Goal: Task Accomplishment & Management: Use online tool/utility

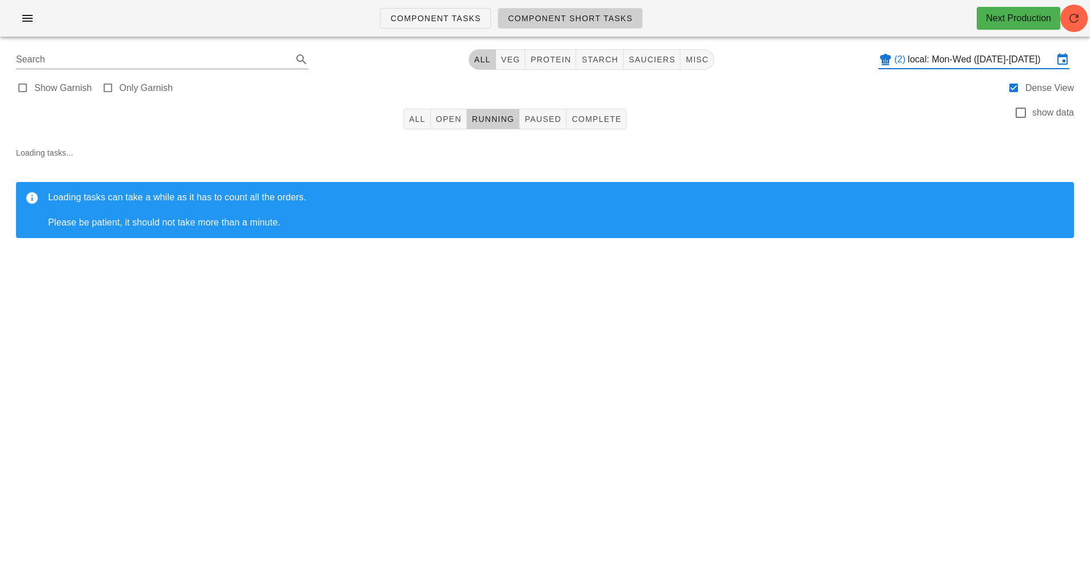
click at [948, 63] on input "local: Mon-Wed ([DATE]-[DATE])" at bounding box center [980, 59] width 145 height 18
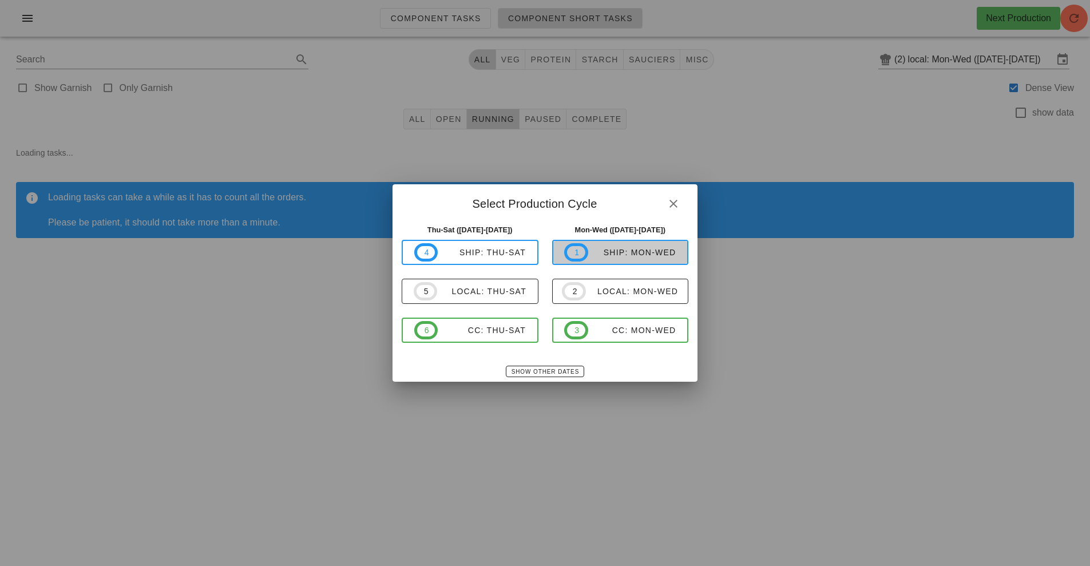
click at [635, 253] on div "ship: Mon-Wed" at bounding box center [632, 252] width 88 height 9
type input "ship: Mon-Wed ([DATE]-[DATE])"
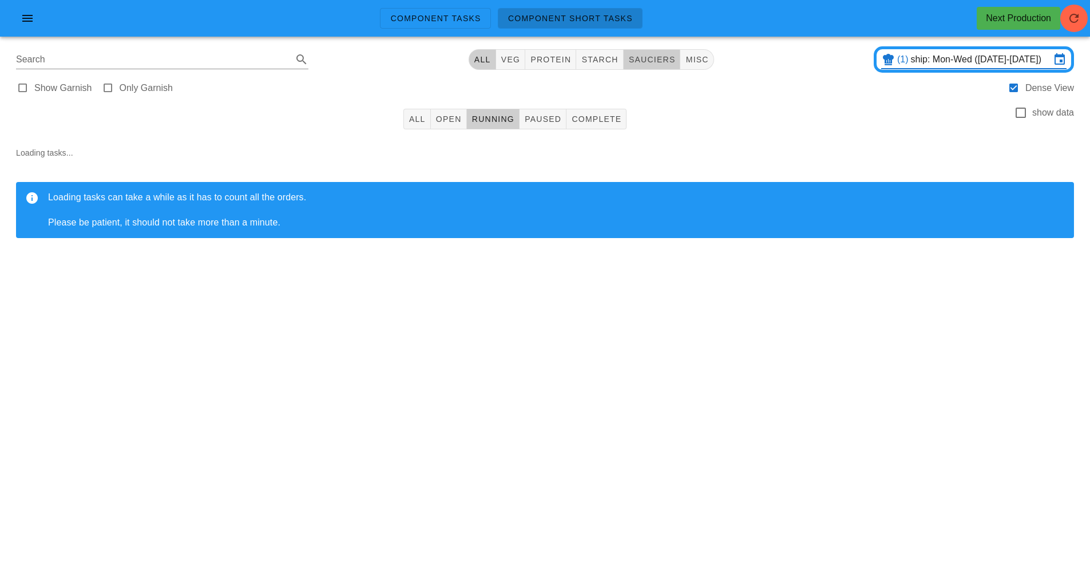
click at [655, 60] on span "sauciers" at bounding box center [651, 59] width 47 height 9
type input "team:sauciers"
click at [451, 119] on span "Open" at bounding box center [448, 118] width 26 height 9
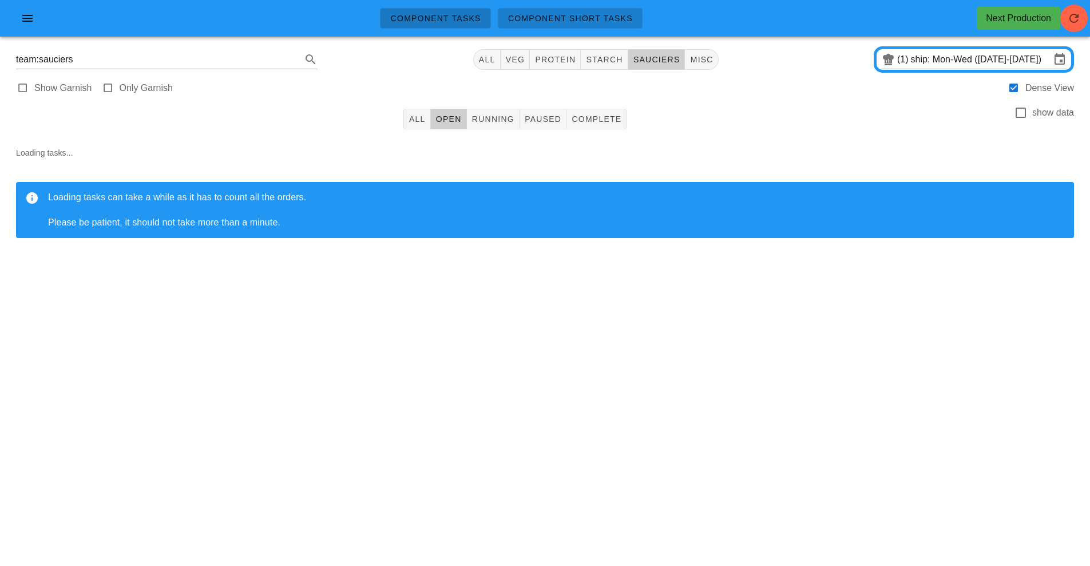
click at [442, 17] on span "Component Tasks" at bounding box center [435, 18] width 91 height 9
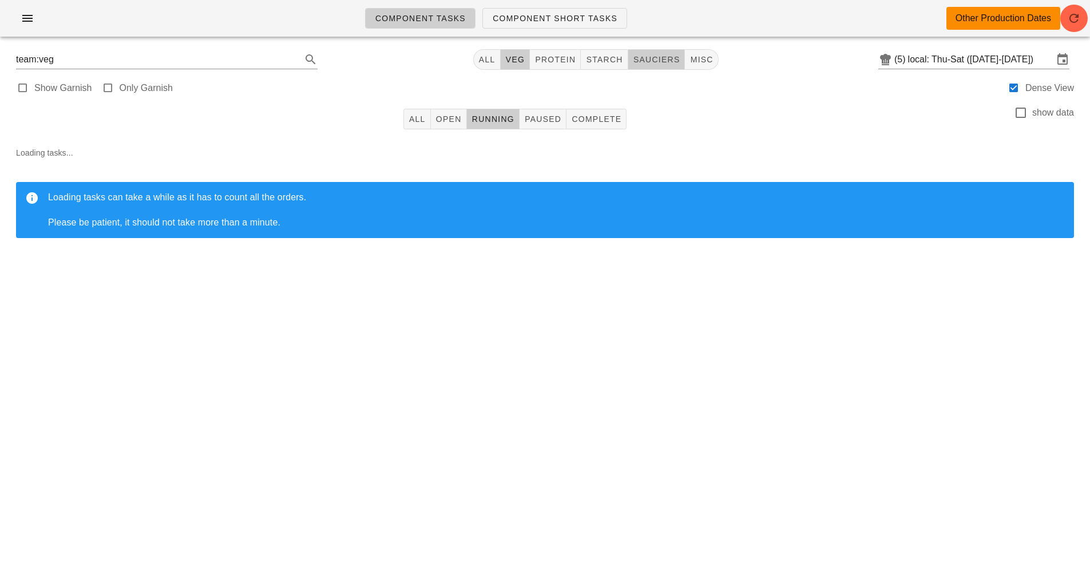
click at [663, 60] on span "sauciers" at bounding box center [656, 59] width 47 height 9
type input "team:sauciers"
click at [451, 127] on button "Open" at bounding box center [449, 119] width 36 height 21
click at [953, 63] on input "local: Thu-Sat ([DATE]-[DATE])" at bounding box center [980, 59] width 145 height 18
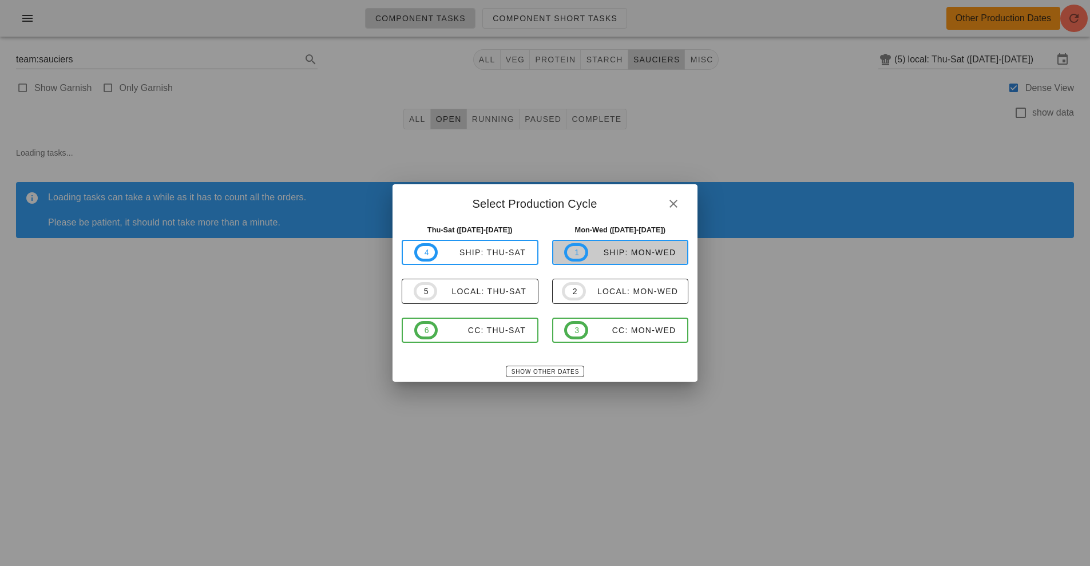
click at [638, 250] on div "ship: Mon-Wed" at bounding box center [632, 252] width 88 height 9
type input "ship: Mon-Wed ([DATE]-[DATE])"
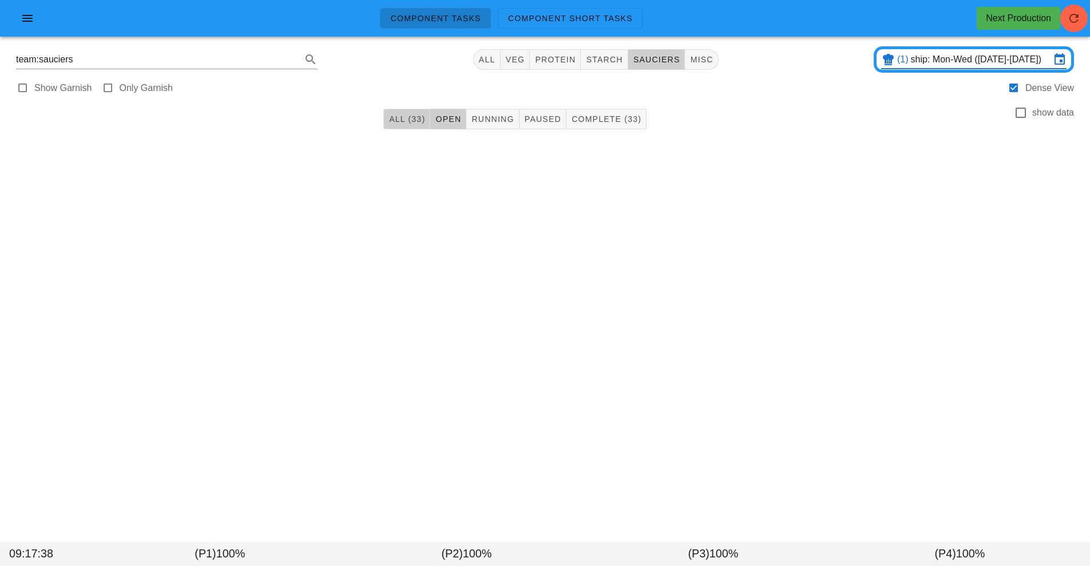
click at [406, 118] on span "All (33)" at bounding box center [406, 118] width 37 height 9
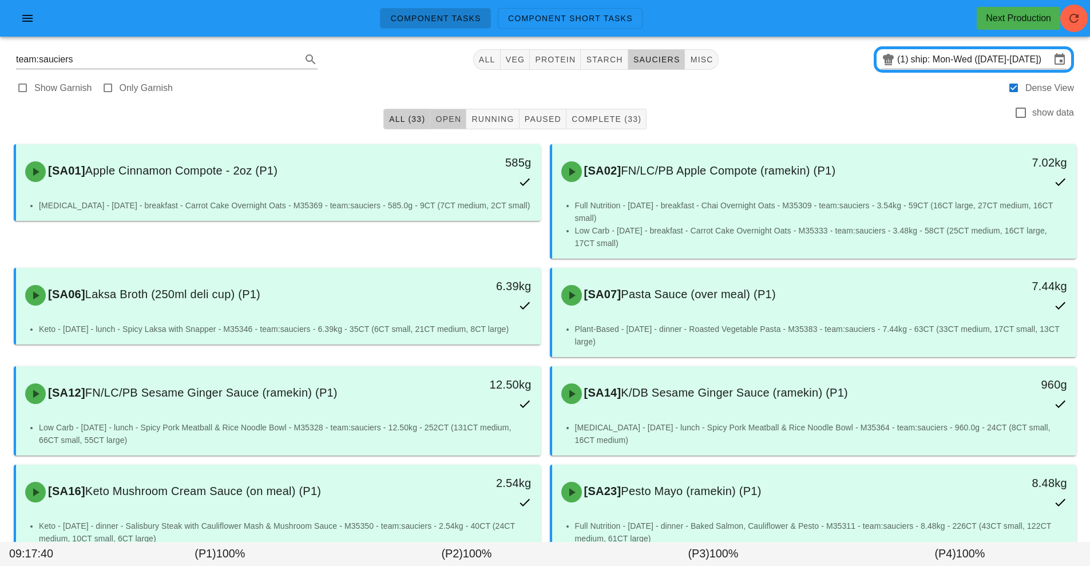
click at [440, 124] on button "Open" at bounding box center [448, 119] width 36 height 21
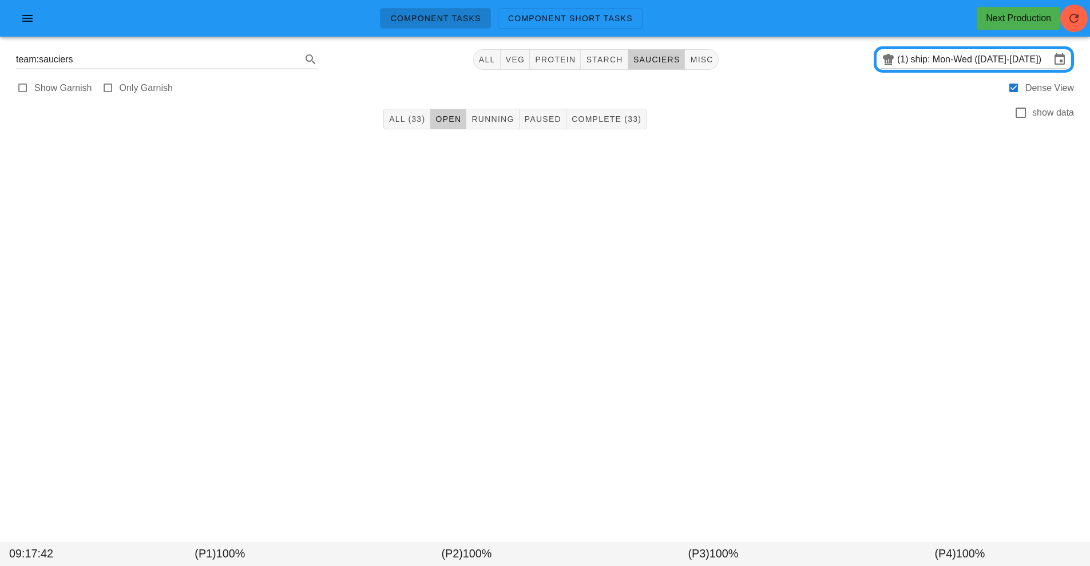
click at [994, 61] on input "ship: Mon-Wed ([DATE]-[DATE])" at bounding box center [981, 59] width 140 height 18
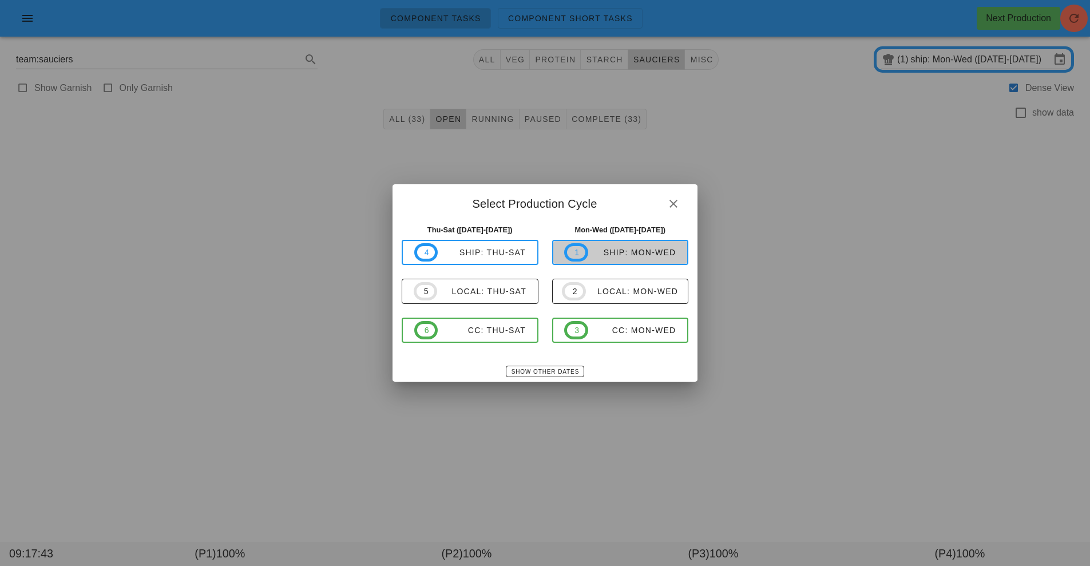
click at [613, 254] on div "ship: Mon-Wed" at bounding box center [632, 252] width 88 height 9
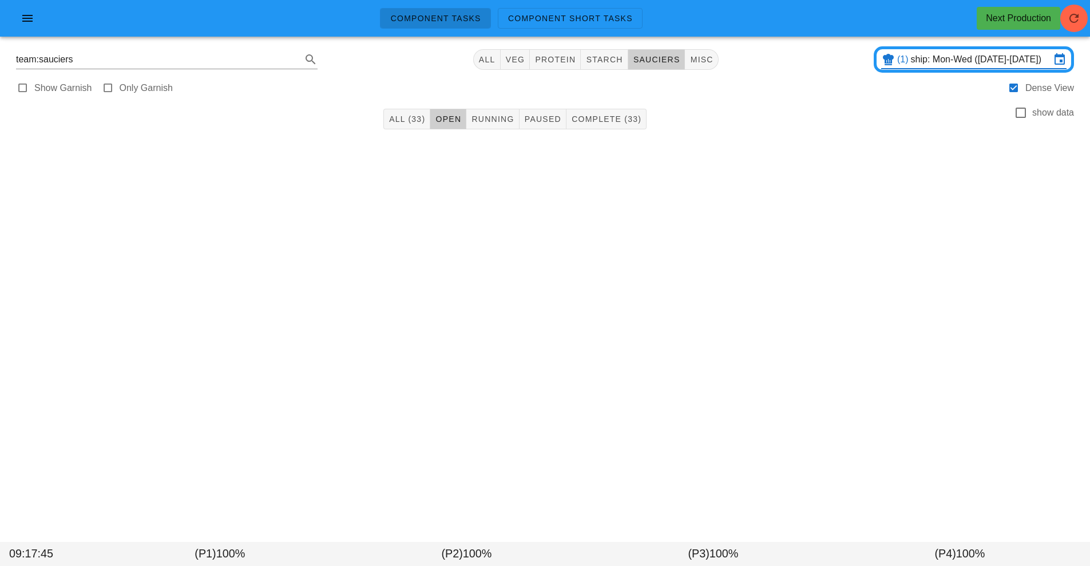
click at [440, 18] on span "Component Tasks" at bounding box center [435, 18] width 91 height 9
click at [442, 140] on div at bounding box center [544, 157] width 1071 height 34
click at [656, 62] on span "sauciers" at bounding box center [656, 59] width 47 height 9
click at [450, 119] on span "Open" at bounding box center [448, 118] width 26 height 9
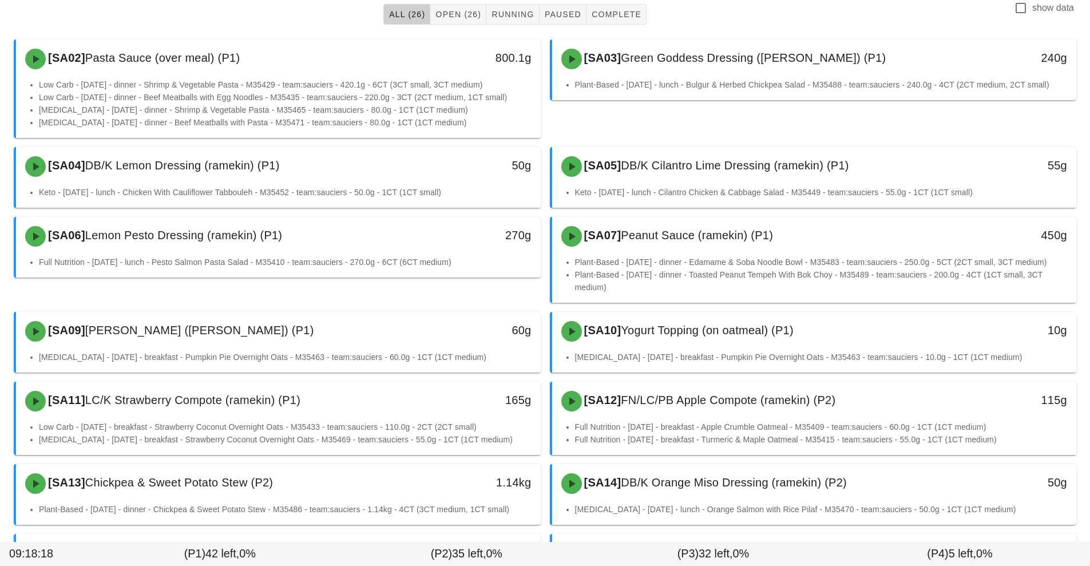
scroll to position [113, 0]
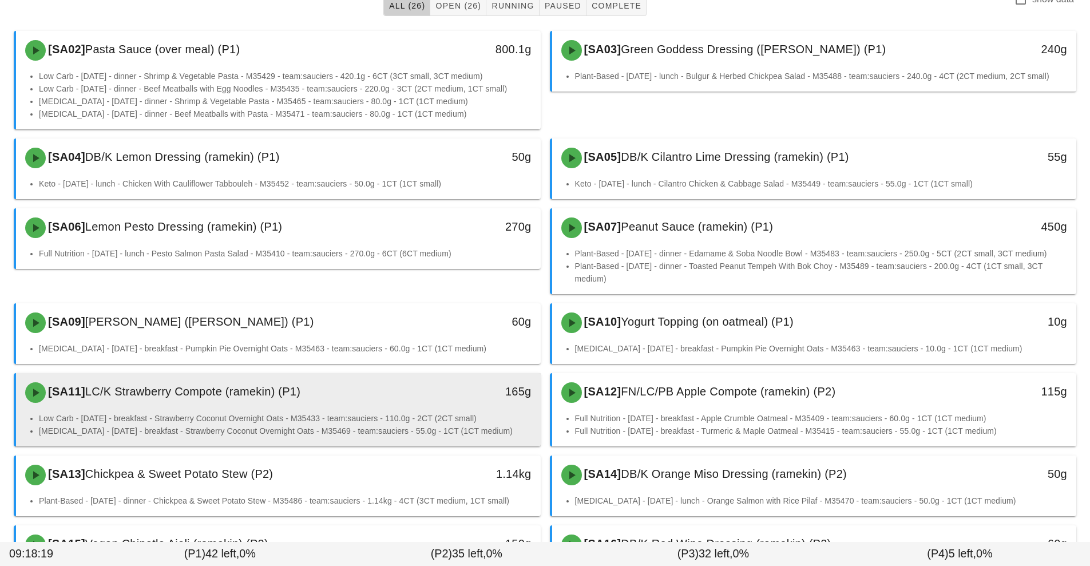
click at [415, 405] on div "165g" at bounding box center [473, 392] width 130 height 34
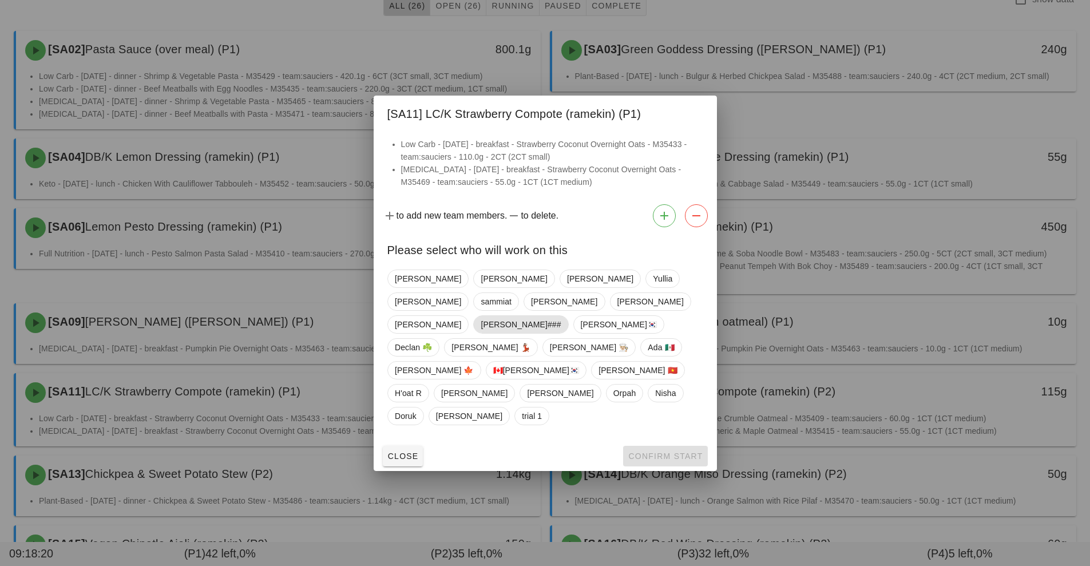
click at [488, 333] on span "Shawn###" at bounding box center [520, 324] width 80 height 17
click at [669, 446] on button "Confirm Start" at bounding box center [665, 456] width 84 height 21
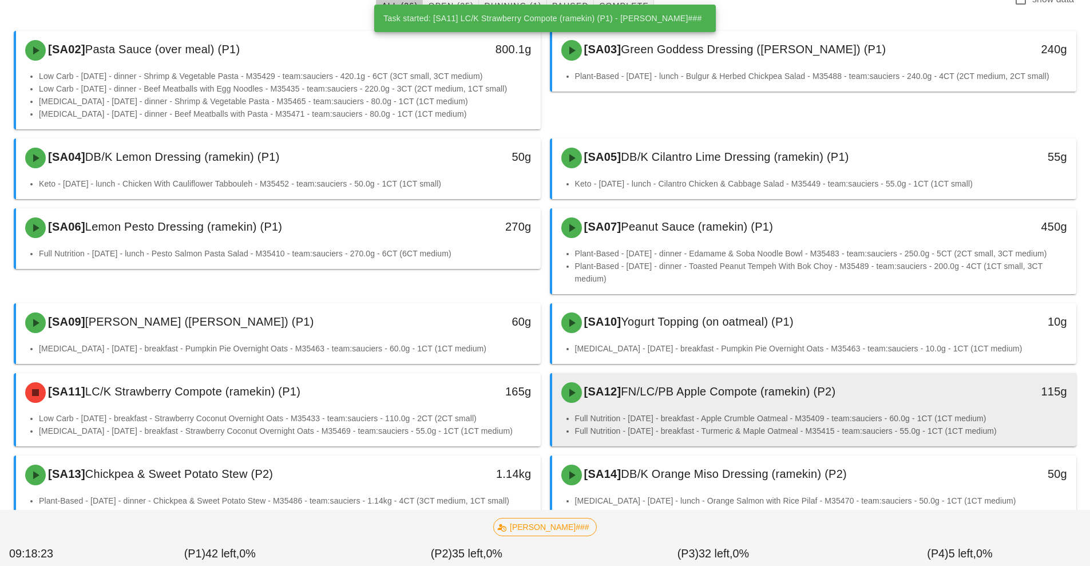
click at [655, 403] on div "[SA12] FN/LC/PB Apple Compote (ramekin) (P2)" at bounding box center [749, 392] width 390 height 34
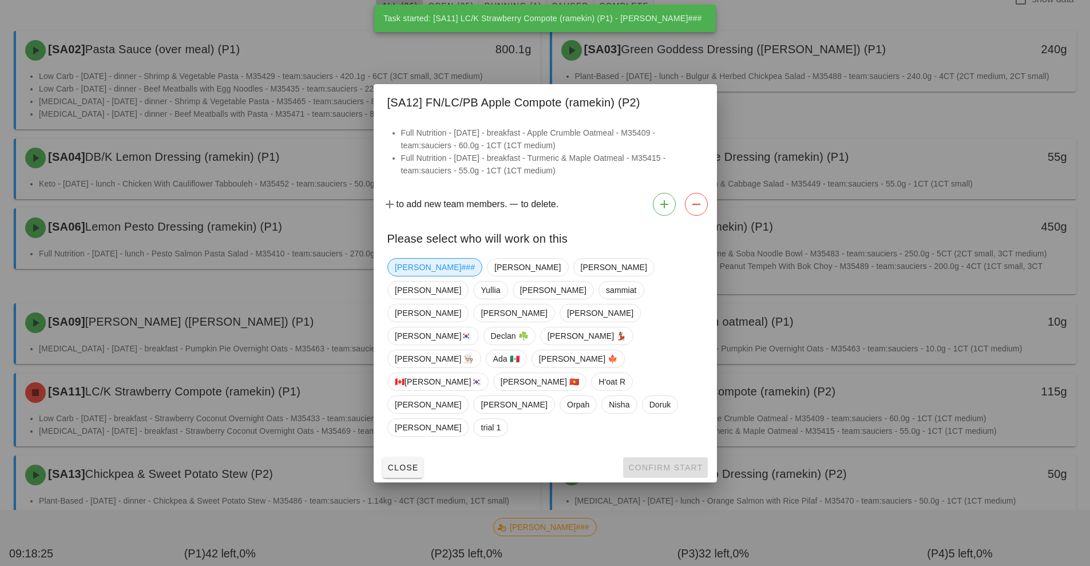
click at [420, 276] on span "Shawn###" at bounding box center [435, 267] width 80 height 17
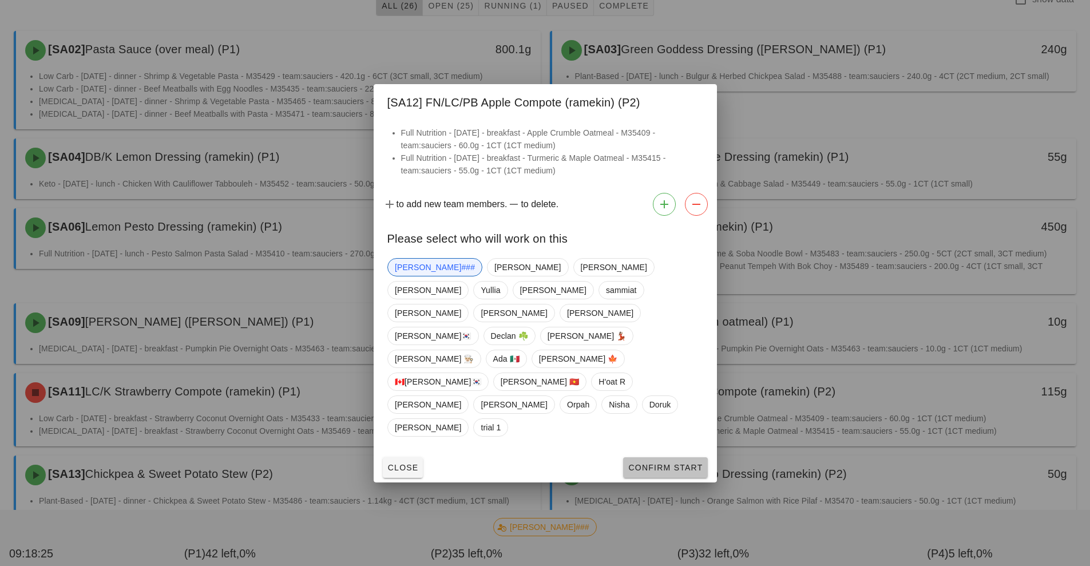
click at [661, 463] on span "Confirm Start" at bounding box center [664, 467] width 75 height 9
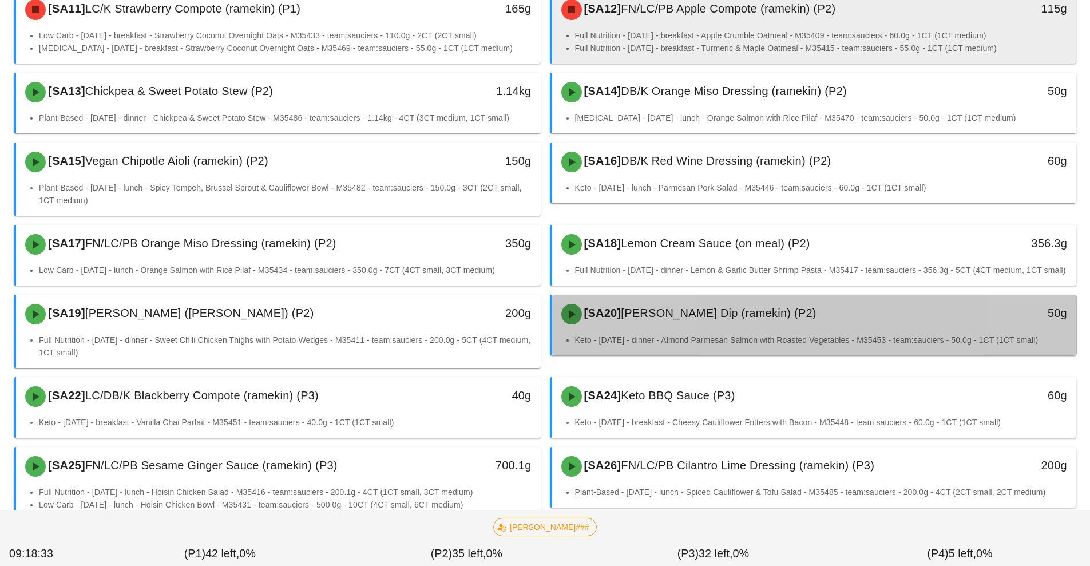
scroll to position [500, 0]
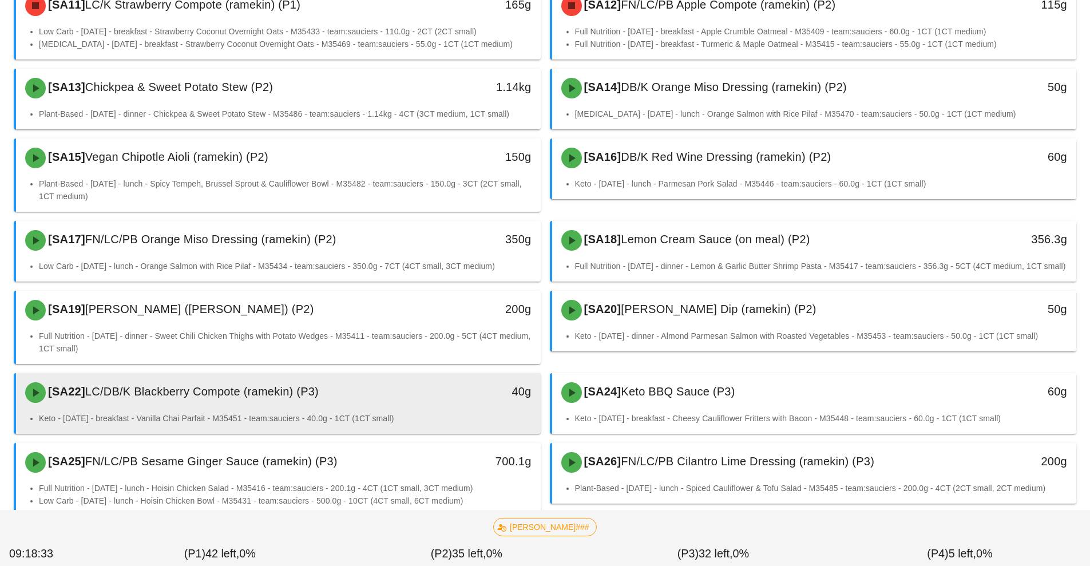
click at [387, 410] on div "[SA22] LC/DB/K Blackberry Compote (ramekin) (P3)" at bounding box center [213, 392] width 390 height 34
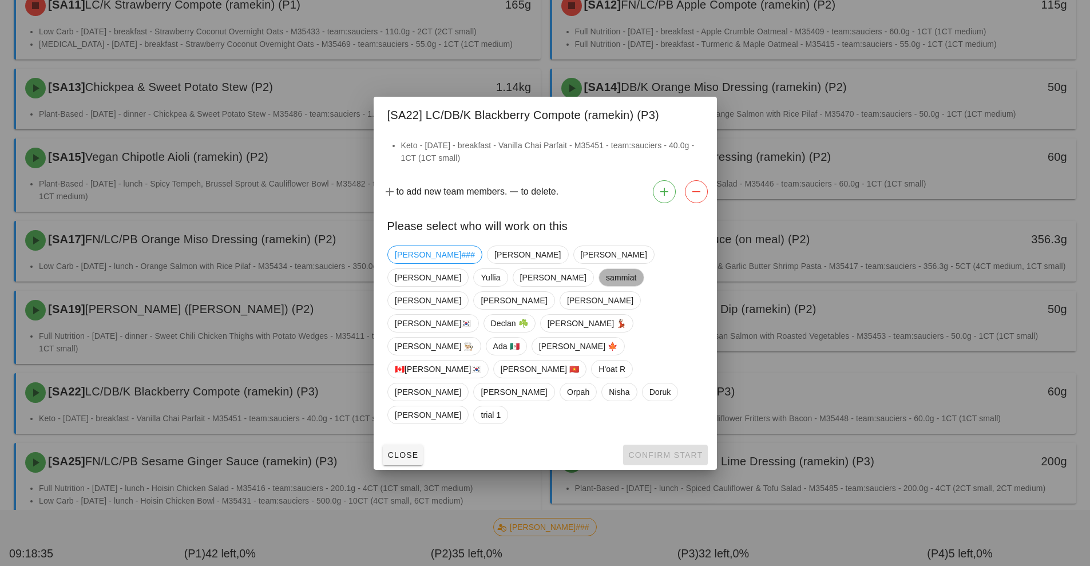
click at [605, 286] on span "sammiat" at bounding box center [620, 277] width 31 height 17
click at [420, 263] on span "Shawn###" at bounding box center [435, 254] width 80 height 17
click at [676, 450] on span "Confirm Start" at bounding box center [664, 454] width 75 height 9
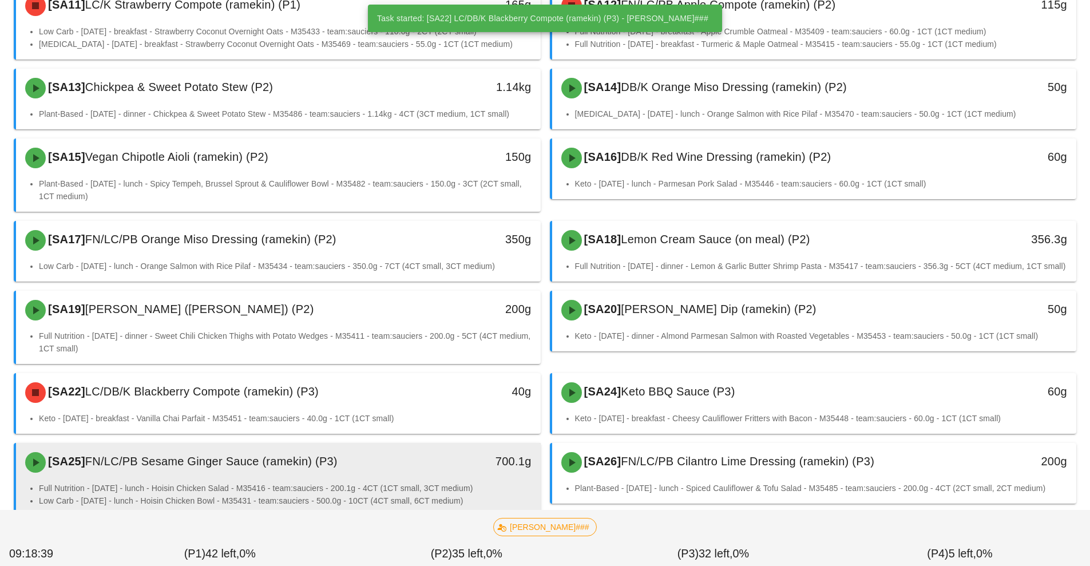
click at [388, 479] on div "[SA25] FN/LC/PB Sesame Ginger Sauce (ramekin) (P3)" at bounding box center [213, 462] width 390 height 34
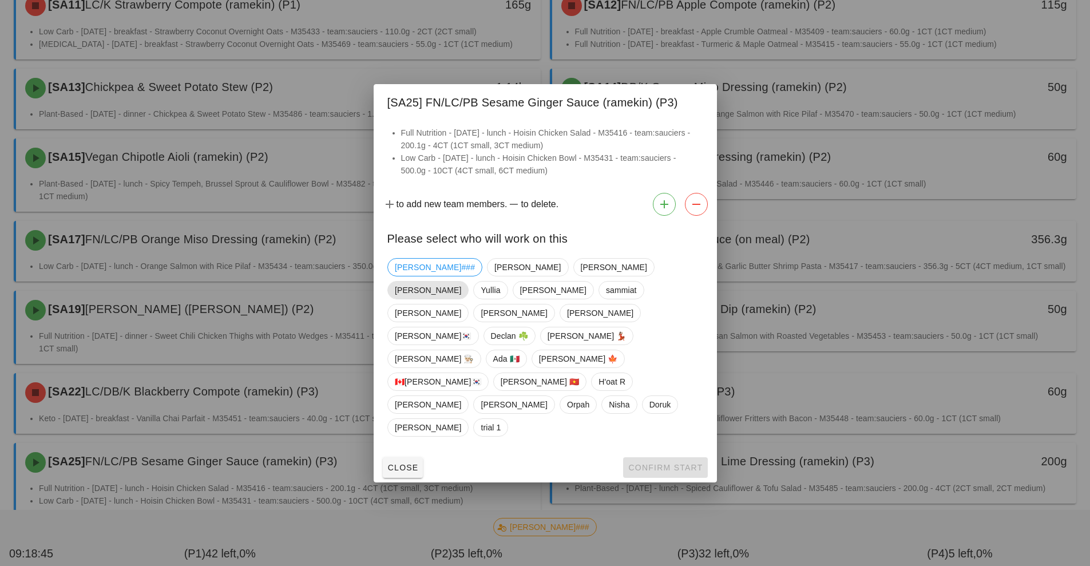
click at [461, 299] on span "Richard" at bounding box center [428, 289] width 66 height 17
click at [656, 463] on span "Confirm Start" at bounding box center [664, 467] width 75 height 9
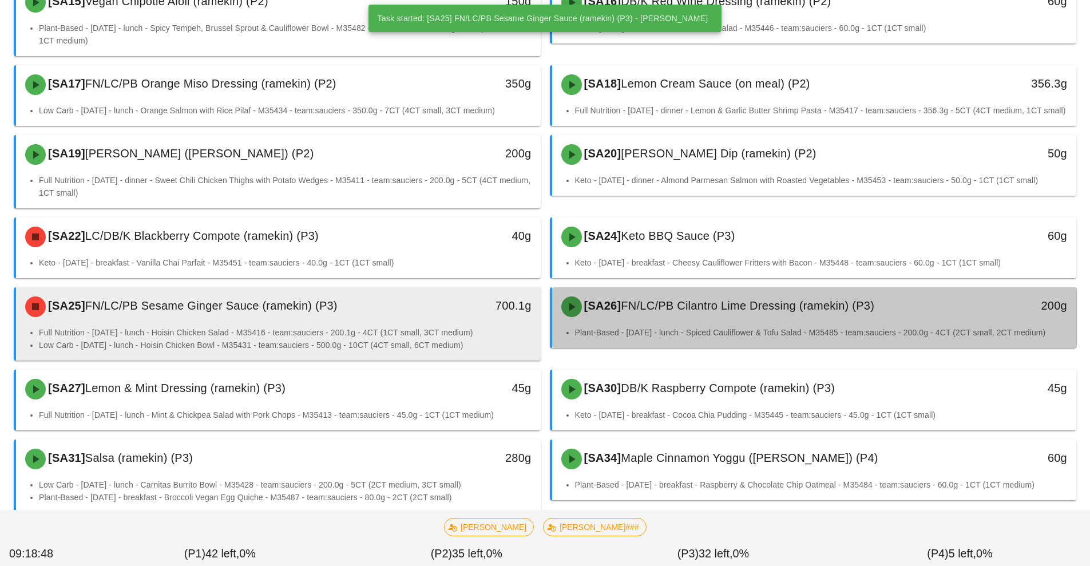
scroll to position [661, 0]
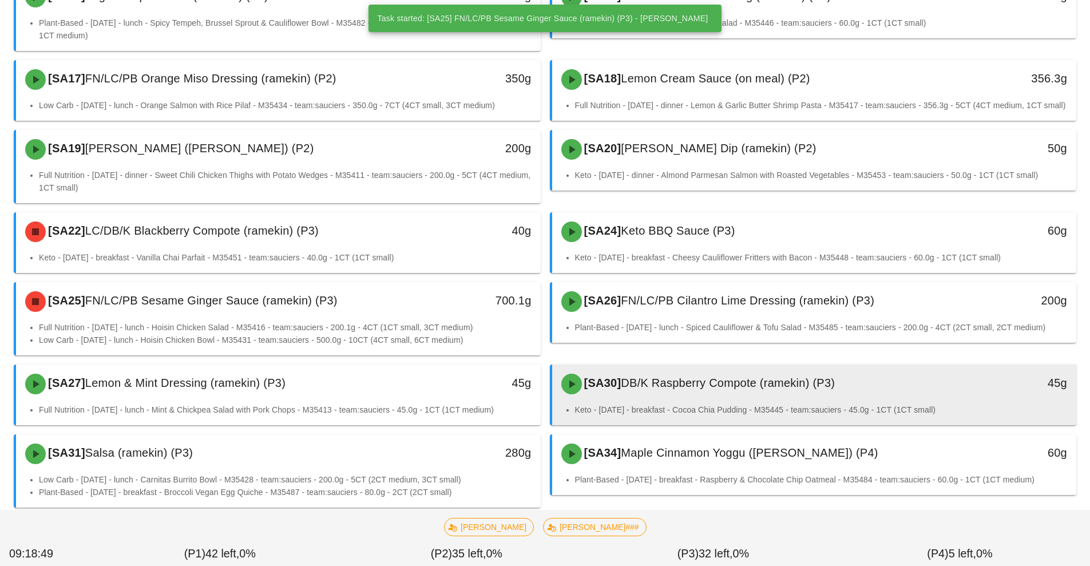
click at [745, 401] on div "[SA30] DB/K Raspberry Compote (ramekin) (P3)" at bounding box center [749, 384] width 390 height 34
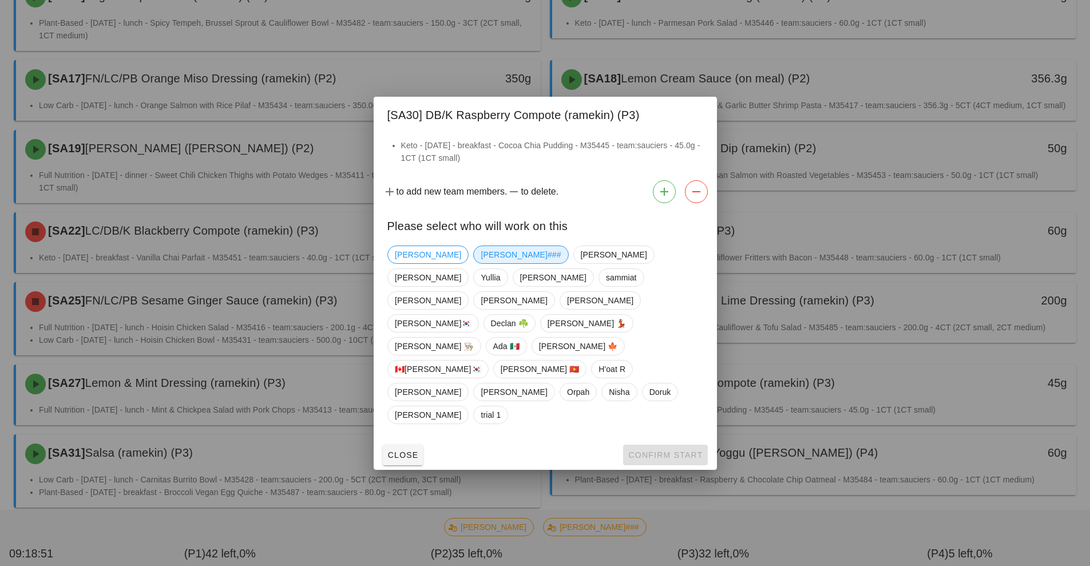
click at [480, 263] on span "Shawn###" at bounding box center [520, 254] width 80 height 17
click at [657, 444] on button "Confirm Start" at bounding box center [665, 454] width 84 height 21
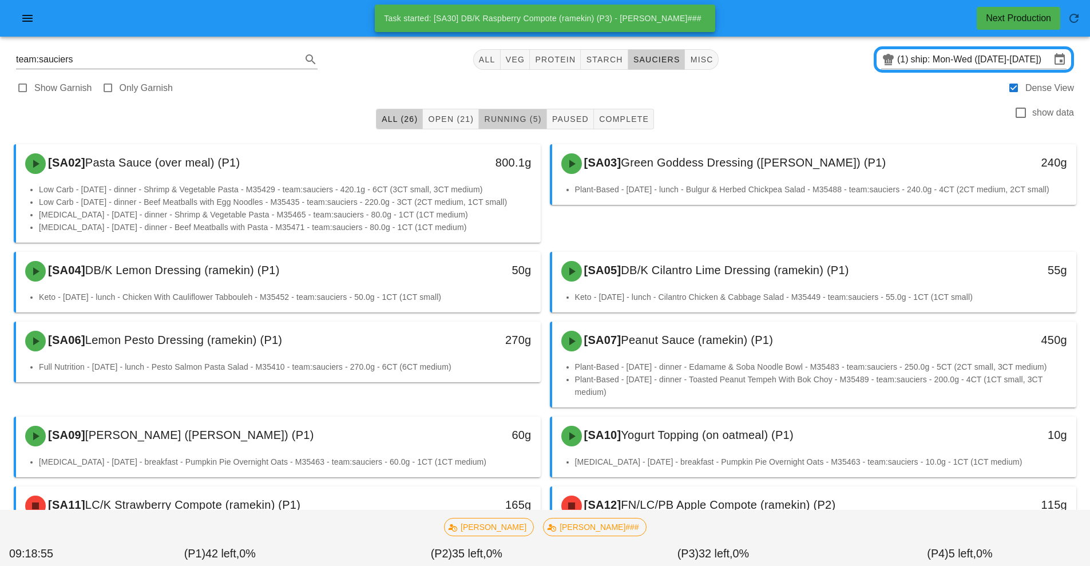
click at [508, 117] on span "Running (5)" at bounding box center [512, 118] width 58 height 9
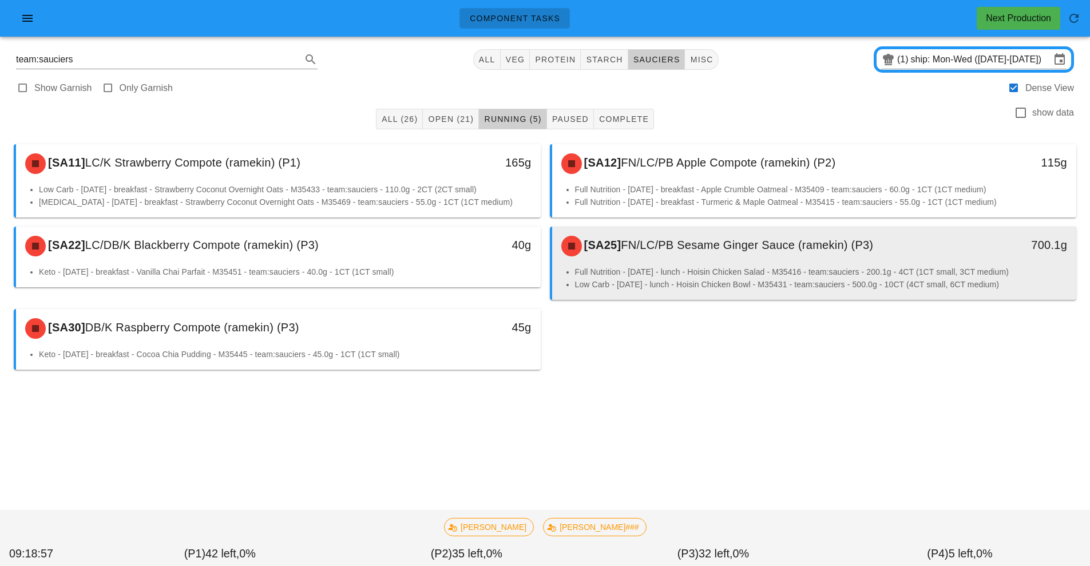
click at [702, 245] on span "FN/LC/PB Sesame Ginger Sauce (ramekin) (P3)" at bounding box center [747, 245] width 252 height 13
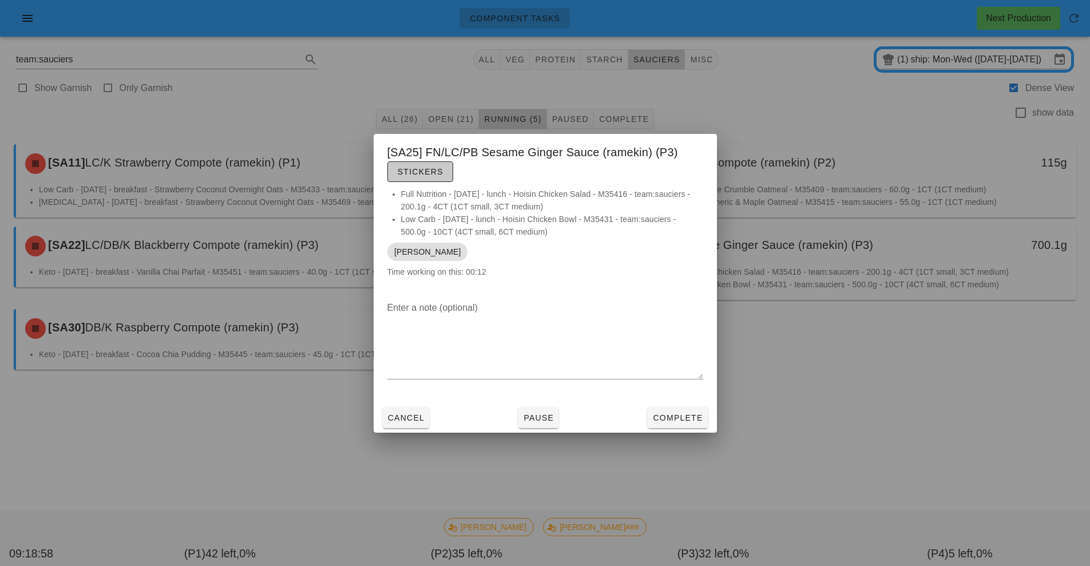
click at [432, 164] on button "Stickers" at bounding box center [420, 171] width 66 height 21
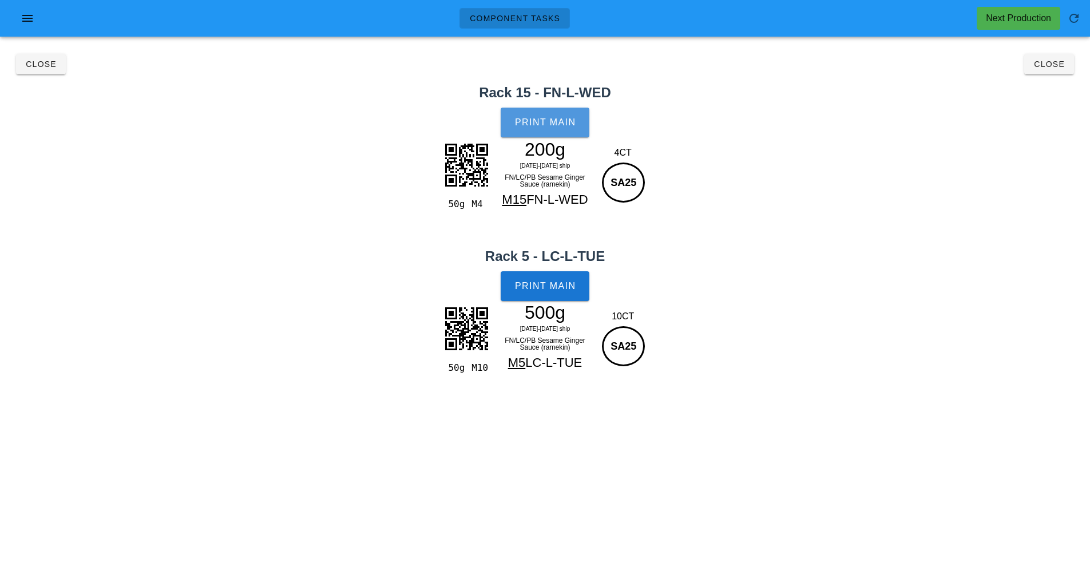
click at [558, 133] on button "Print Main" at bounding box center [544, 123] width 88 height 30
click at [563, 284] on span "Print Main" at bounding box center [545, 286] width 62 height 10
click at [52, 70] on button "Close" at bounding box center [41, 64] width 50 height 21
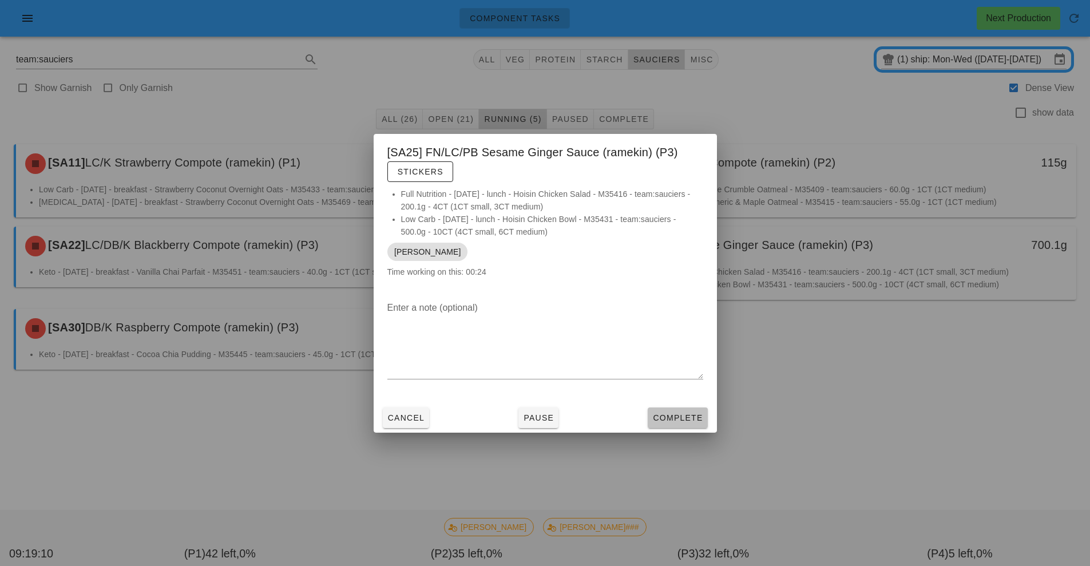
click at [691, 420] on span "Complete" at bounding box center [677, 417] width 50 height 9
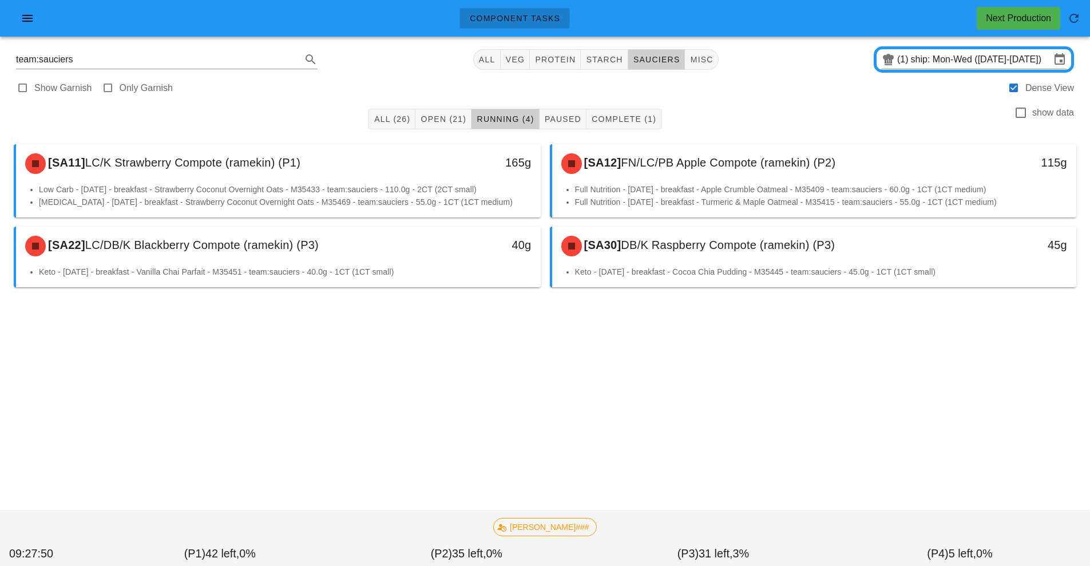
click at [690, 182] on div "[SA12] FN/LC/PB Apple Compote (ramekin) (P2) 115g" at bounding box center [814, 163] width 525 height 39
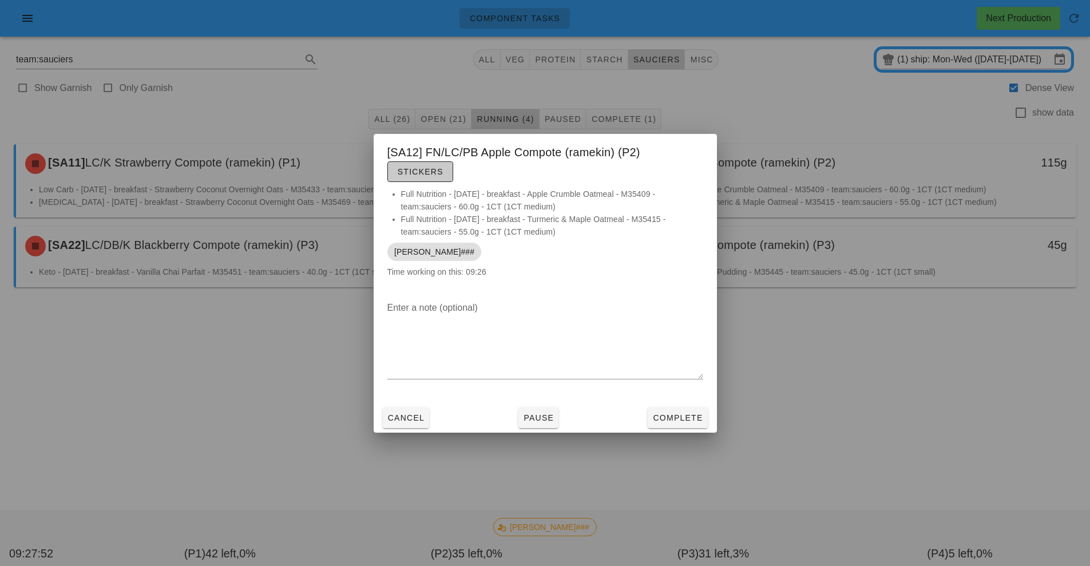
click at [432, 172] on span "Stickers" at bounding box center [420, 171] width 46 height 9
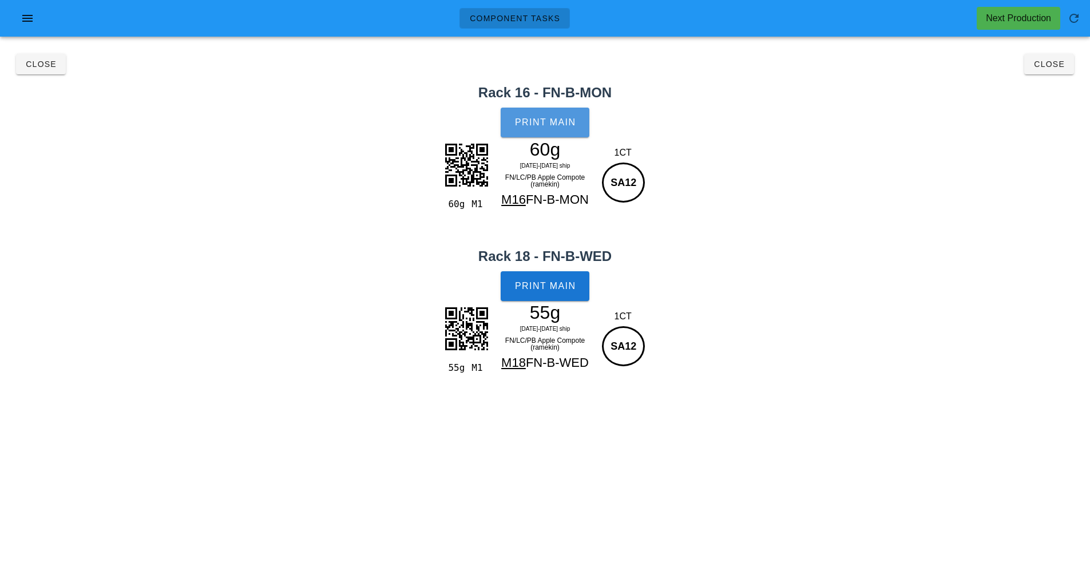
click at [541, 118] on span "Print Main" at bounding box center [545, 122] width 62 height 10
click at [567, 288] on span "Print Main" at bounding box center [545, 286] width 62 height 10
click at [39, 61] on span "Close" at bounding box center [40, 63] width 31 height 9
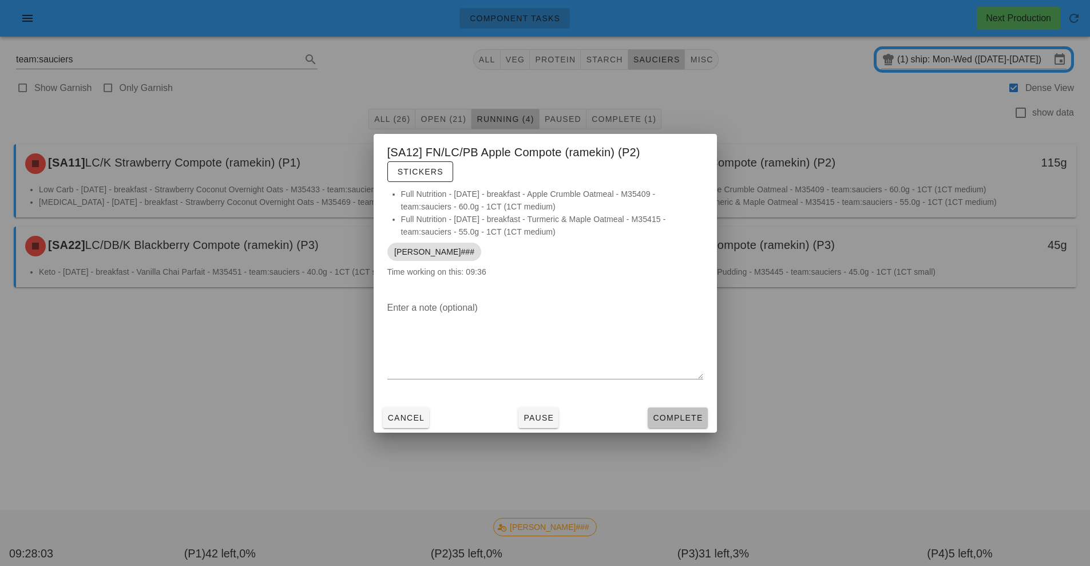
click at [693, 416] on span "Complete" at bounding box center [677, 417] width 50 height 9
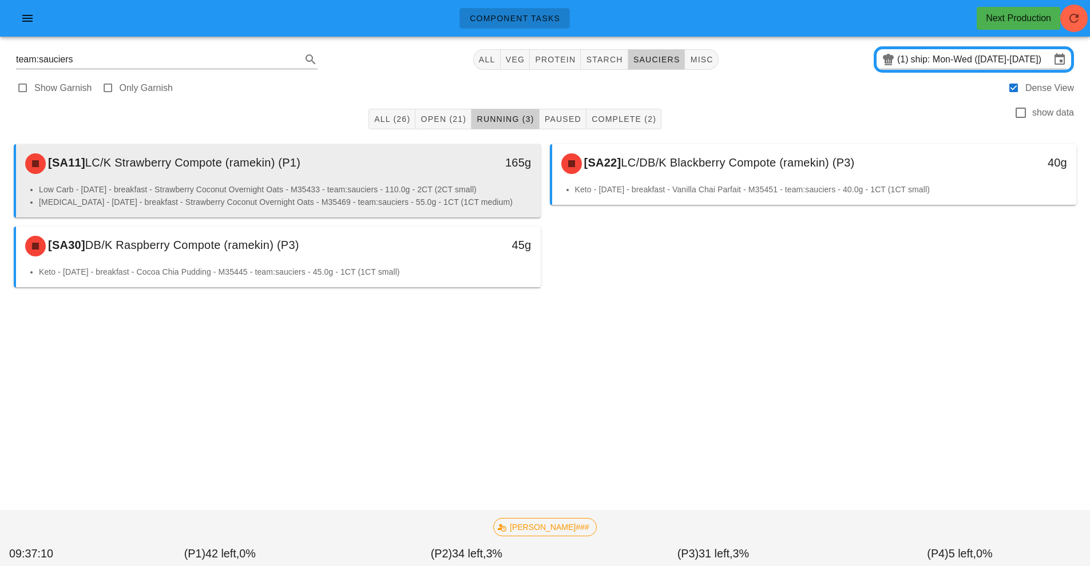
click at [415, 172] on div "165g" at bounding box center [473, 163] width 130 height 34
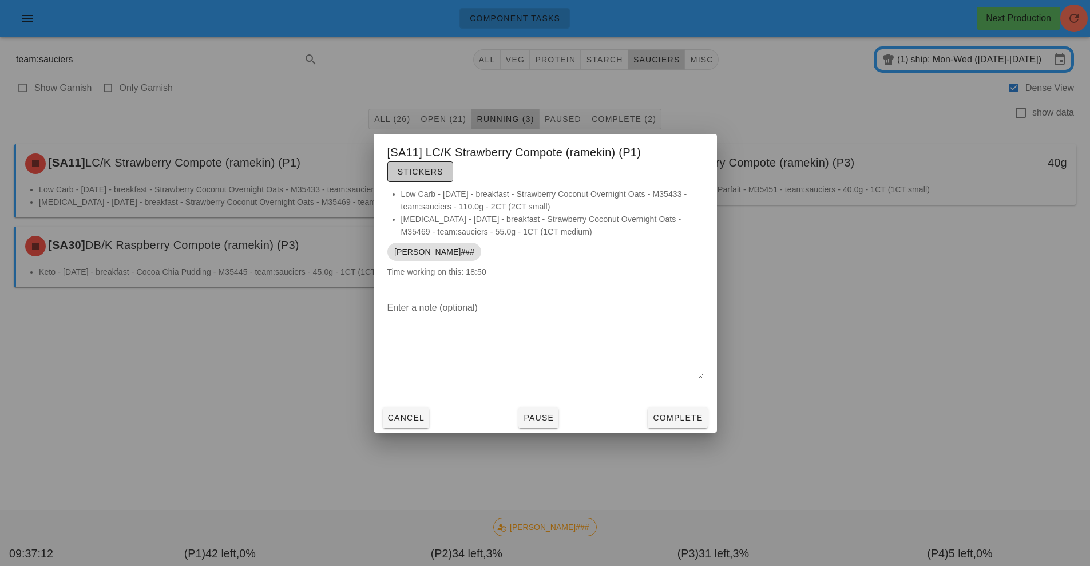
click at [422, 170] on span "Stickers" at bounding box center [420, 171] width 46 height 9
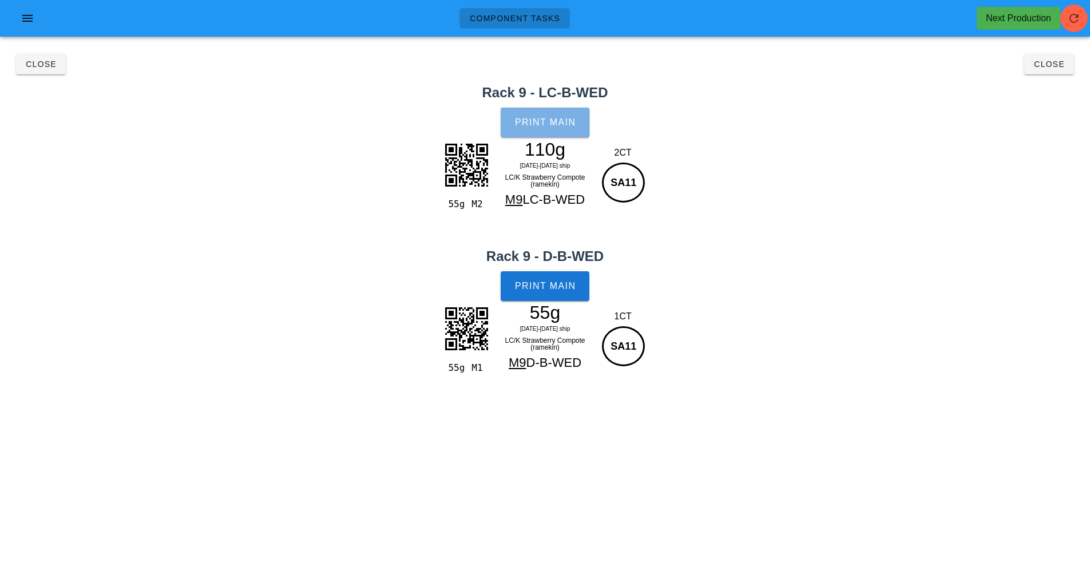
click at [545, 137] on button "Print Main" at bounding box center [544, 123] width 88 height 30
click at [551, 288] on span "Print Main" at bounding box center [545, 286] width 62 height 10
click at [50, 64] on span "Close" at bounding box center [40, 63] width 31 height 9
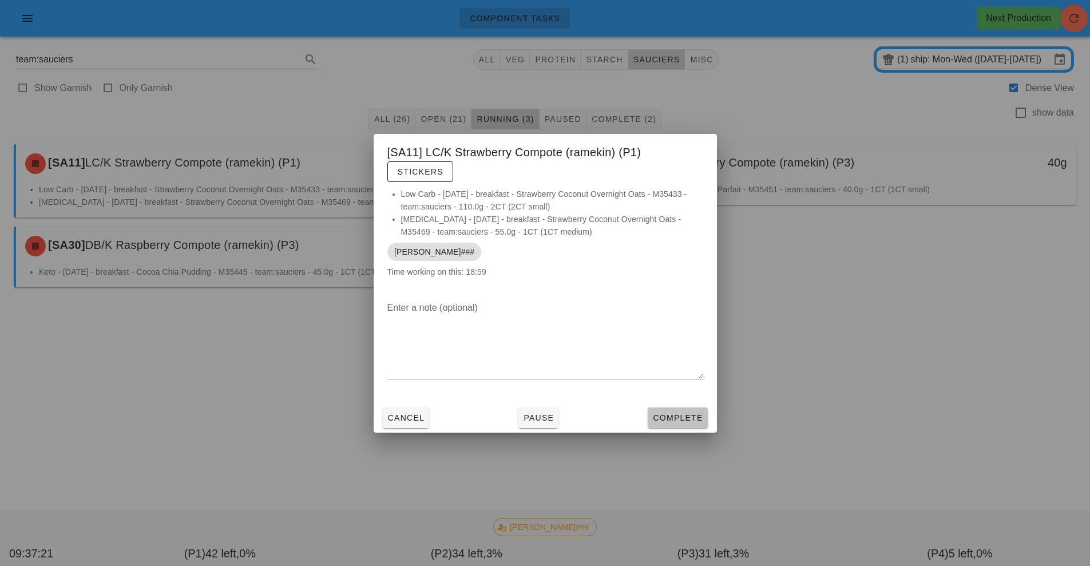
click at [677, 414] on span "Complete" at bounding box center [677, 417] width 50 height 9
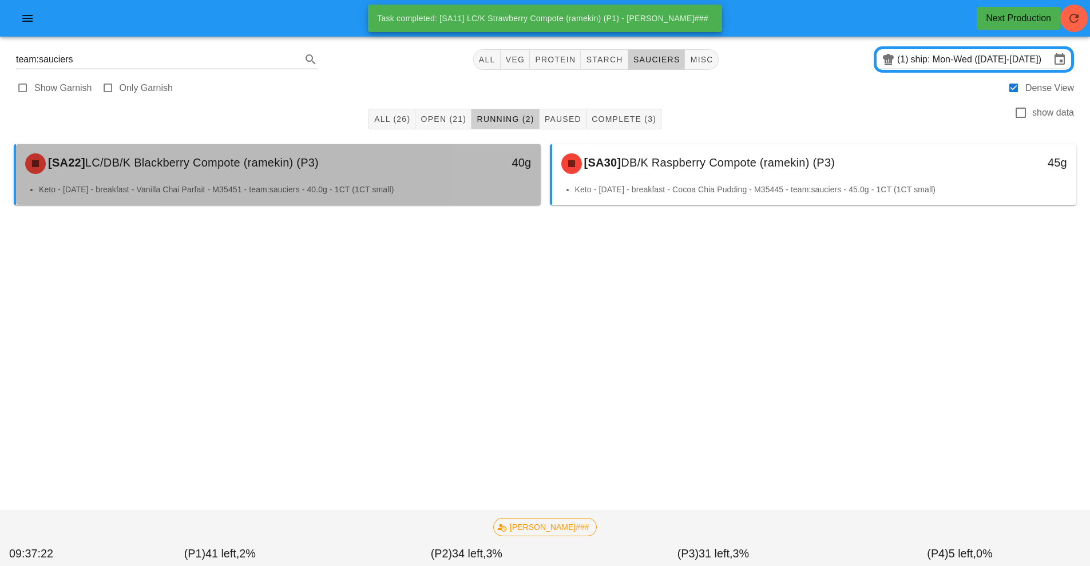
click at [367, 181] on div "[SA22] LC/DB/K Blackberry Compote (ramekin) (P3) 40g" at bounding box center [278, 163] width 525 height 39
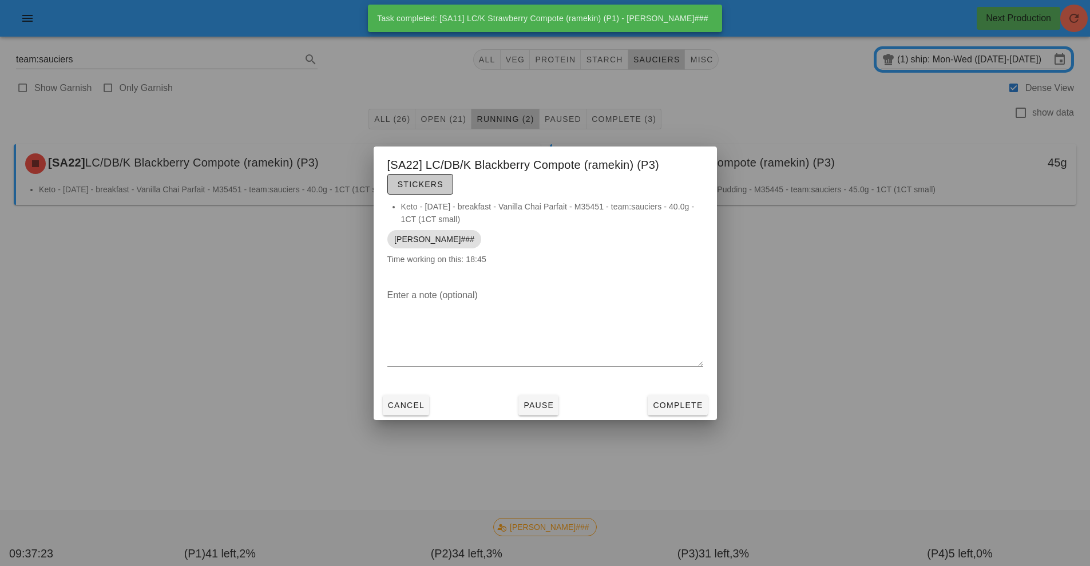
click at [418, 194] on button "Stickers" at bounding box center [420, 184] width 66 height 21
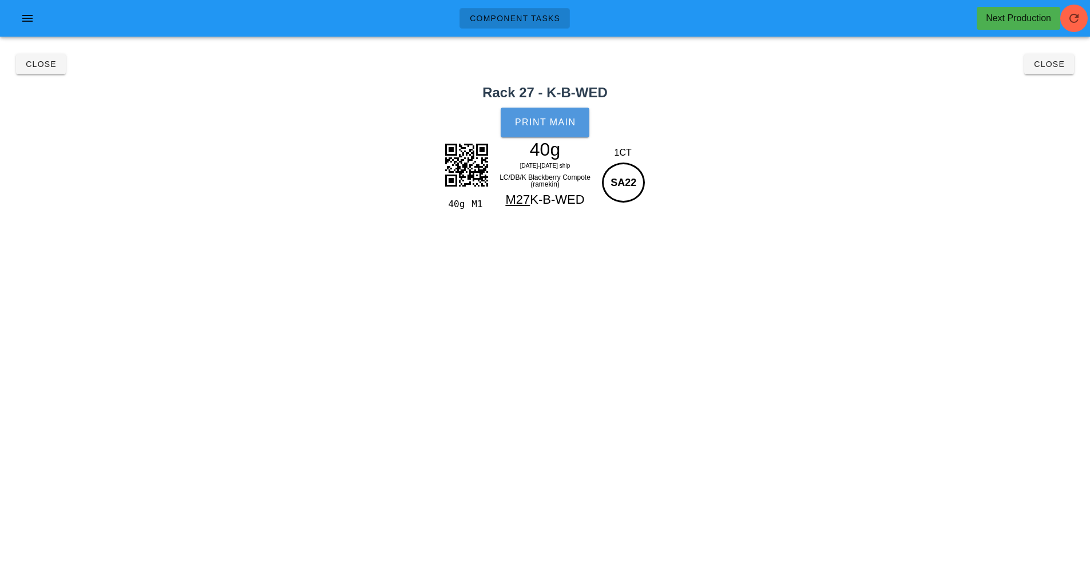
click at [549, 128] on button "Print Main" at bounding box center [544, 123] width 88 height 30
click at [49, 71] on button "Close" at bounding box center [41, 64] width 50 height 21
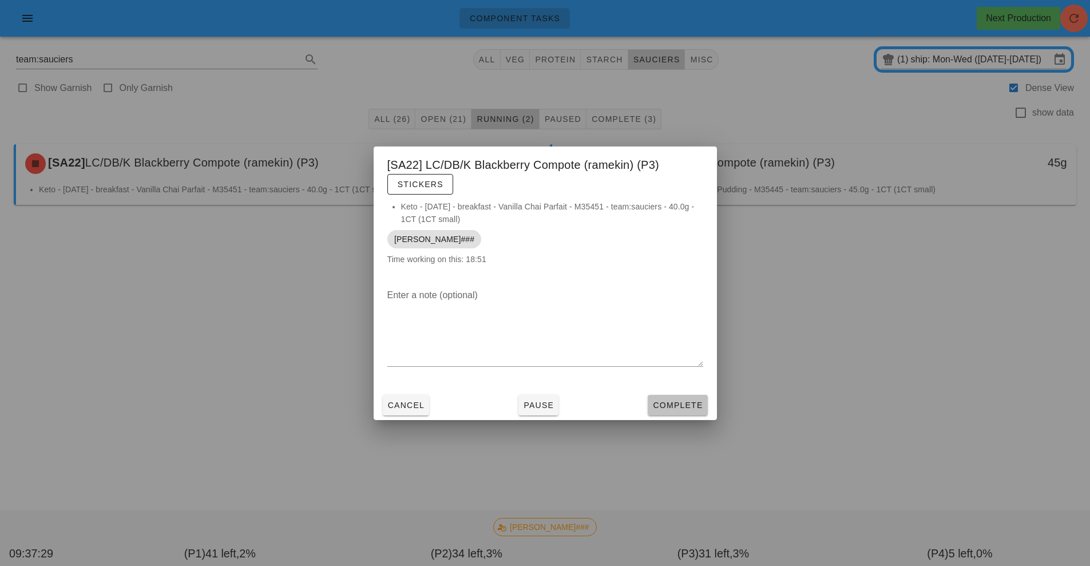
click at [674, 406] on span "Complete" at bounding box center [677, 404] width 50 height 9
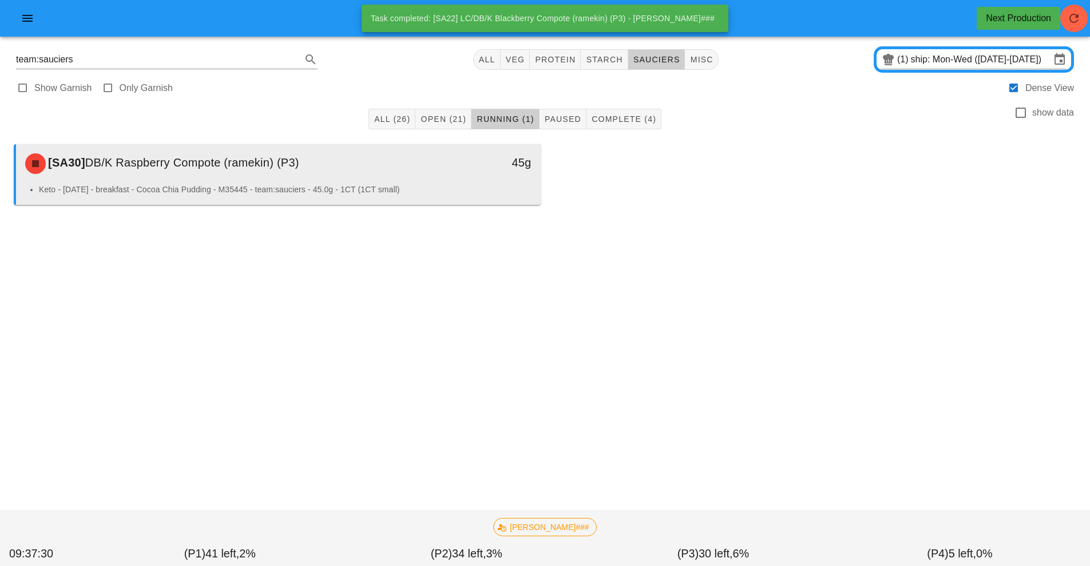
click at [321, 171] on div "[SA30] DB/K Raspberry Compote (ramekin) (P3)" at bounding box center [213, 163] width 390 height 34
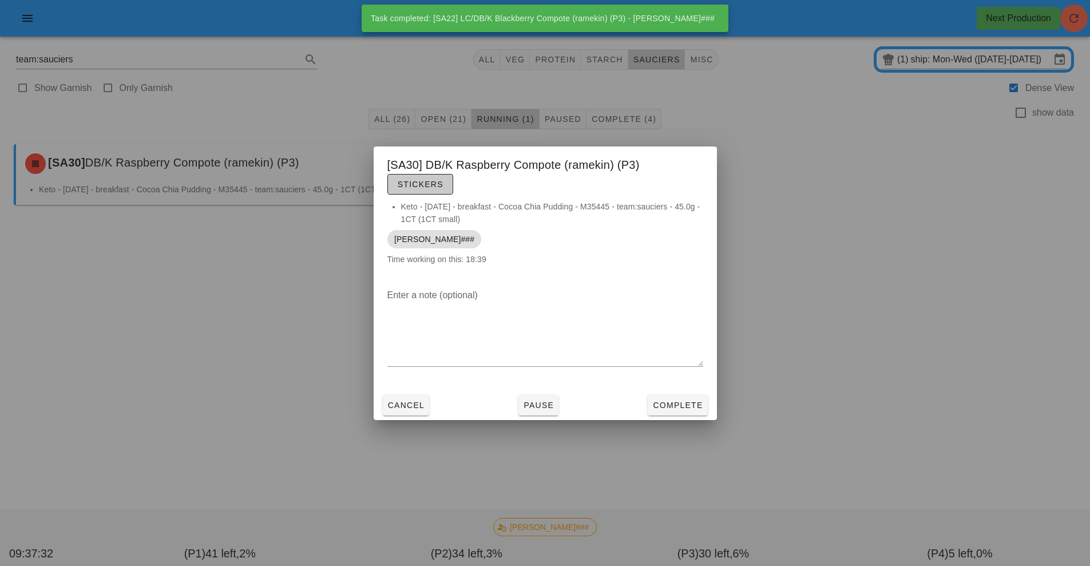
click at [426, 185] on span "Stickers" at bounding box center [420, 184] width 46 height 9
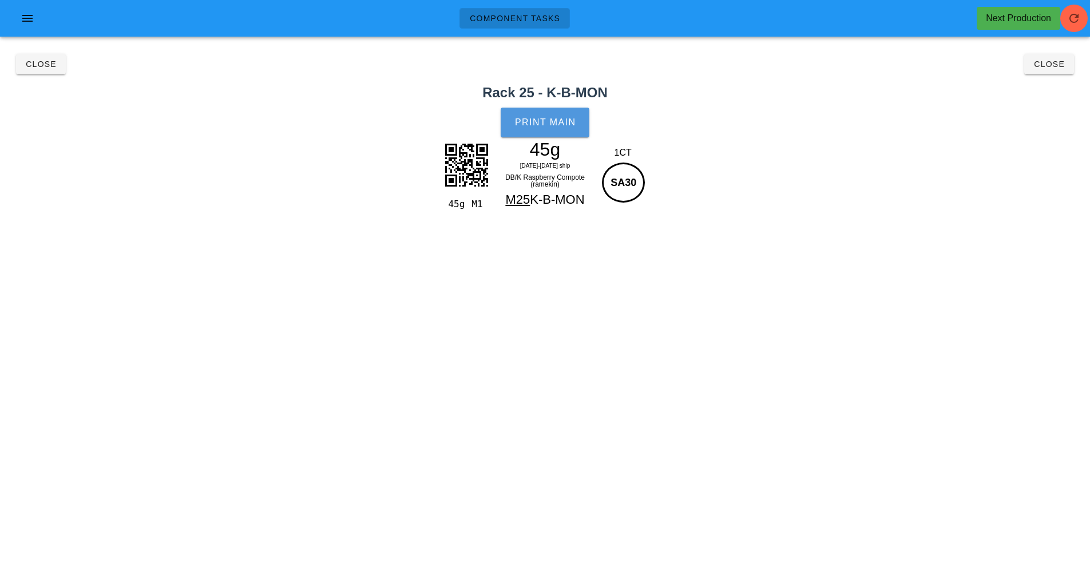
click at [557, 128] on button "Print Main" at bounding box center [544, 123] width 88 height 30
click at [51, 67] on span "Close" at bounding box center [40, 63] width 31 height 9
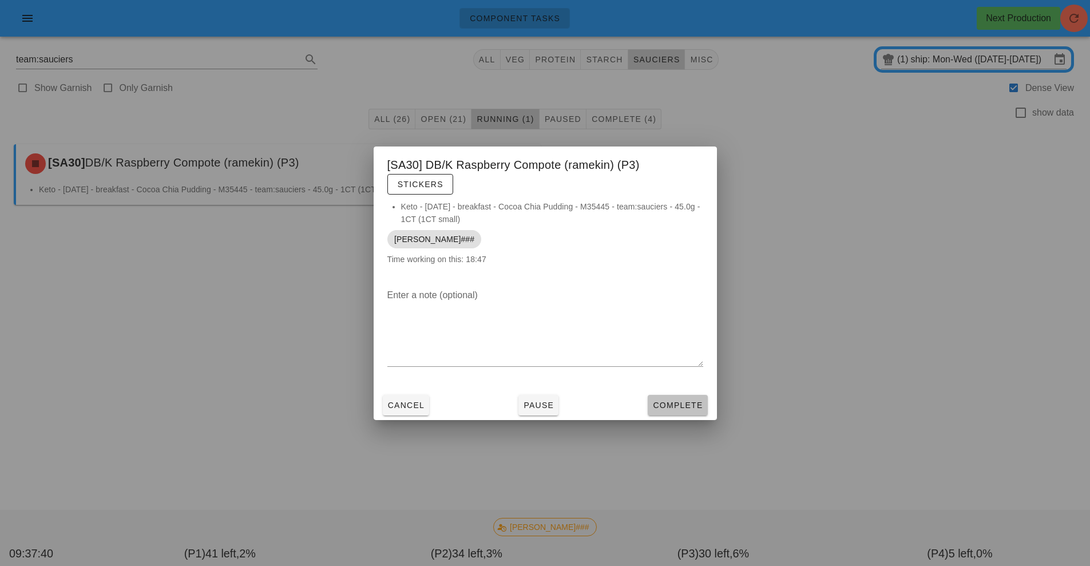
click at [675, 398] on button "Complete" at bounding box center [676, 405] width 59 height 21
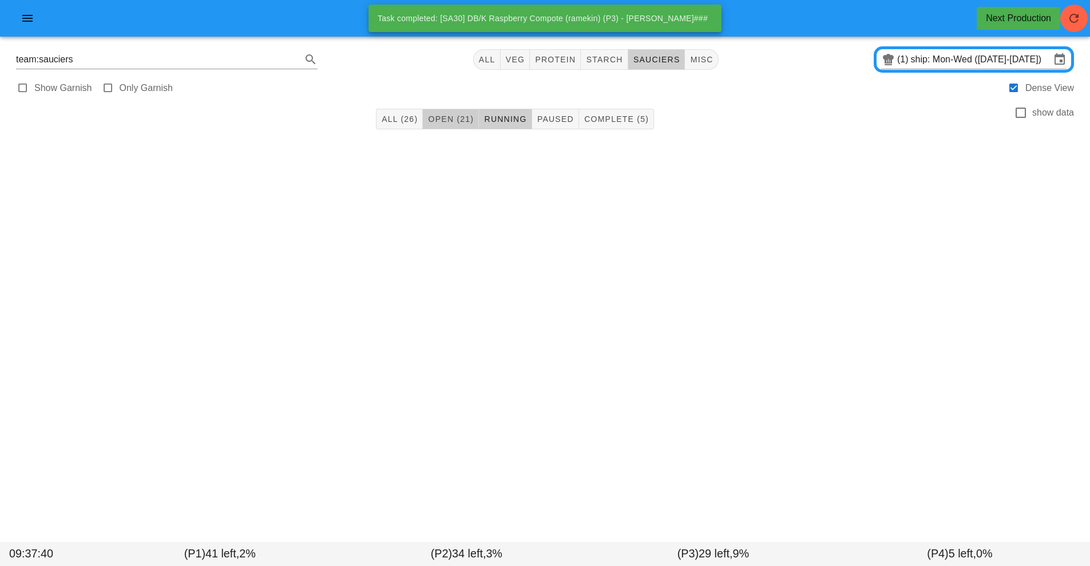
click at [444, 120] on span "Open (21)" at bounding box center [450, 118] width 46 height 9
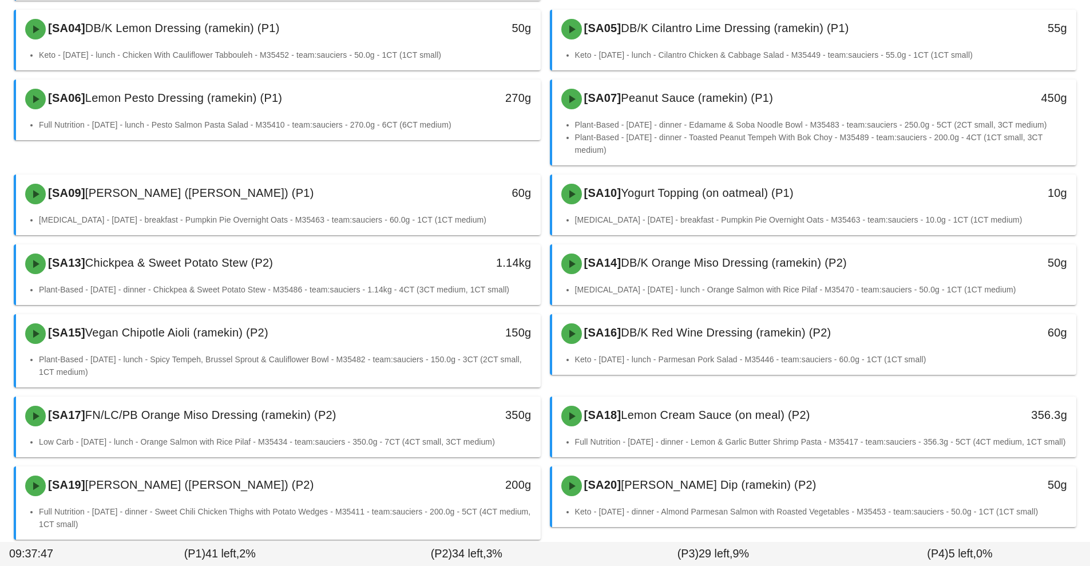
scroll to position [270, 0]
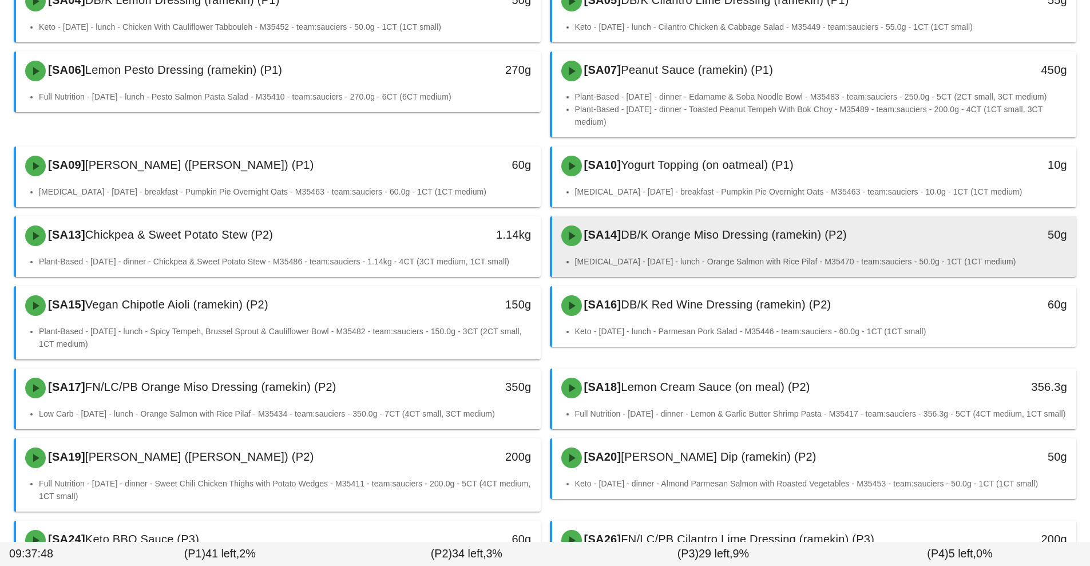
click at [694, 255] on li "Diabetes - Wednesday - lunch - Orange Salmon with Rice Pilaf - M35470 - team:sa…" at bounding box center [821, 261] width 492 height 13
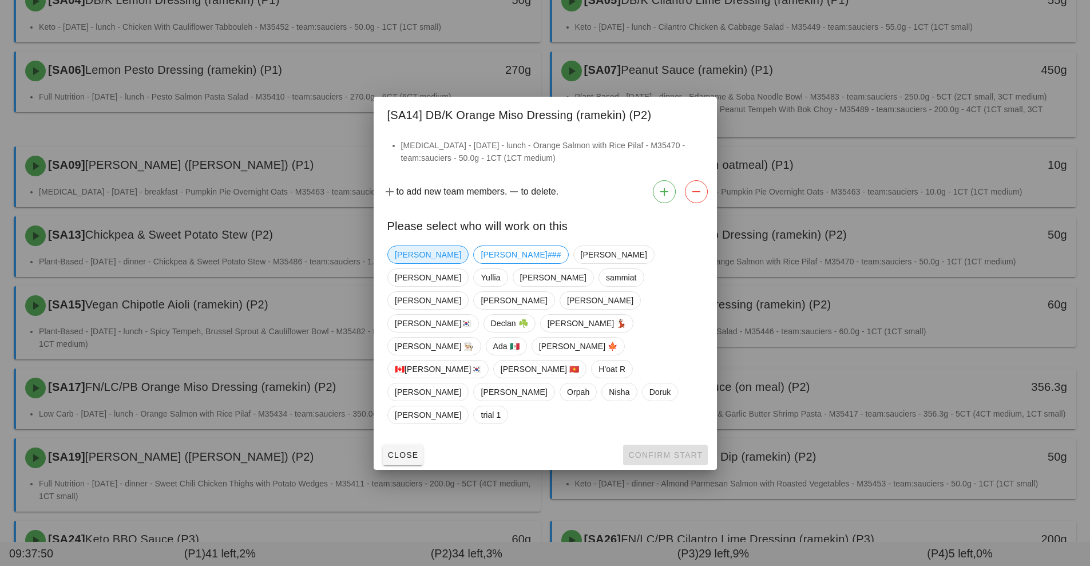
click at [400, 263] on span "Richard" at bounding box center [428, 254] width 66 height 17
click at [659, 450] on span "Confirm Start" at bounding box center [664, 454] width 75 height 9
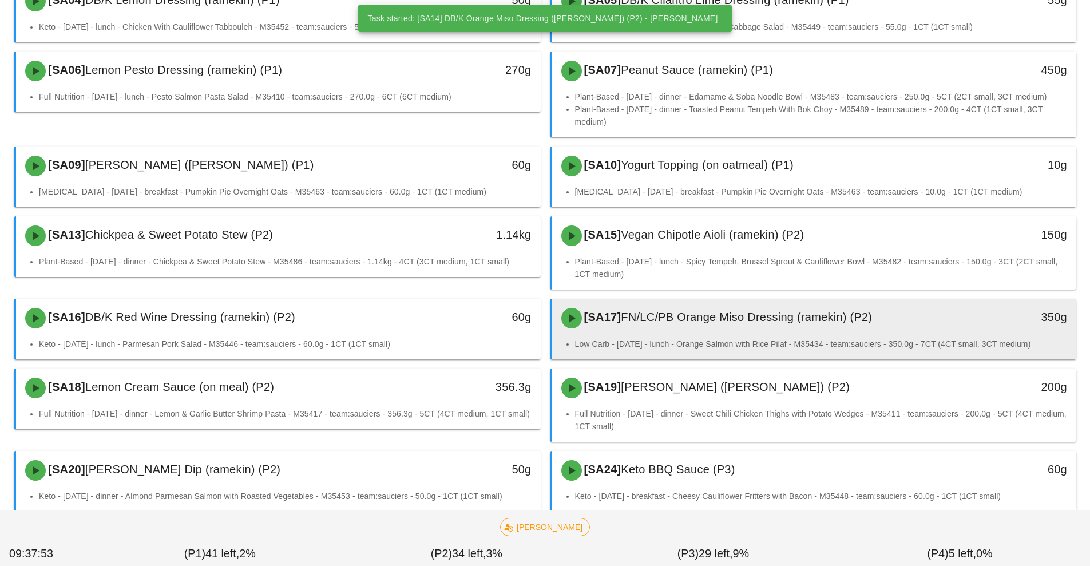
click at [701, 317] on span "FN/LC/PB Orange Miso Dressing (ramekin) (P2)" at bounding box center [746, 317] width 251 height 13
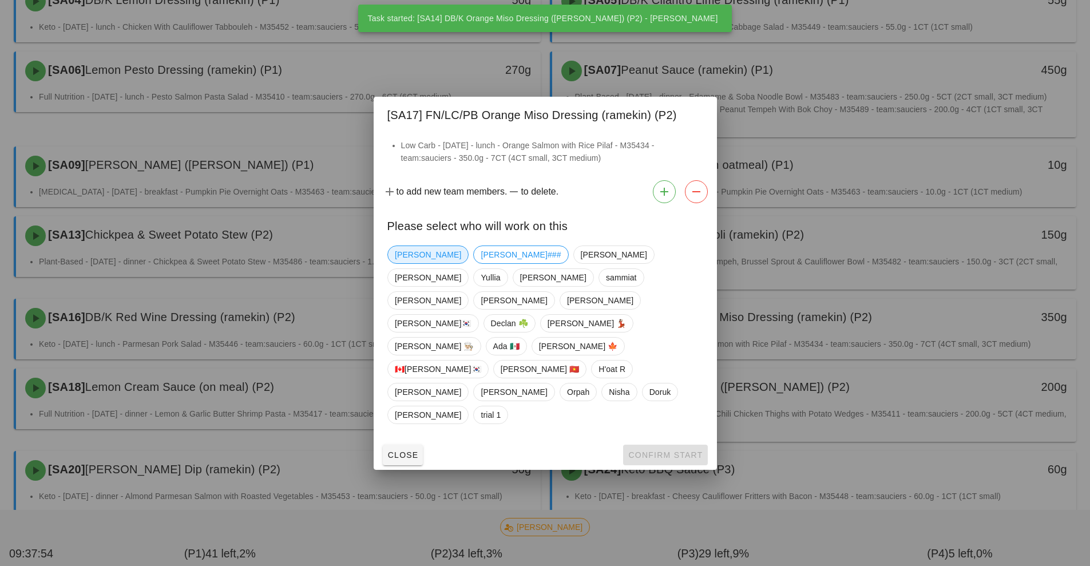
click at [402, 263] on span "Richard" at bounding box center [428, 254] width 66 height 17
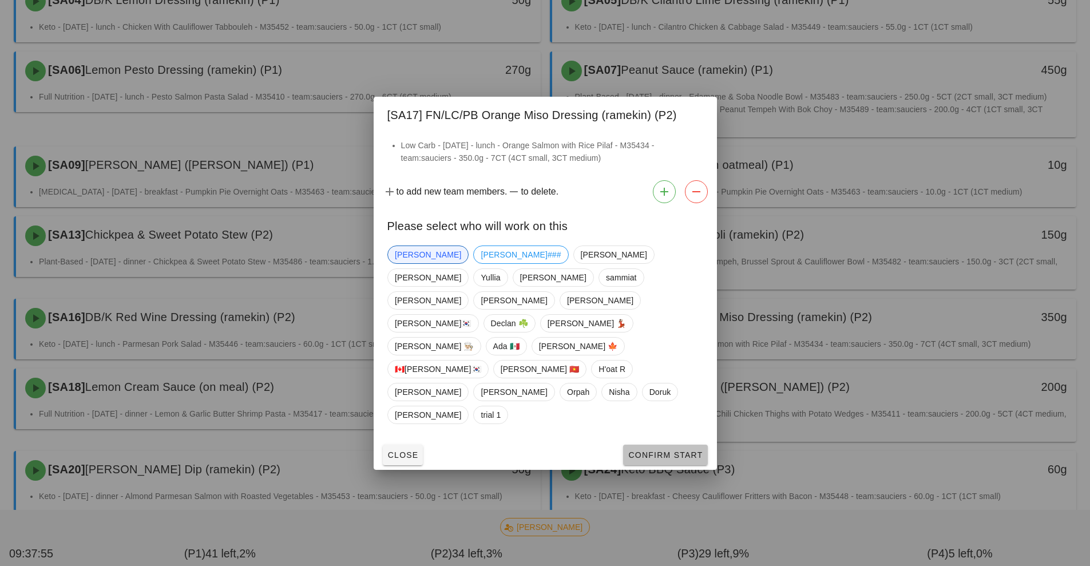
click at [665, 444] on button "Confirm Start" at bounding box center [665, 454] width 84 height 21
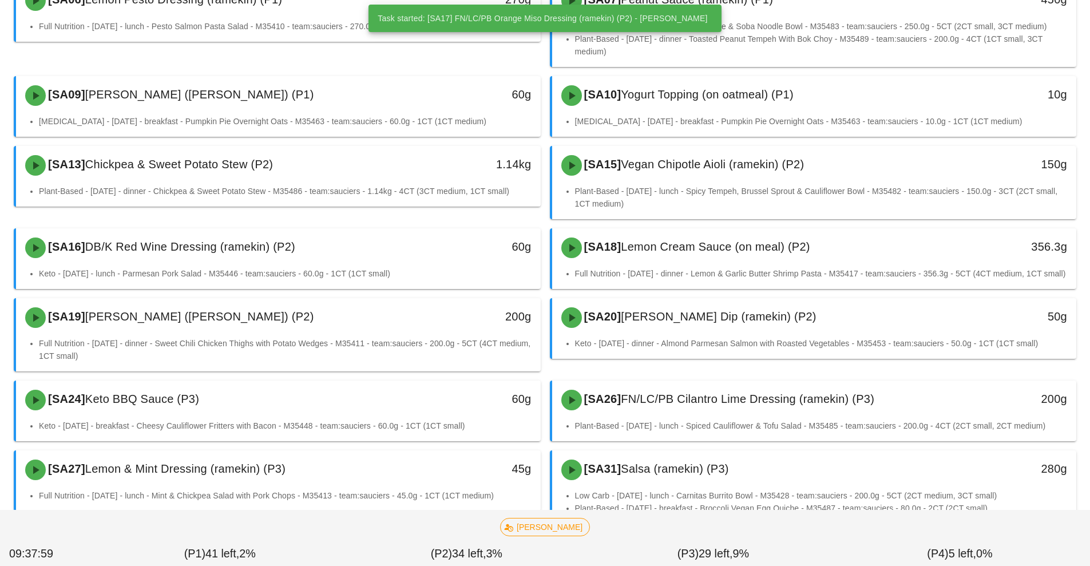
scroll to position [382, 0]
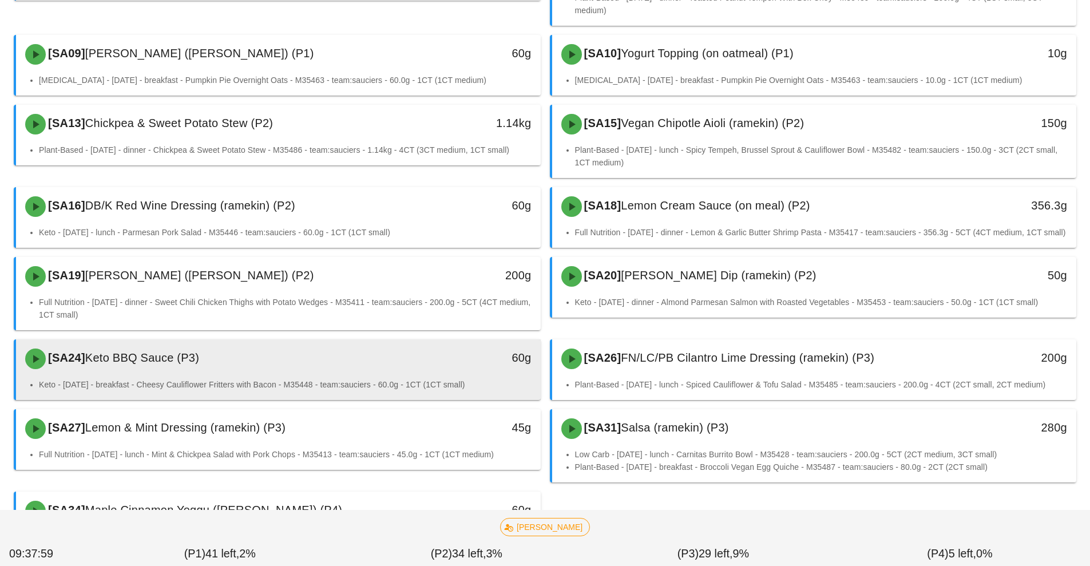
click at [360, 376] on div "[SA24] Keto BBQ Sauce (P3)" at bounding box center [213, 358] width 390 height 34
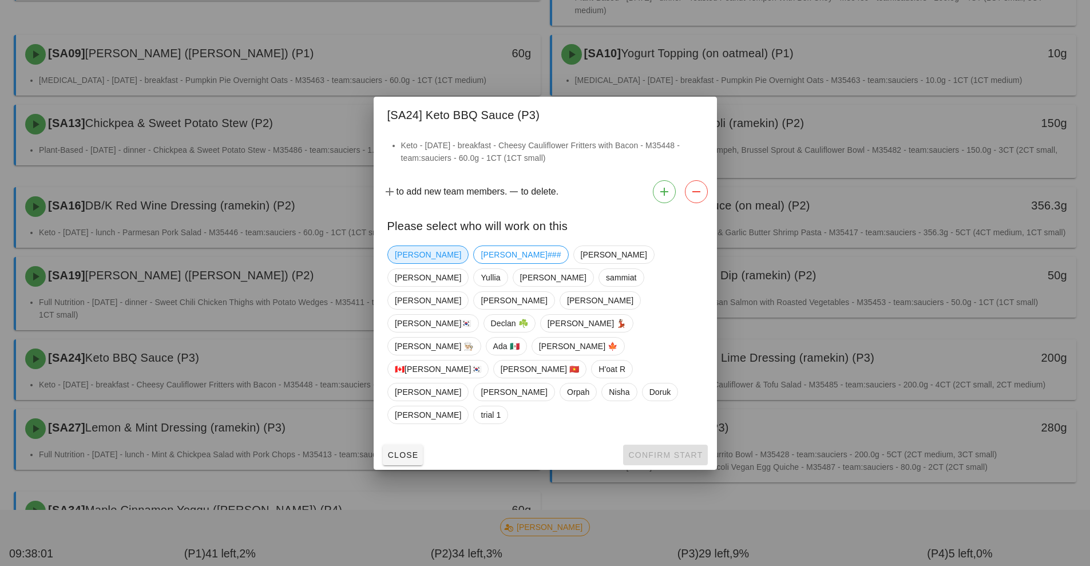
click at [403, 263] on span "Richard" at bounding box center [428, 254] width 66 height 17
click at [480, 263] on span "Shawn###" at bounding box center [520, 254] width 80 height 17
click at [407, 263] on span "Richard" at bounding box center [428, 254] width 66 height 17
click at [662, 450] on span "Confirm Start" at bounding box center [664, 454] width 75 height 9
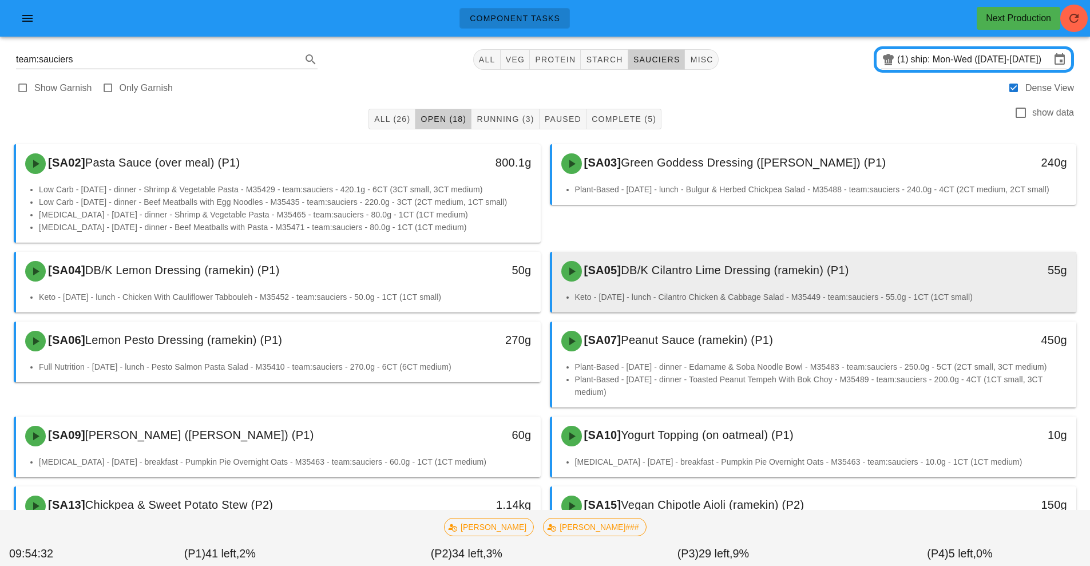
click at [793, 265] on span "DB/K Cilantro Lime Dressing (ramekin) (P1)" at bounding box center [735, 270] width 228 height 13
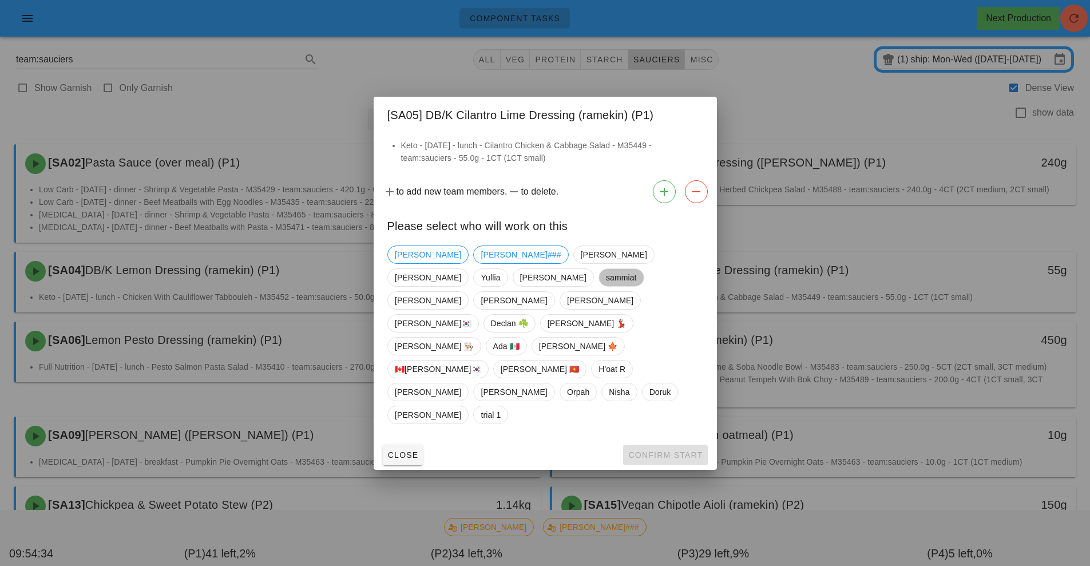
scroll to position [3, 0]
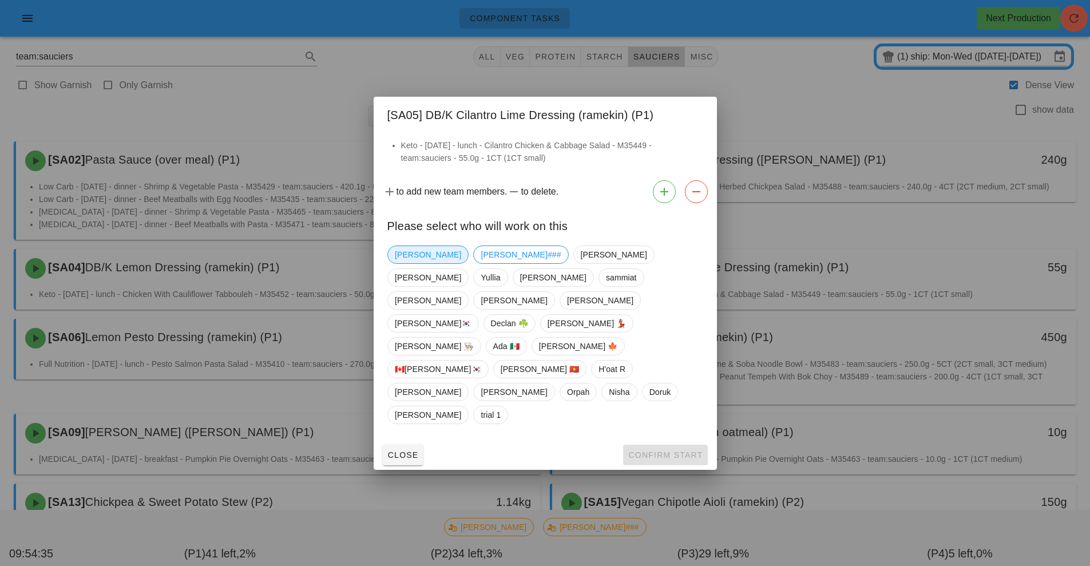
click at [405, 263] on span "Richard" at bounding box center [428, 254] width 66 height 17
click at [656, 450] on span "Confirm Start" at bounding box center [664, 454] width 75 height 9
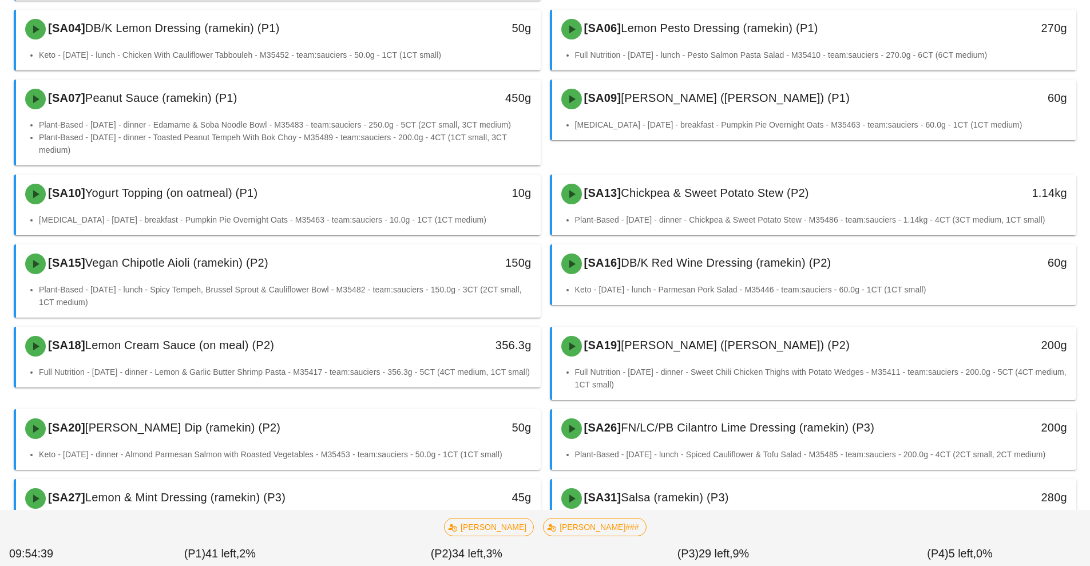
scroll to position [380, 0]
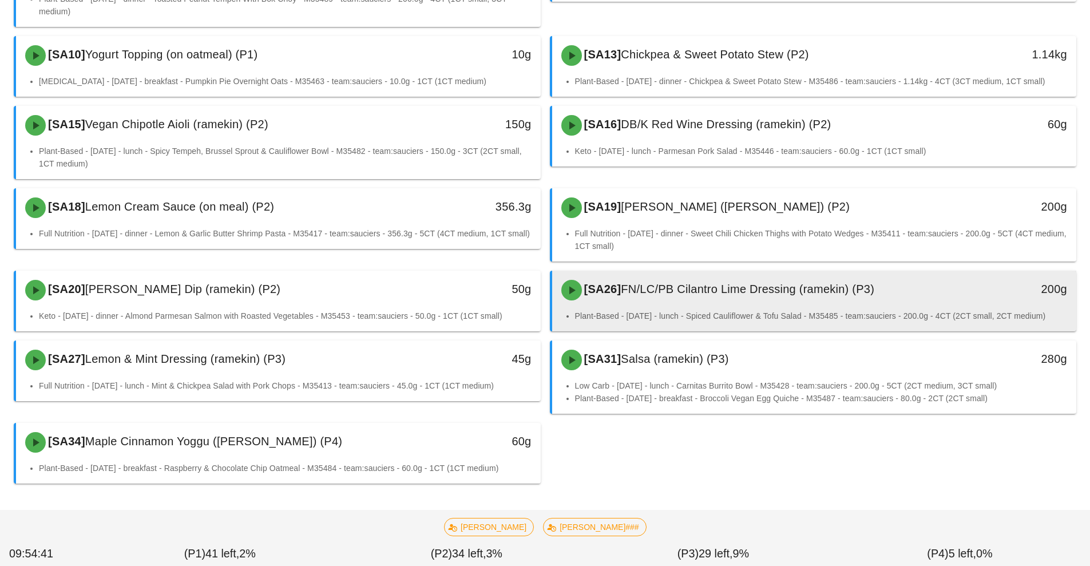
click at [752, 292] on span "FN/LC/PB Cilantro Lime Dressing (ramekin) (P3)" at bounding box center [747, 289] width 253 height 13
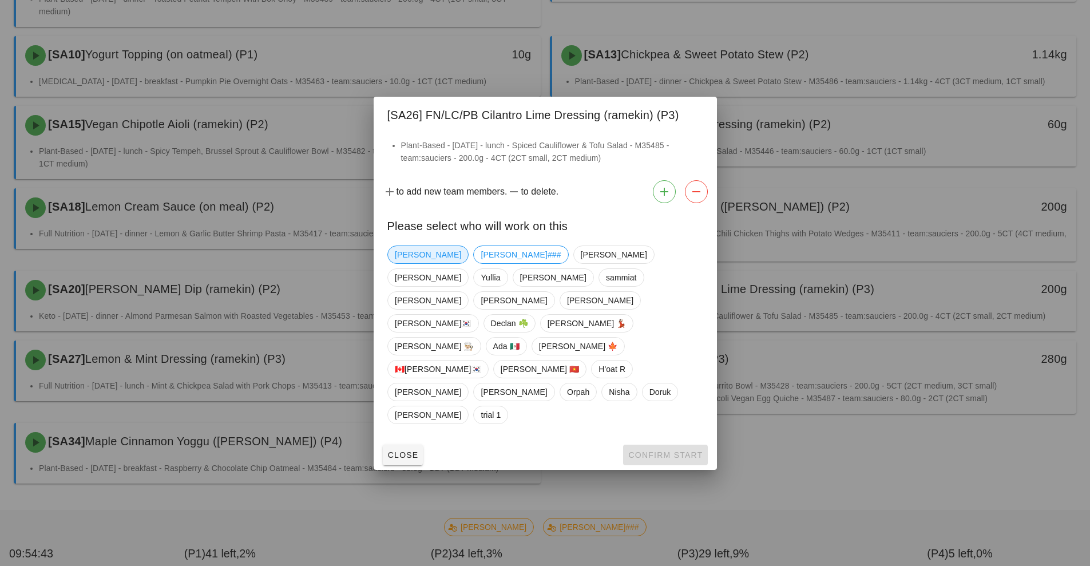
click at [402, 263] on span "Richard" at bounding box center [428, 254] width 66 height 17
click at [696, 450] on span "Confirm Start" at bounding box center [664, 454] width 75 height 9
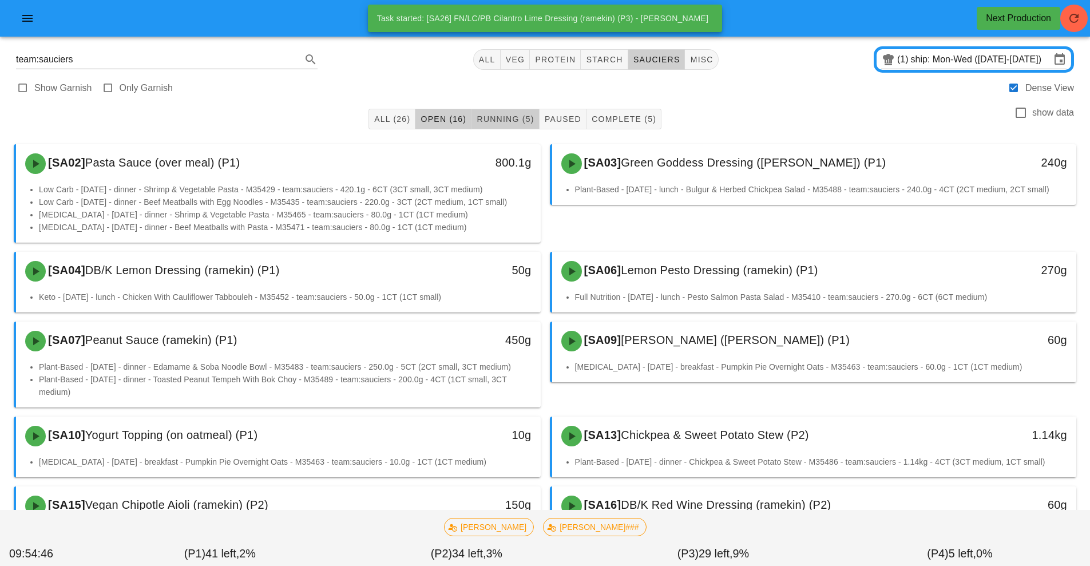
click at [504, 117] on span "Running (5)" at bounding box center [505, 118] width 58 height 9
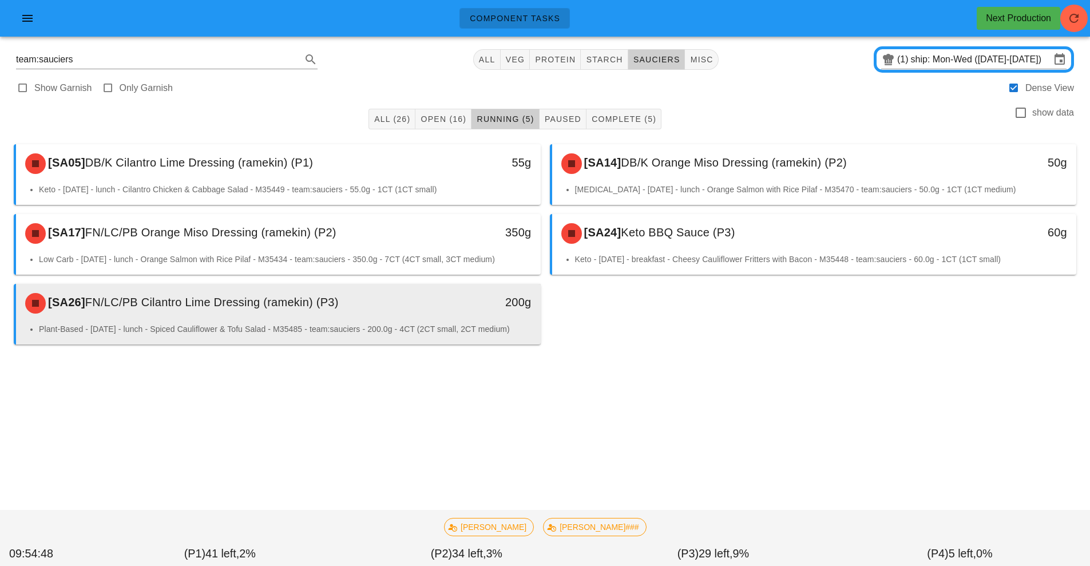
click at [352, 322] on div "[SA26] FN/LC/PB Cilantro Lime Dressing (ramekin) (P3) 200g" at bounding box center [278, 303] width 525 height 39
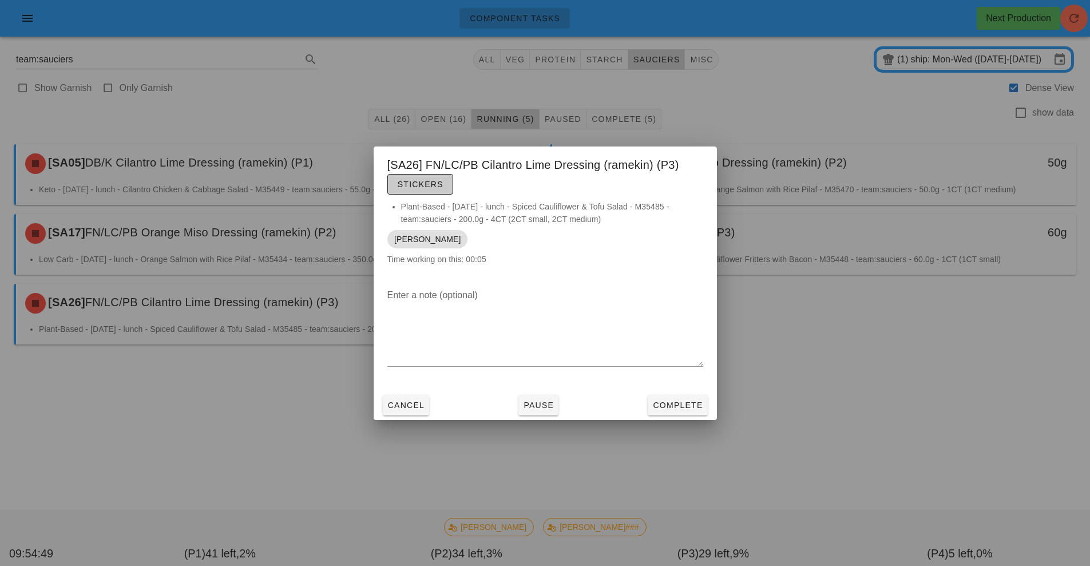
click at [432, 185] on span "Stickers" at bounding box center [420, 184] width 46 height 9
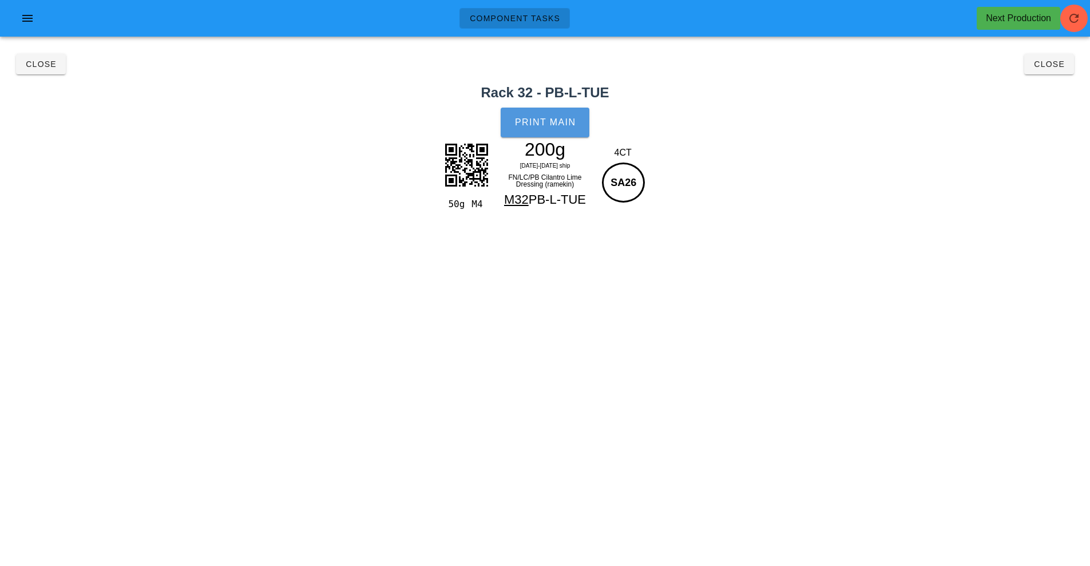
click at [557, 128] on button "Print Main" at bounding box center [544, 123] width 88 height 30
click at [1043, 70] on button "Close" at bounding box center [1049, 64] width 50 height 21
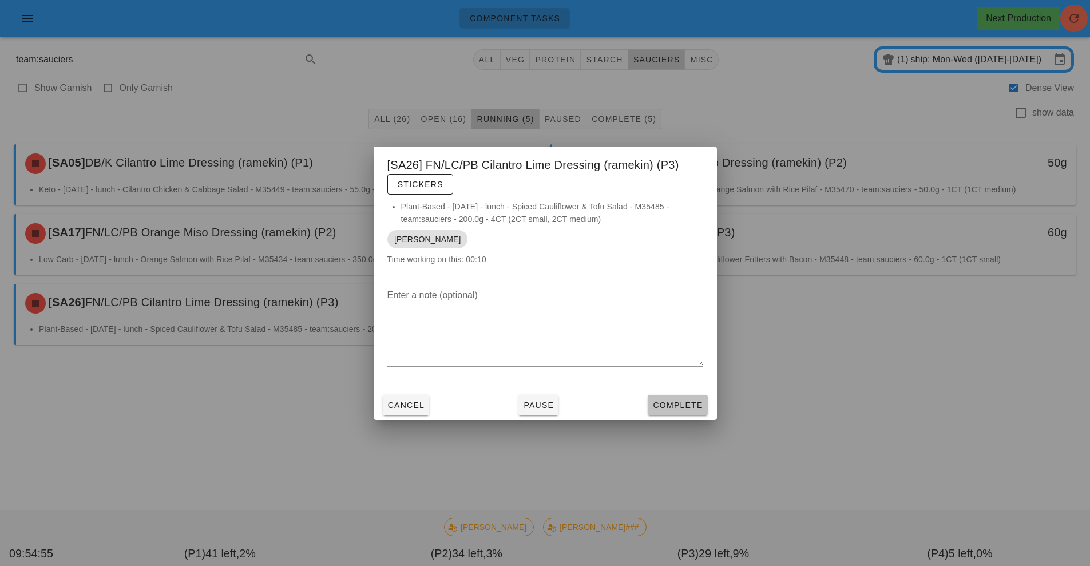
click at [689, 395] on button "Complete" at bounding box center [676, 405] width 59 height 21
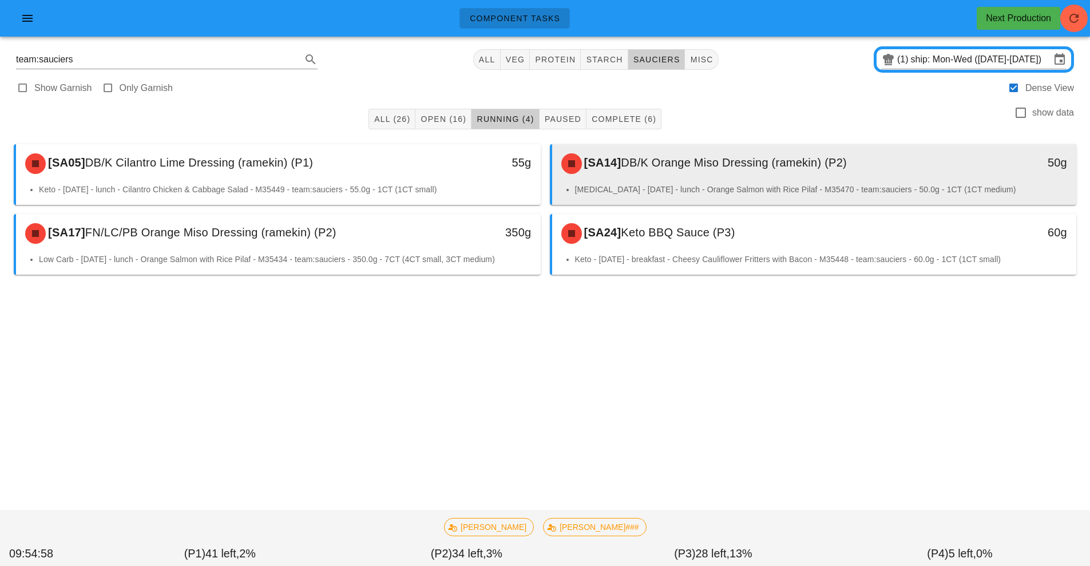
click at [750, 169] on div "[SA14] DB/K Orange Miso Dressing (ramekin) (P2)" at bounding box center [749, 163] width 390 height 34
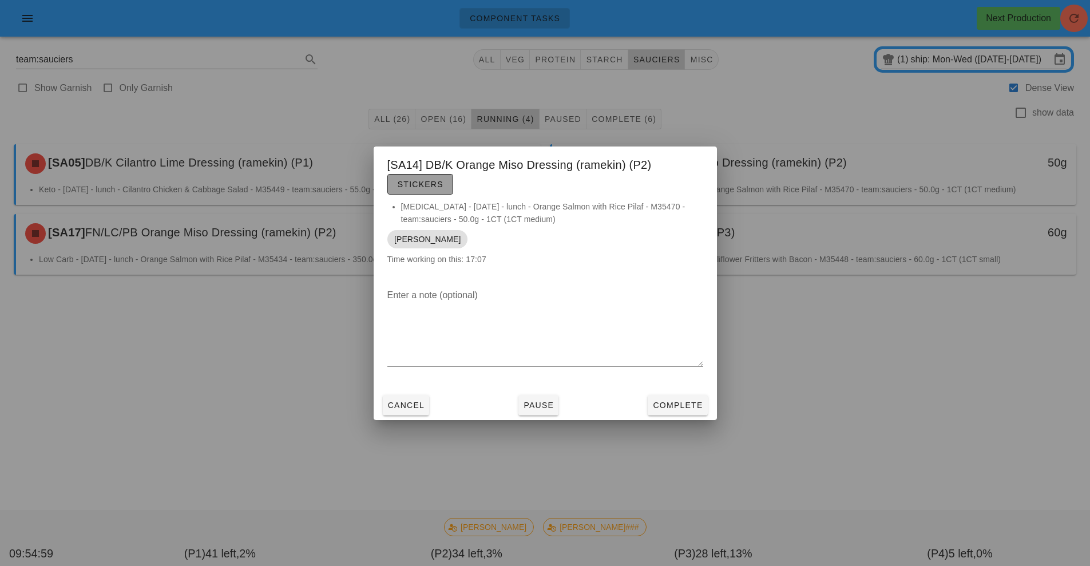
click at [423, 194] on button "Stickers" at bounding box center [420, 184] width 66 height 21
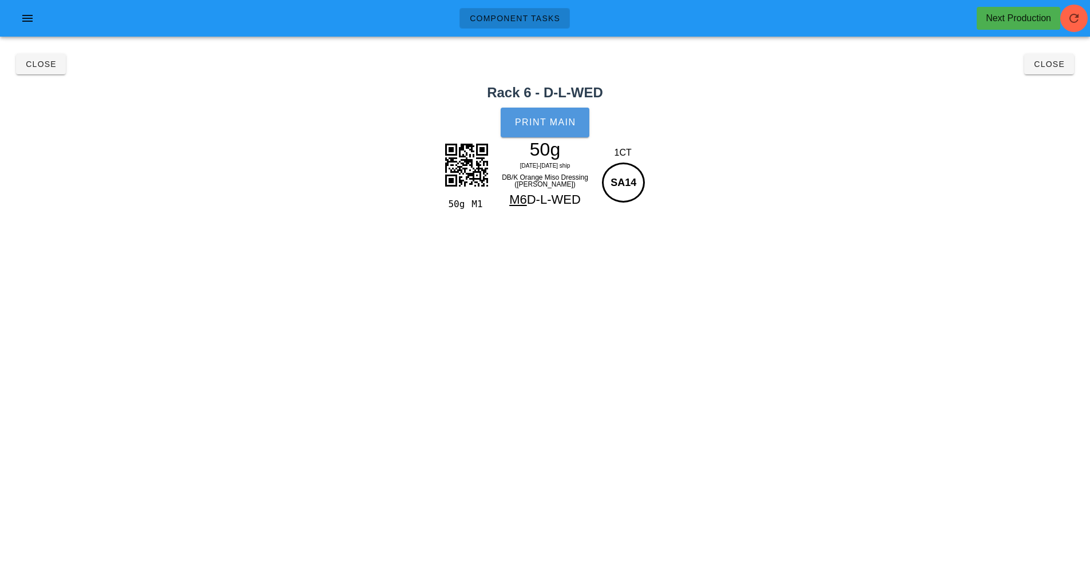
click at [510, 124] on button "Print Main" at bounding box center [544, 123] width 88 height 30
click at [1048, 63] on span "Close" at bounding box center [1048, 63] width 31 height 9
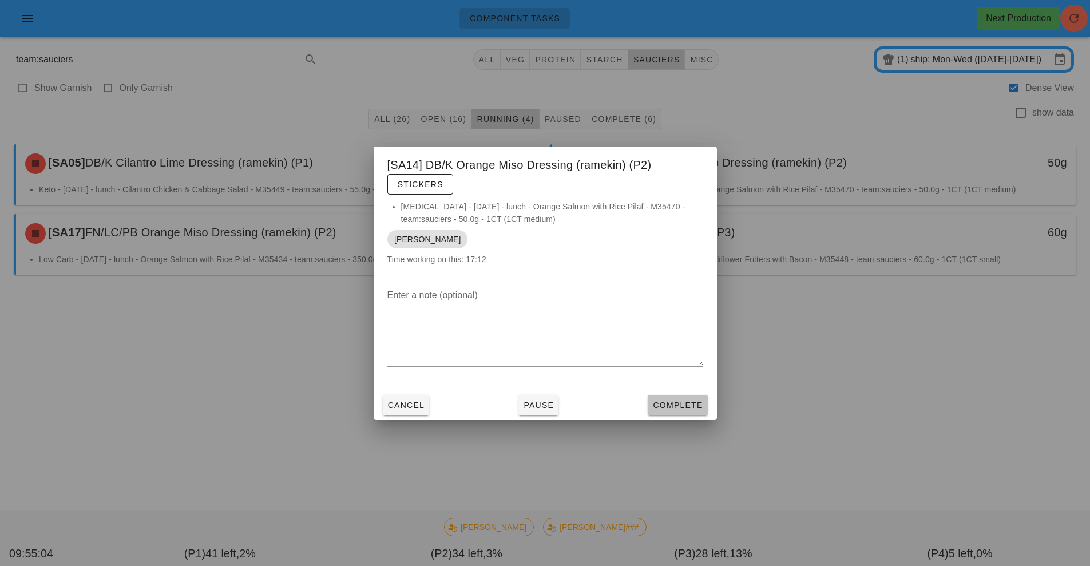
click at [673, 412] on button "Complete" at bounding box center [676, 405] width 59 height 21
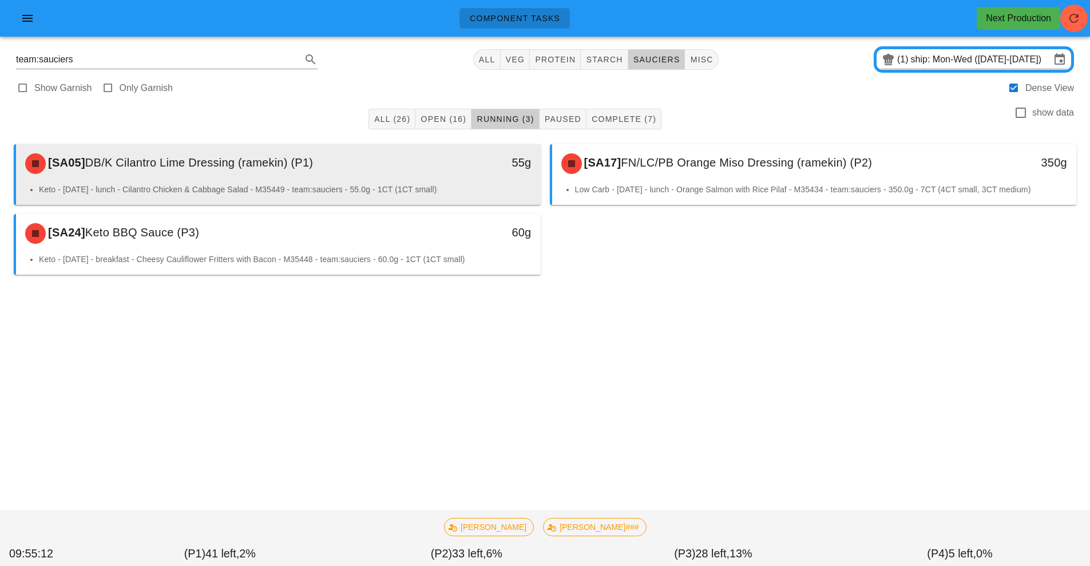
click at [403, 157] on div "[SA05] DB/K Cilantro Lime Dressing (ramekin) (P1)" at bounding box center [213, 163] width 390 height 34
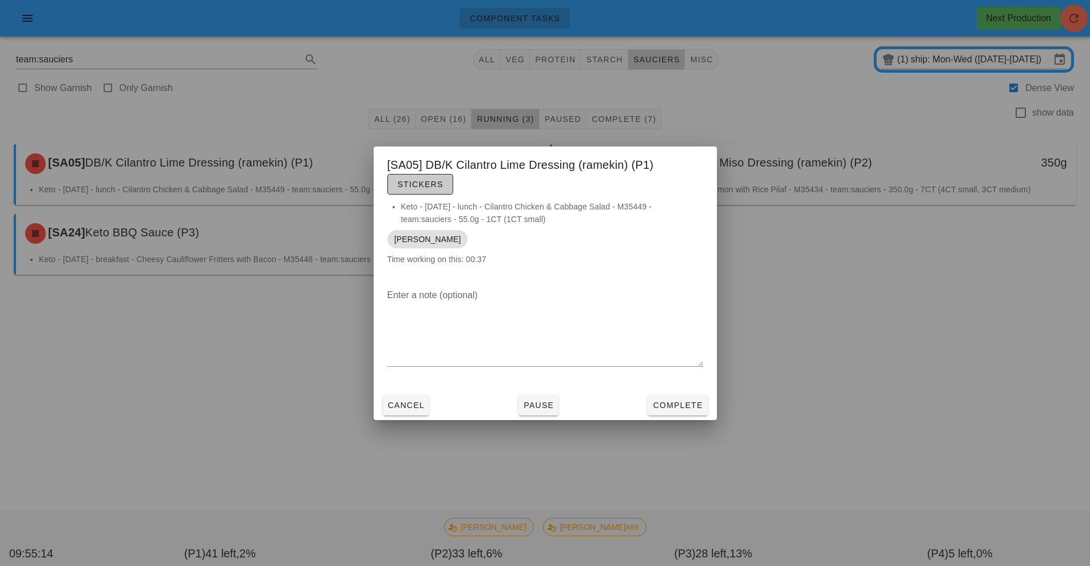
click at [439, 180] on span "Stickers" at bounding box center [420, 184] width 46 height 9
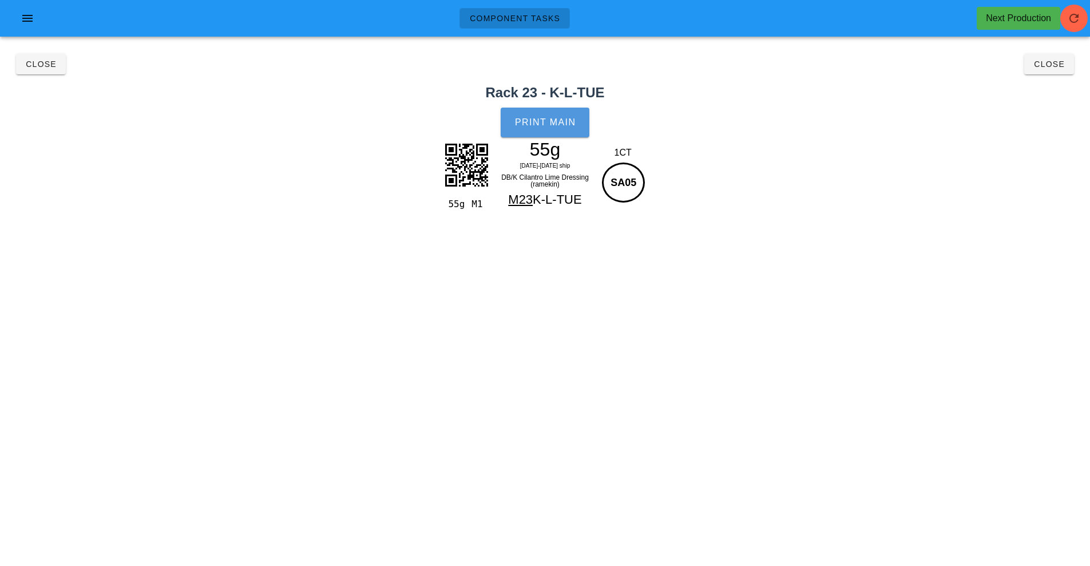
click at [578, 135] on button "Print Main" at bounding box center [544, 123] width 88 height 30
click at [1056, 68] on span "Close" at bounding box center [1048, 63] width 31 height 9
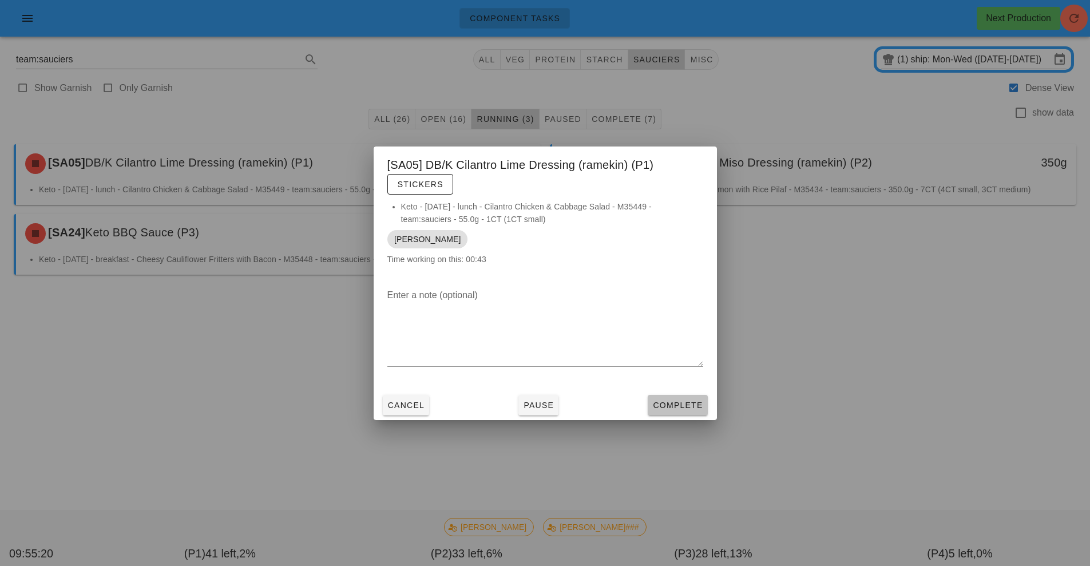
click at [679, 406] on span "Complete" at bounding box center [677, 404] width 50 height 9
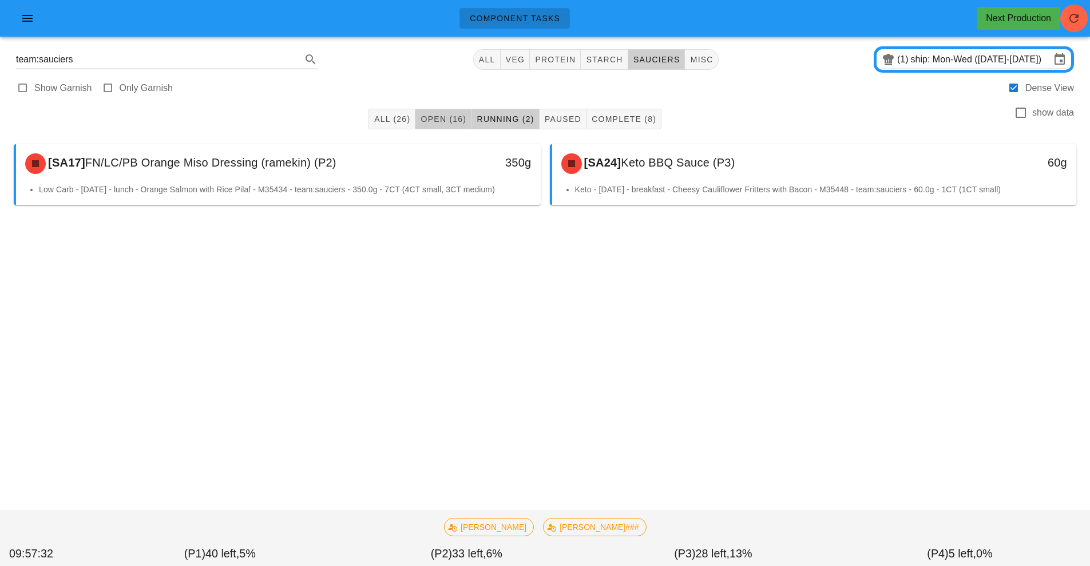
click at [442, 121] on span "Open (16)" at bounding box center [443, 118] width 46 height 9
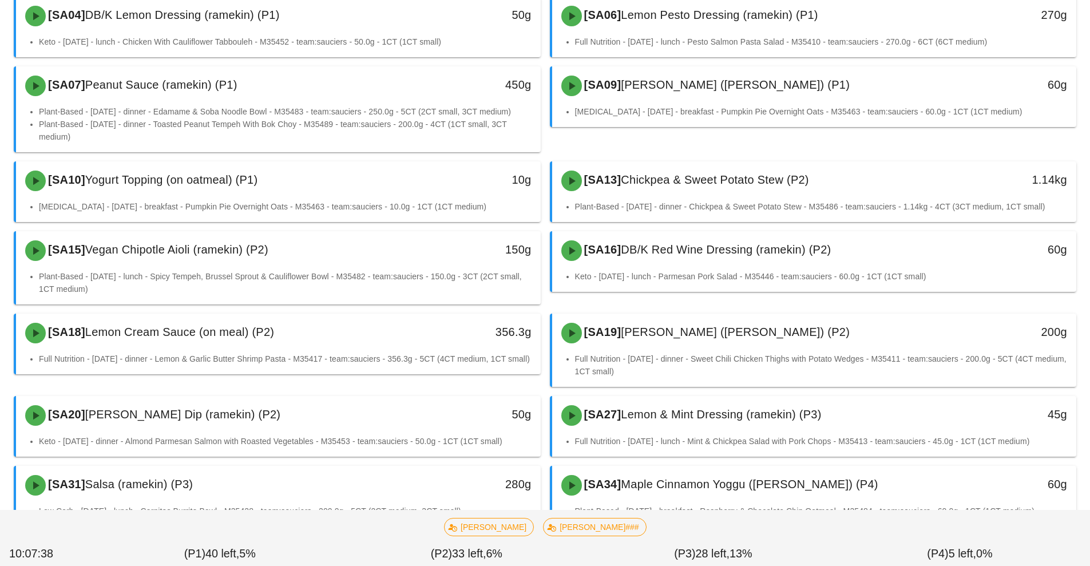
scroll to position [273, 0]
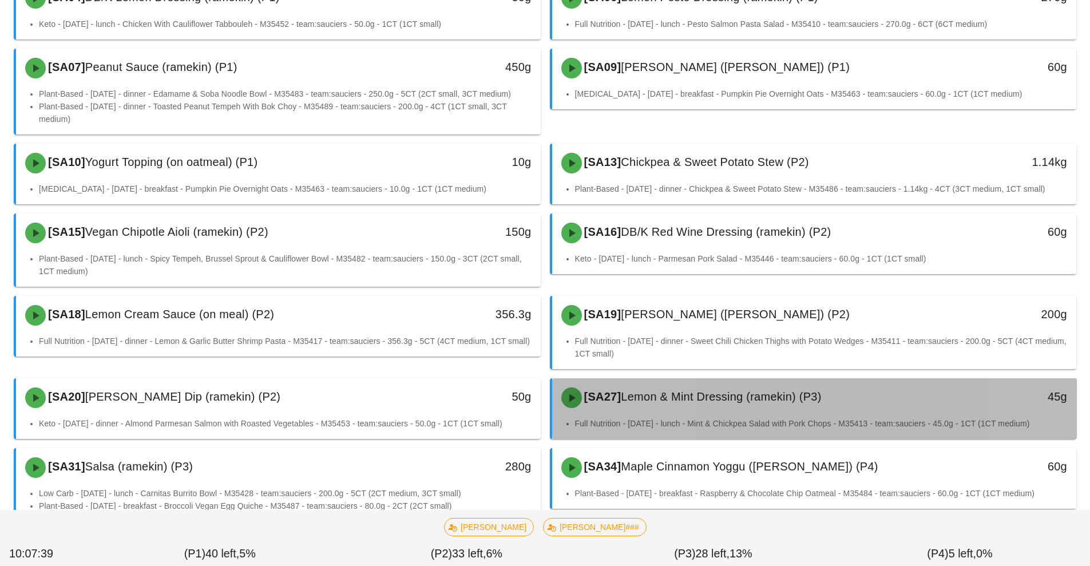
click at [730, 427] on li "Full Nutrition - Tuesday - lunch - Mint & Chickpea Salad with Pork Chops - M354…" at bounding box center [821, 423] width 492 height 13
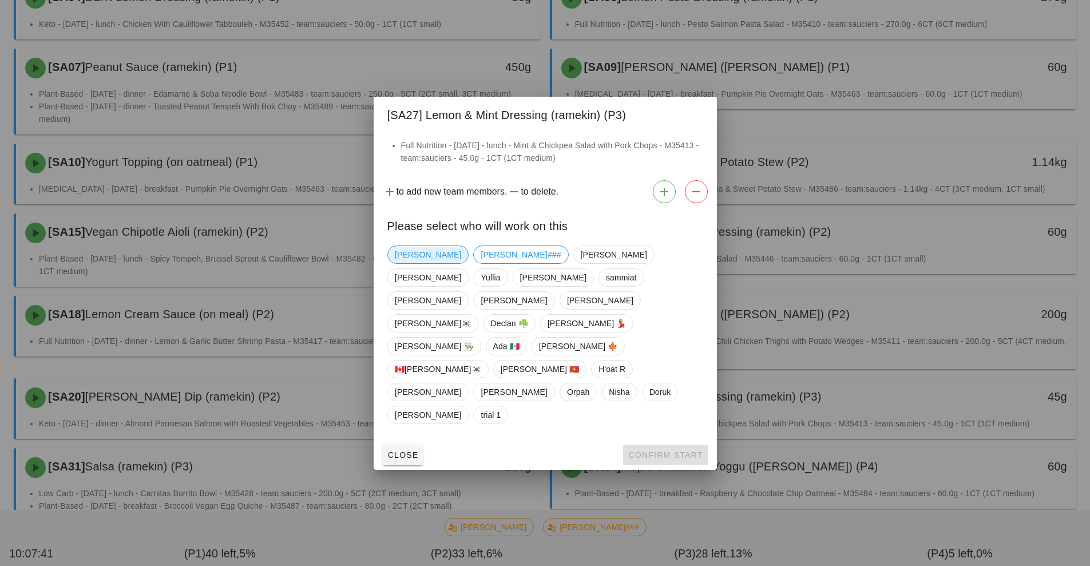
click at [409, 263] on span "Richard" at bounding box center [428, 254] width 66 height 17
click at [658, 450] on span "Confirm Start" at bounding box center [664, 454] width 75 height 9
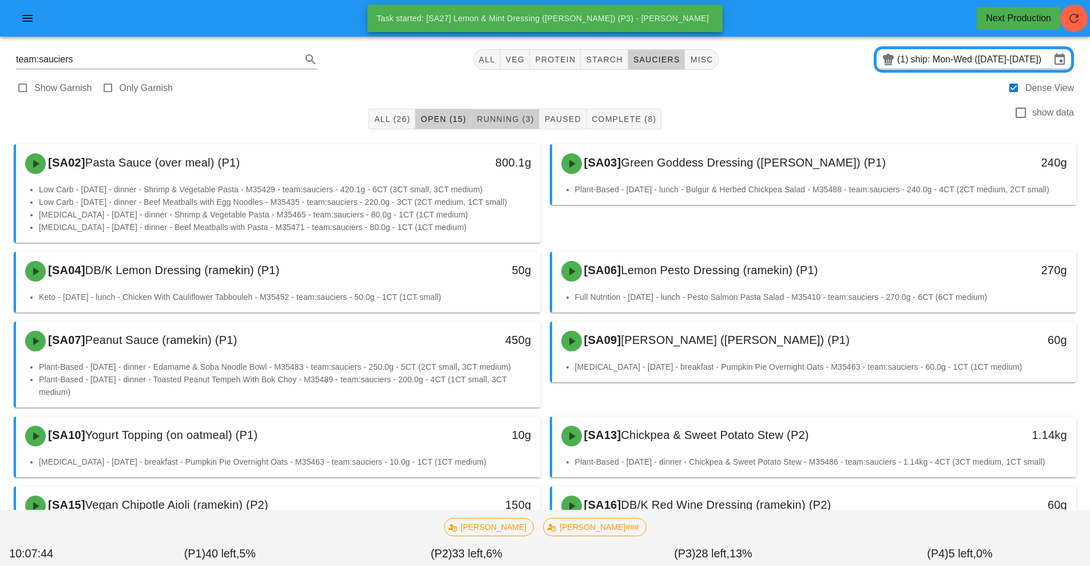
click at [499, 111] on button "Running (3)" at bounding box center [504, 119] width 67 height 21
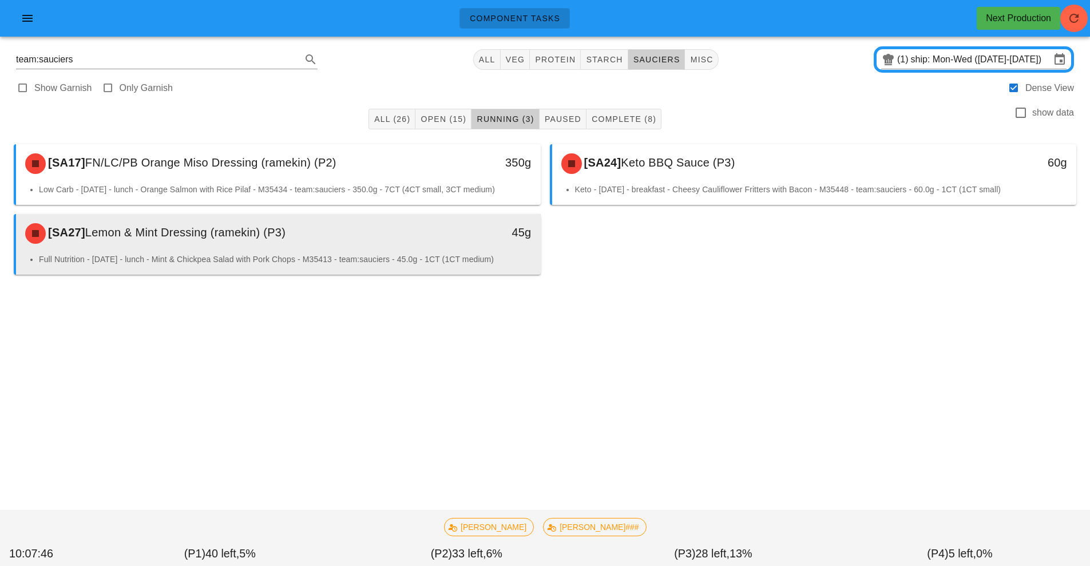
click at [493, 256] on li "Full Nutrition - Tuesday - lunch - Mint & Chickpea Salad with Pork Chops - M354…" at bounding box center [285, 259] width 492 height 13
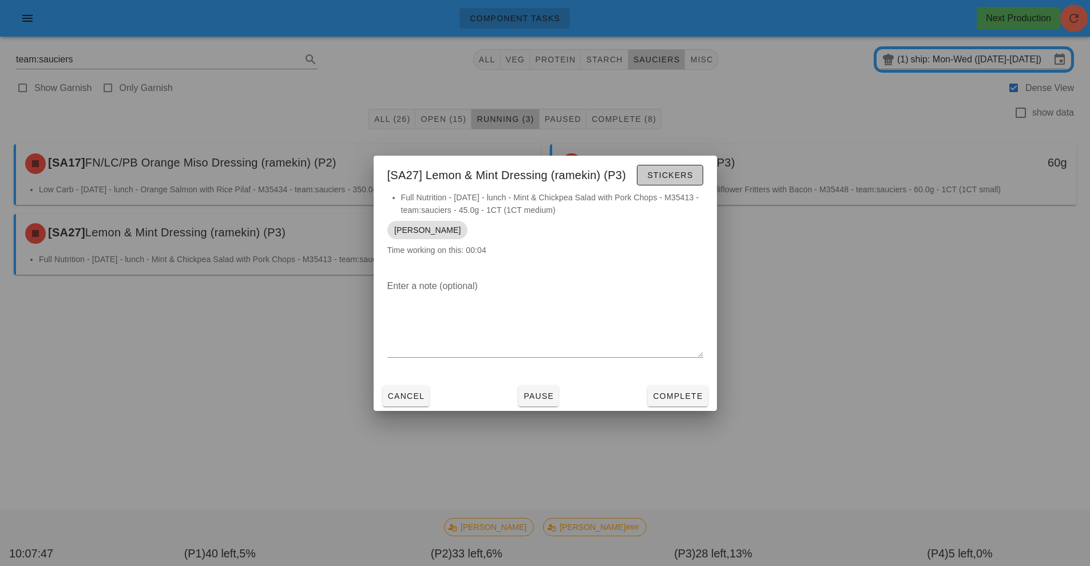
click at [657, 182] on button "Stickers" at bounding box center [670, 175] width 66 height 21
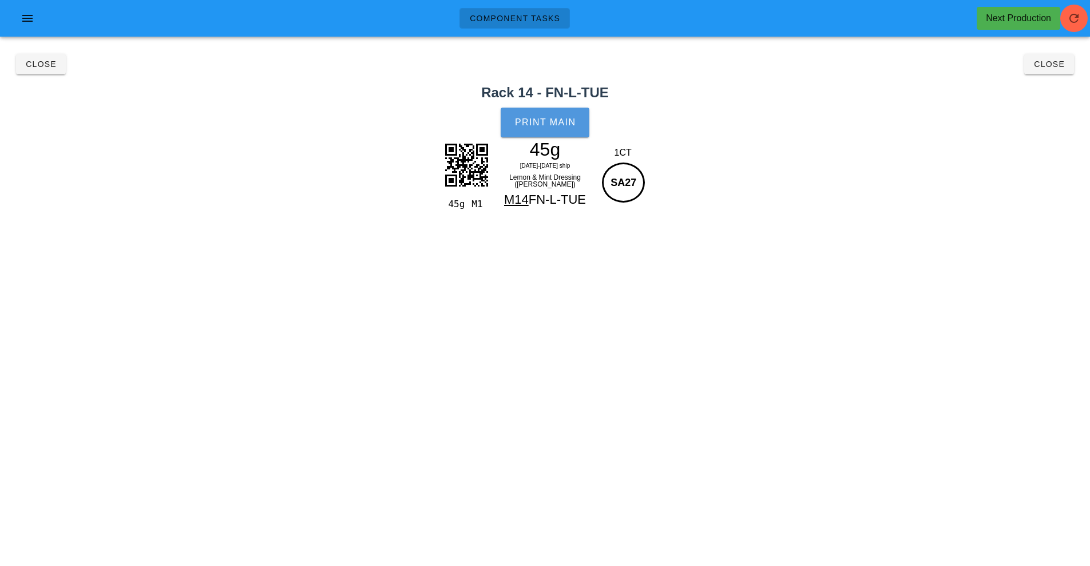
click at [535, 136] on button "Print Main" at bounding box center [544, 123] width 88 height 30
click at [1060, 67] on span "Close" at bounding box center [1048, 63] width 31 height 9
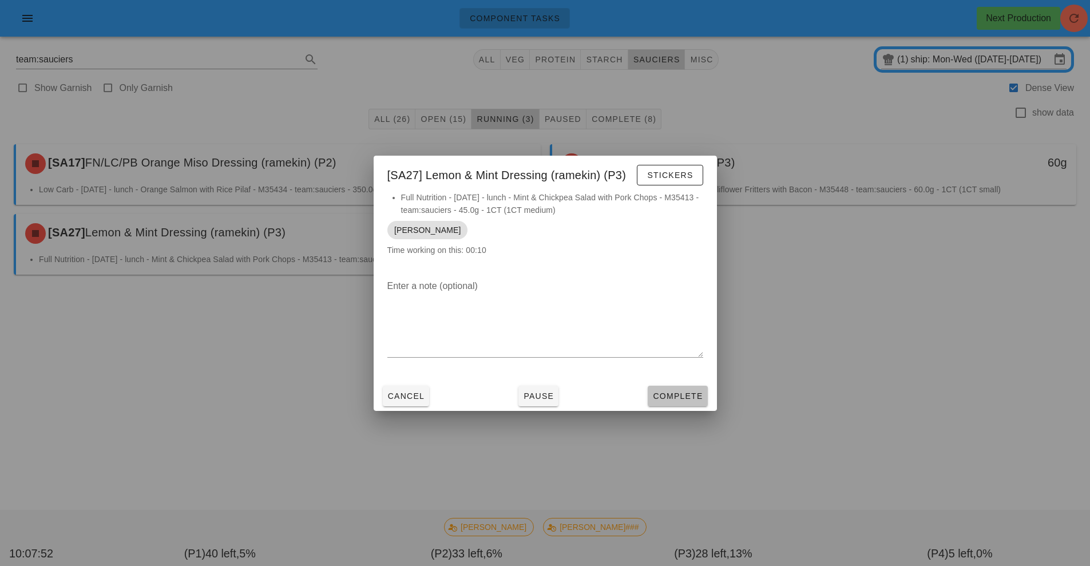
click at [684, 396] on span "Complete" at bounding box center [677, 395] width 50 height 9
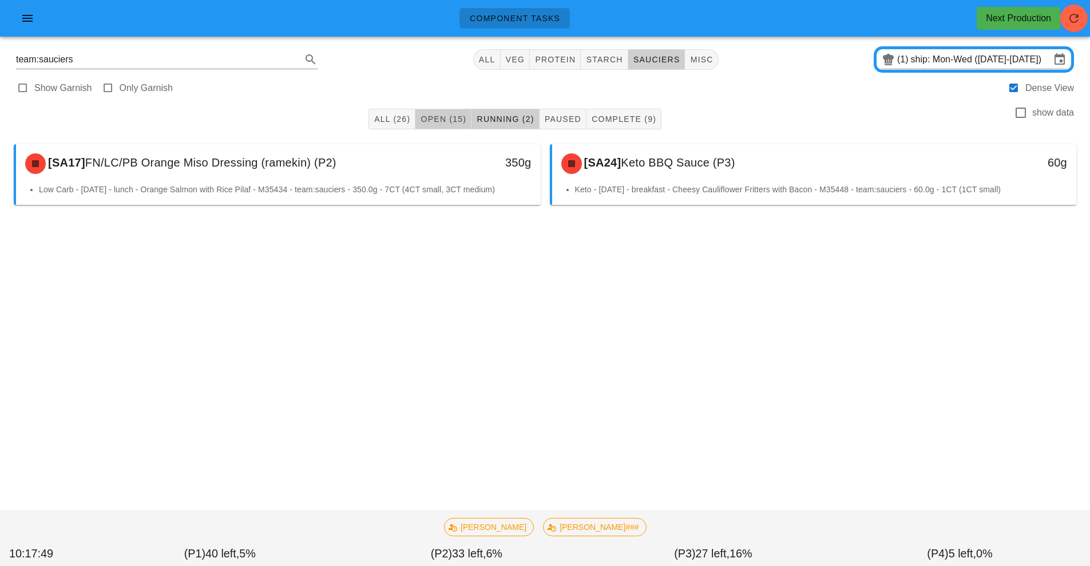
click at [439, 121] on span "Open (15)" at bounding box center [443, 118] width 46 height 9
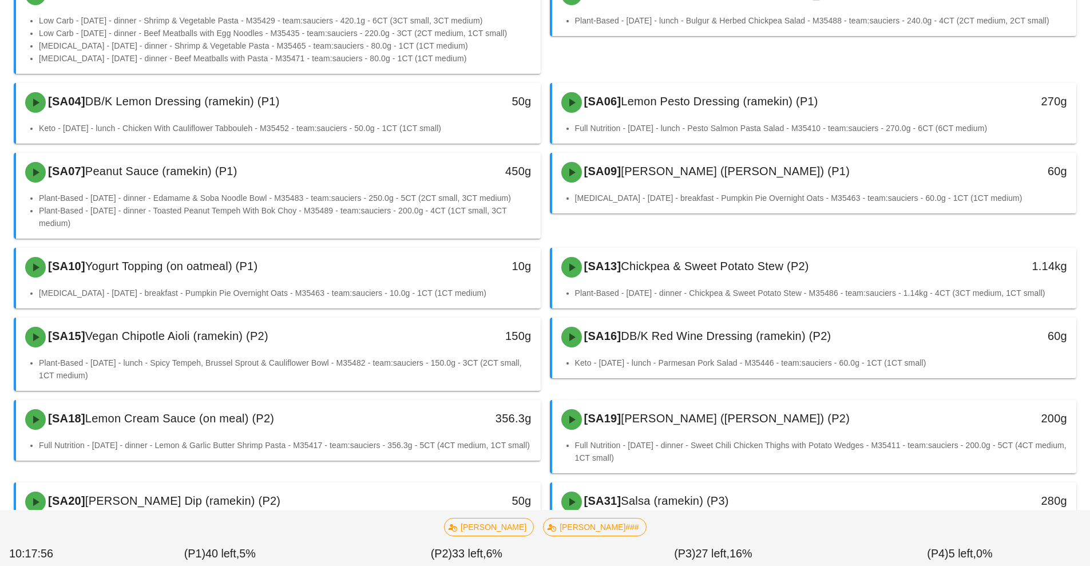
scroll to position [169, 0]
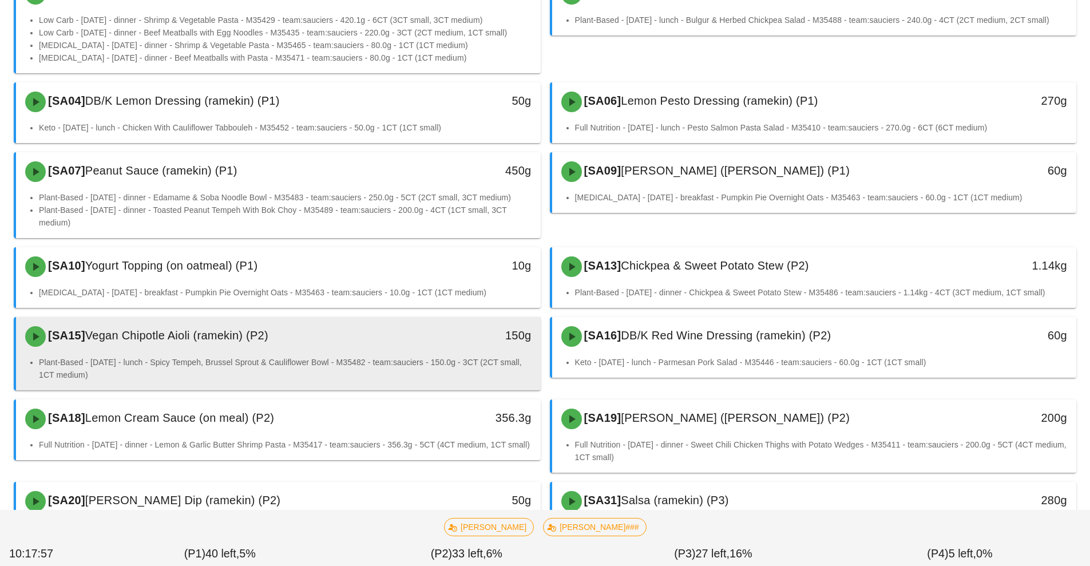
click at [502, 349] on div "150g" at bounding box center [473, 336] width 130 height 34
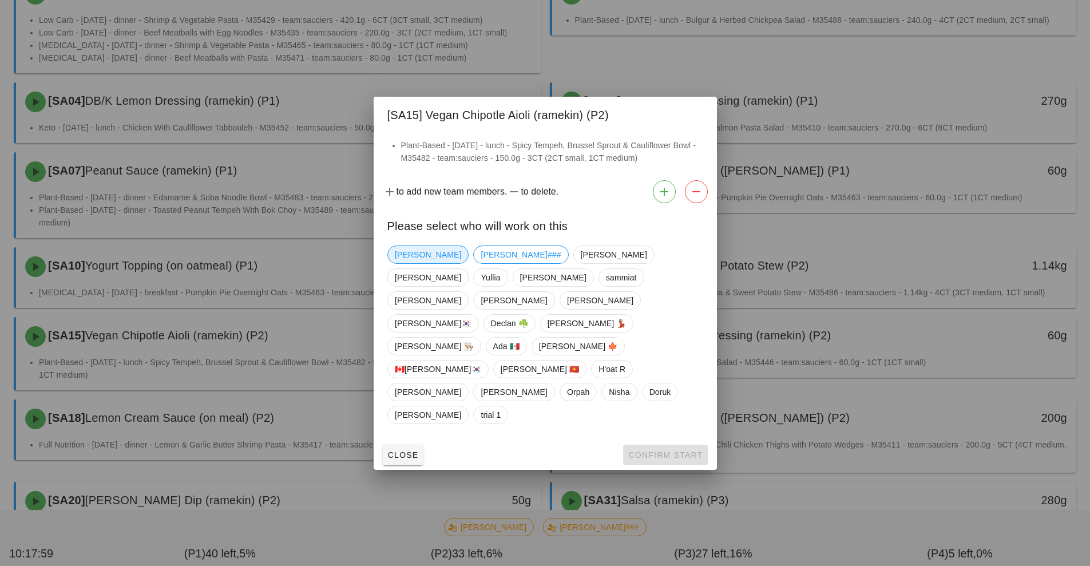
click at [426, 264] on span "Richard" at bounding box center [427, 254] width 81 height 18
click at [662, 450] on span "Confirm Start" at bounding box center [664, 454] width 75 height 9
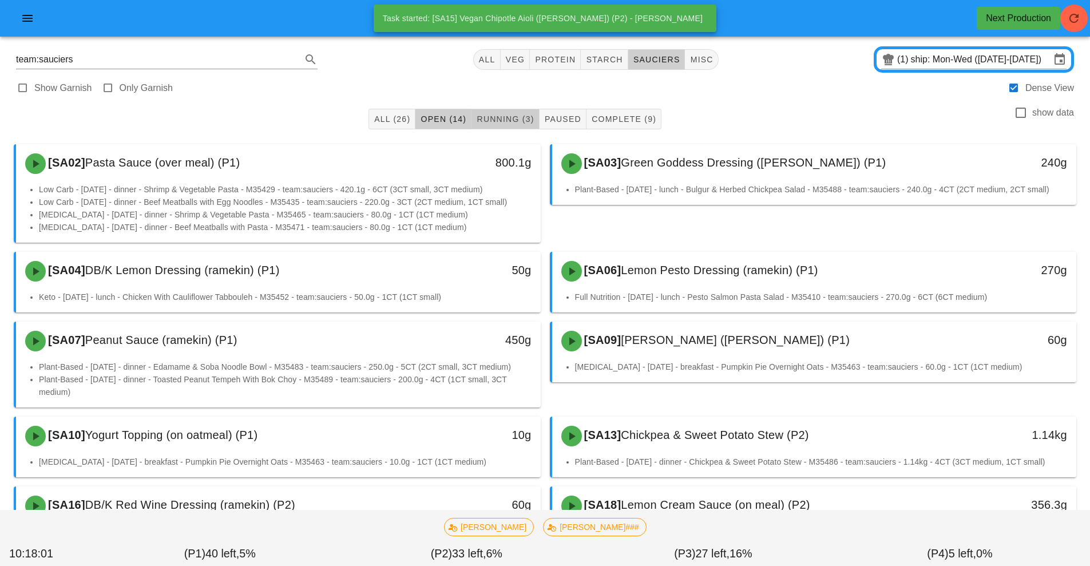
click at [497, 118] on span "Running (3)" at bounding box center [505, 118] width 58 height 9
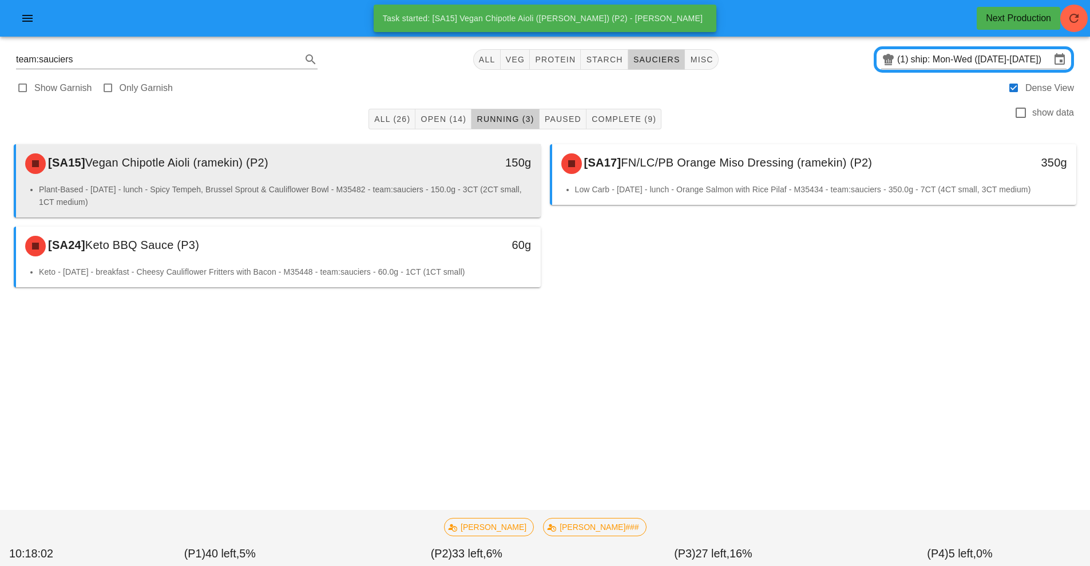
click at [384, 176] on div "[SA15] Vegan Chipotle Aioli (ramekin) (P2)" at bounding box center [213, 163] width 390 height 34
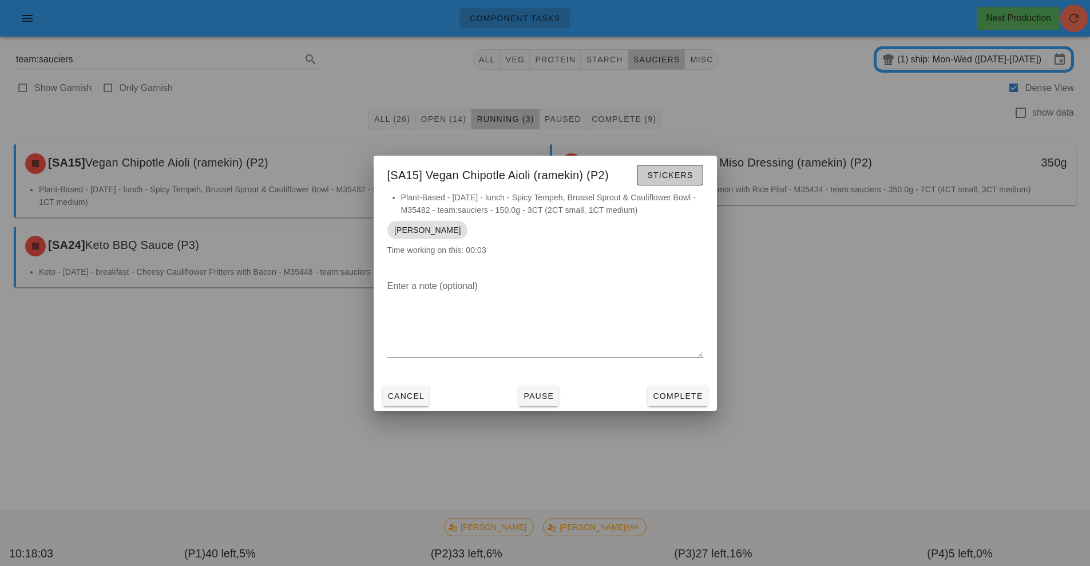
click at [663, 174] on span "Stickers" at bounding box center [669, 174] width 46 height 9
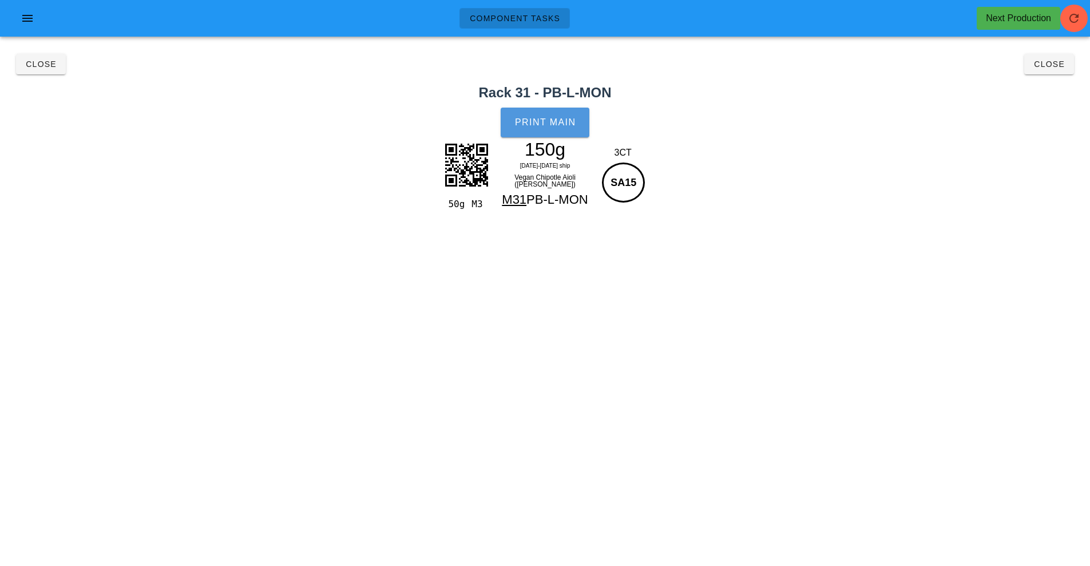
click at [541, 113] on button "Print Main" at bounding box center [544, 123] width 88 height 30
click at [1033, 65] on span "Close" at bounding box center [1048, 63] width 31 height 9
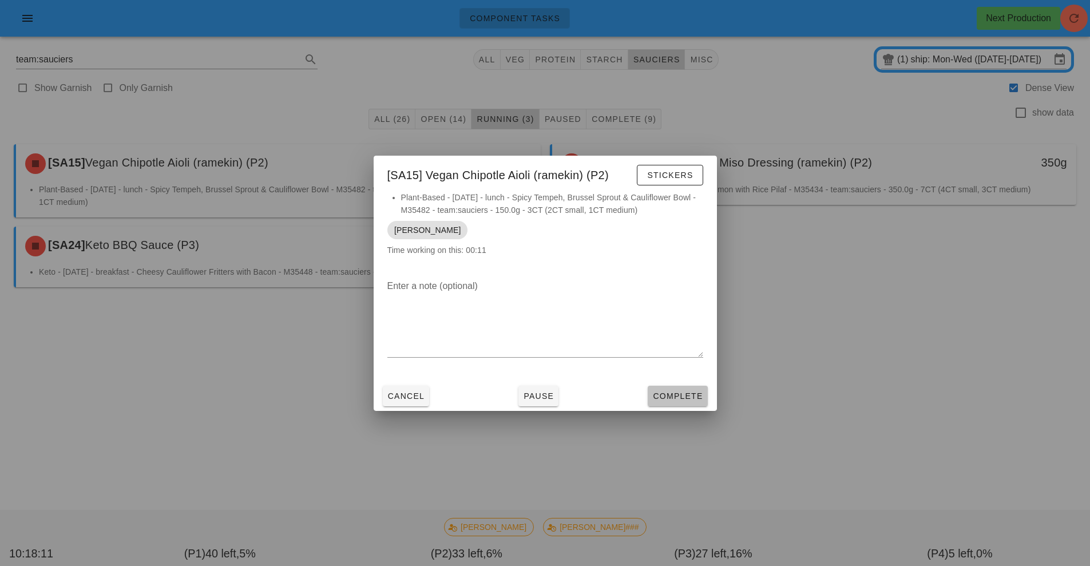
click at [678, 403] on button "Complete" at bounding box center [676, 396] width 59 height 21
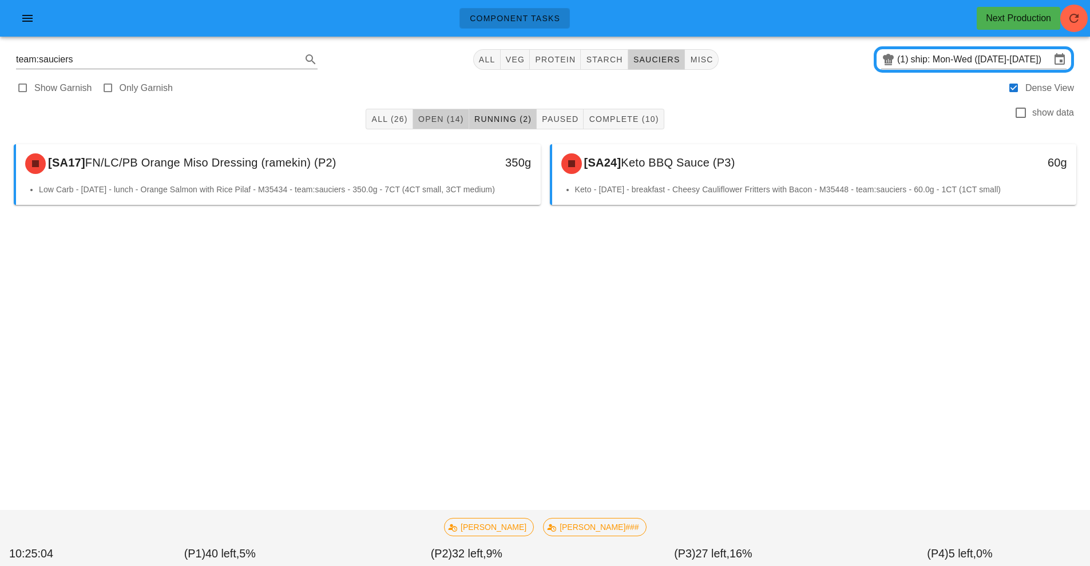
click at [433, 118] on span "Open (14)" at bounding box center [441, 118] width 46 height 9
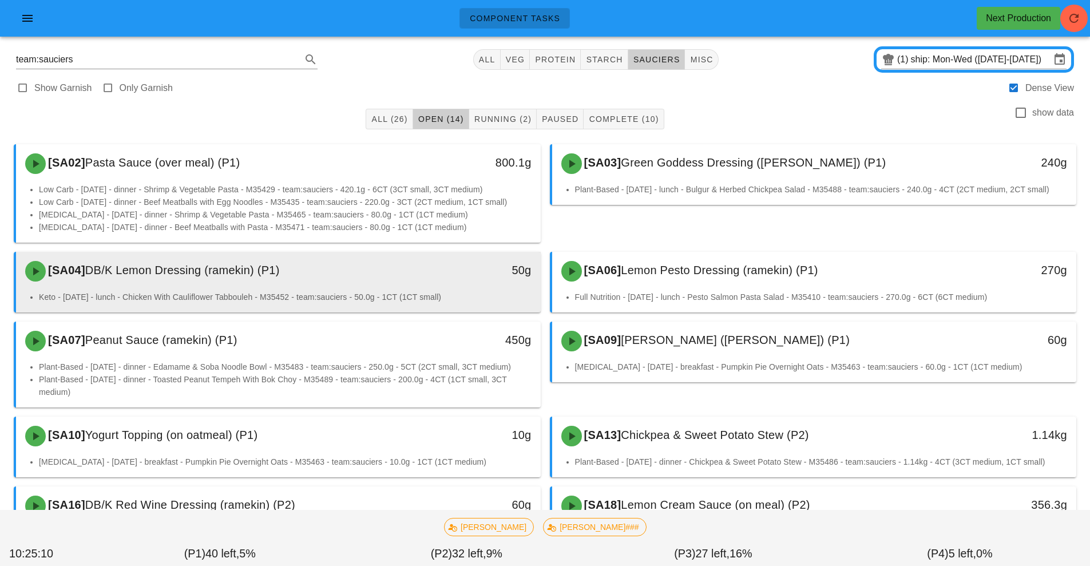
click at [415, 275] on div "50g" at bounding box center [473, 270] width 116 height 18
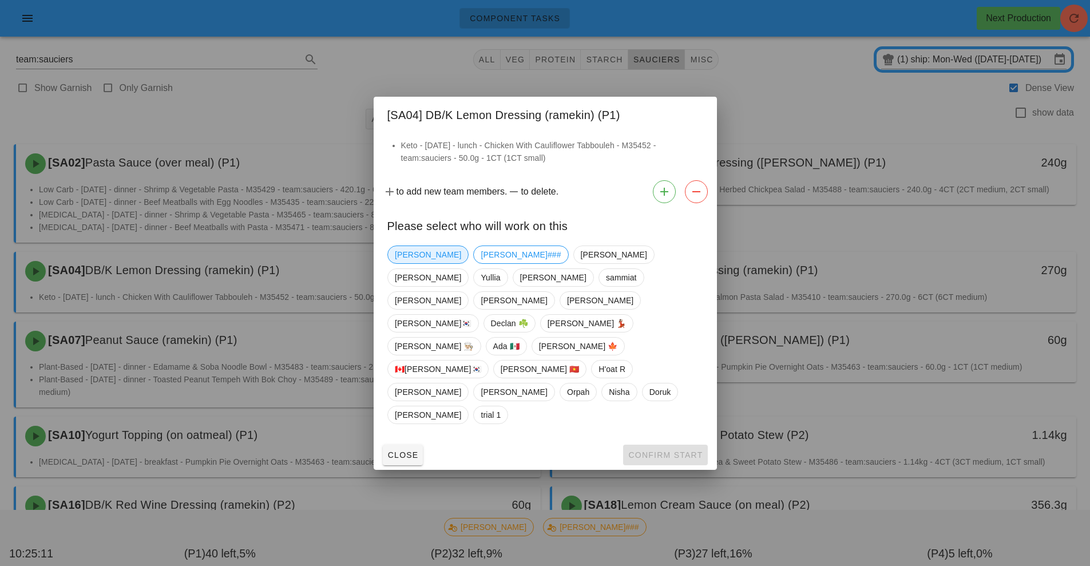
click at [408, 263] on span "Richard" at bounding box center [428, 254] width 66 height 17
click at [663, 444] on button "Confirm Start" at bounding box center [665, 454] width 84 height 21
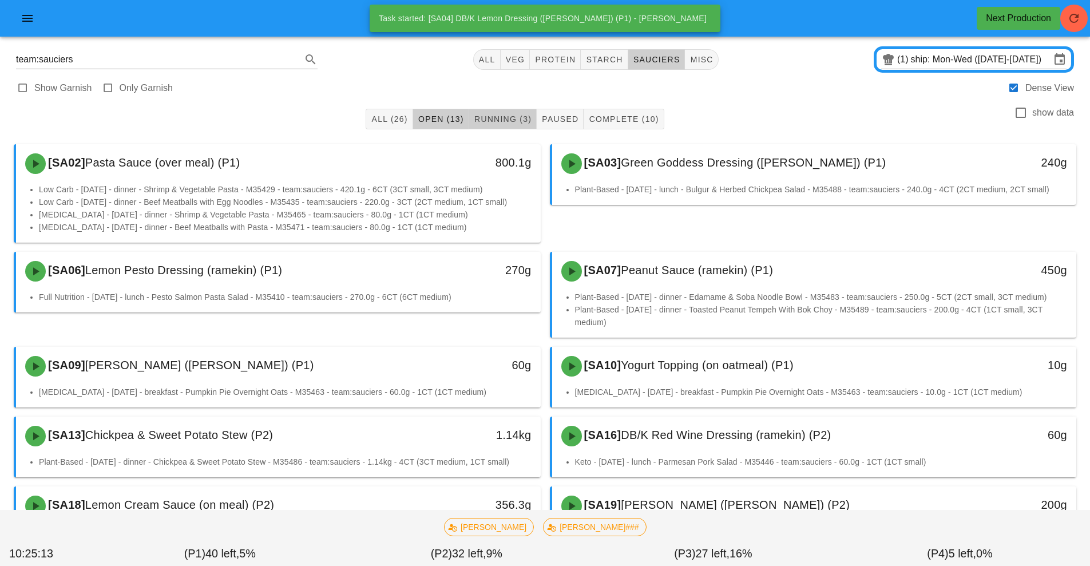
click at [497, 122] on span "Running (3)" at bounding box center [503, 118] width 58 height 9
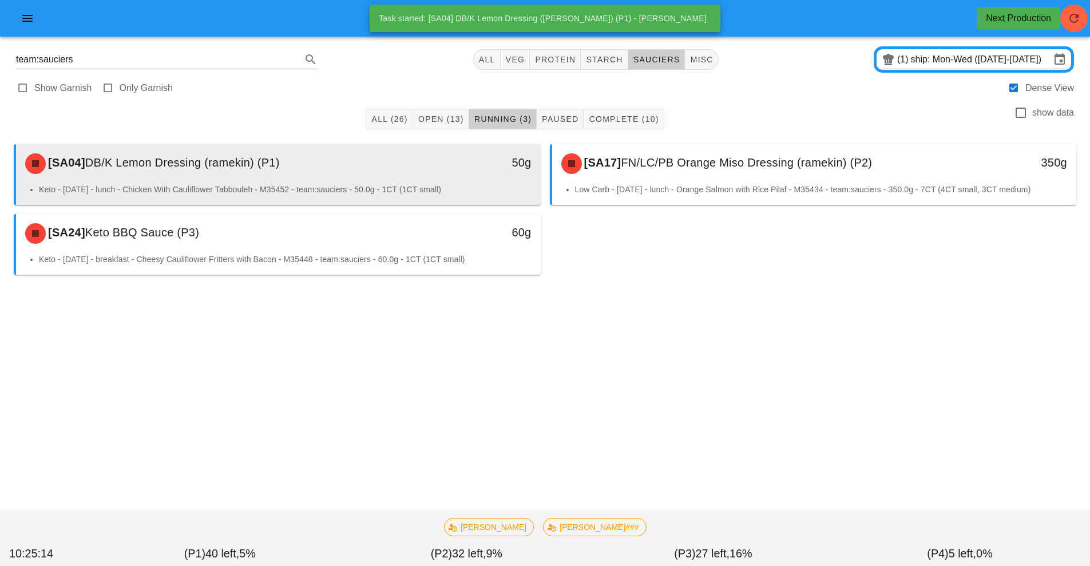
click at [341, 182] on div "[SA04] DB/K Lemon Dressing (ramekin) (P1) 50g" at bounding box center [278, 163] width 525 height 39
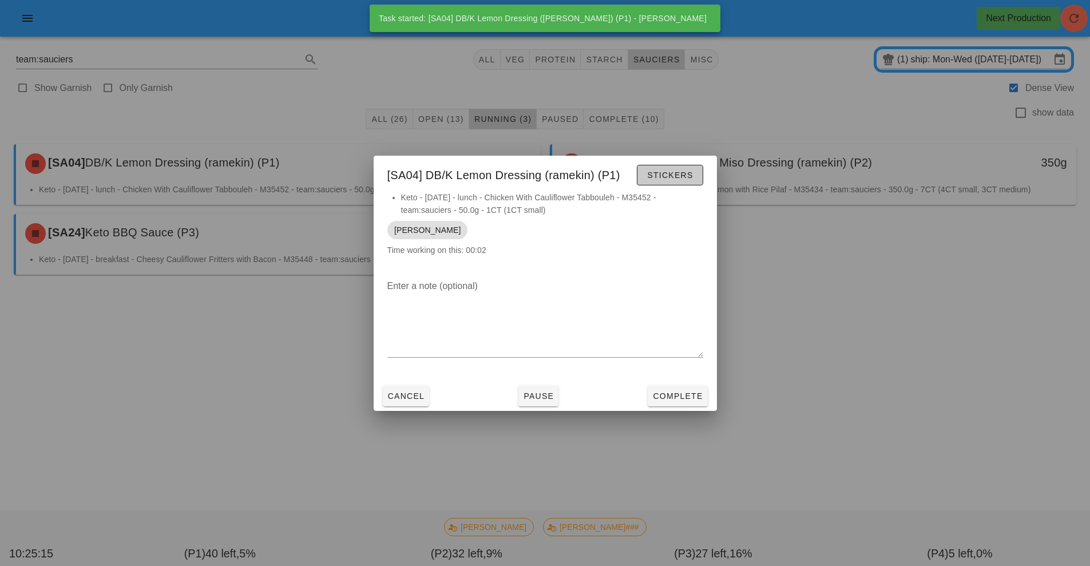
click at [678, 177] on span "Stickers" at bounding box center [669, 174] width 46 height 9
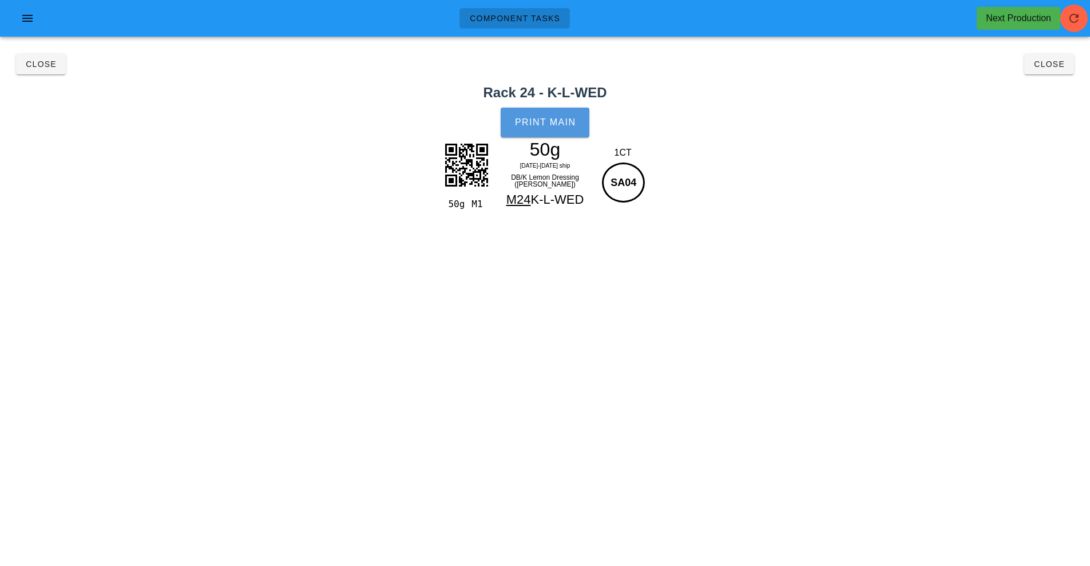
click at [568, 122] on span "Print Main" at bounding box center [545, 122] width 62 height 10
click at [1053, 64] on span "Close" at bounding box center [1048, 63] width 31 height 9
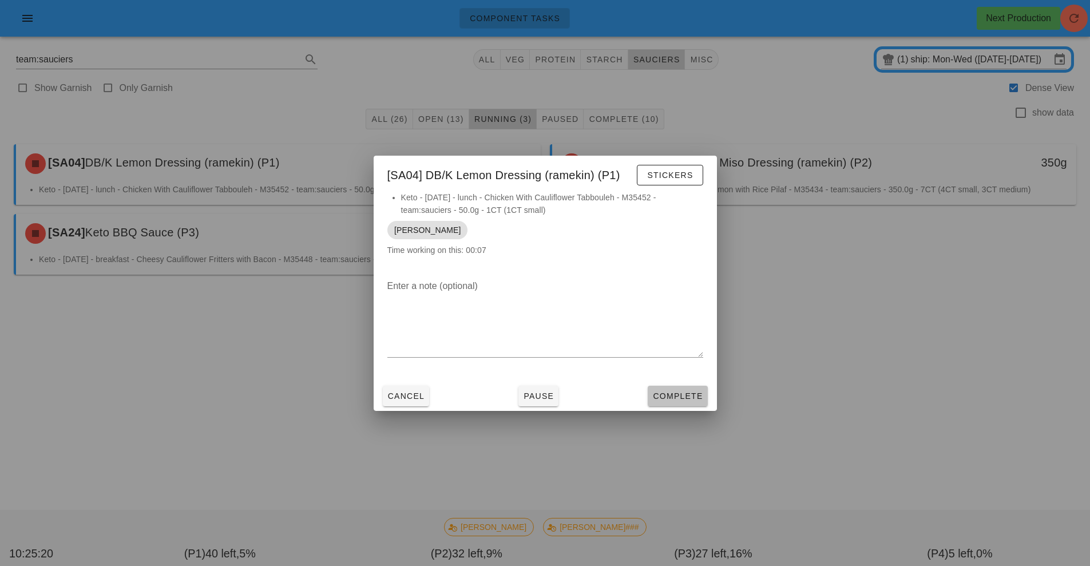
click at [693, 403] on button "Complete" at bounding box center [676, 396] width 59 height 21
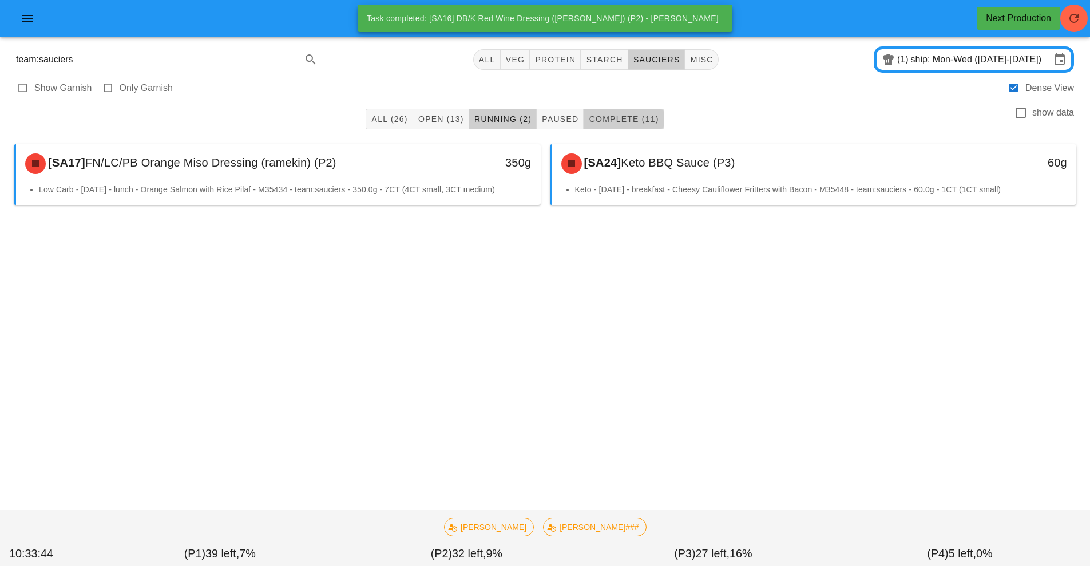
click at [636, 119] on span "Complete (11)" at bounding box center [623, 118] width 70 height 9
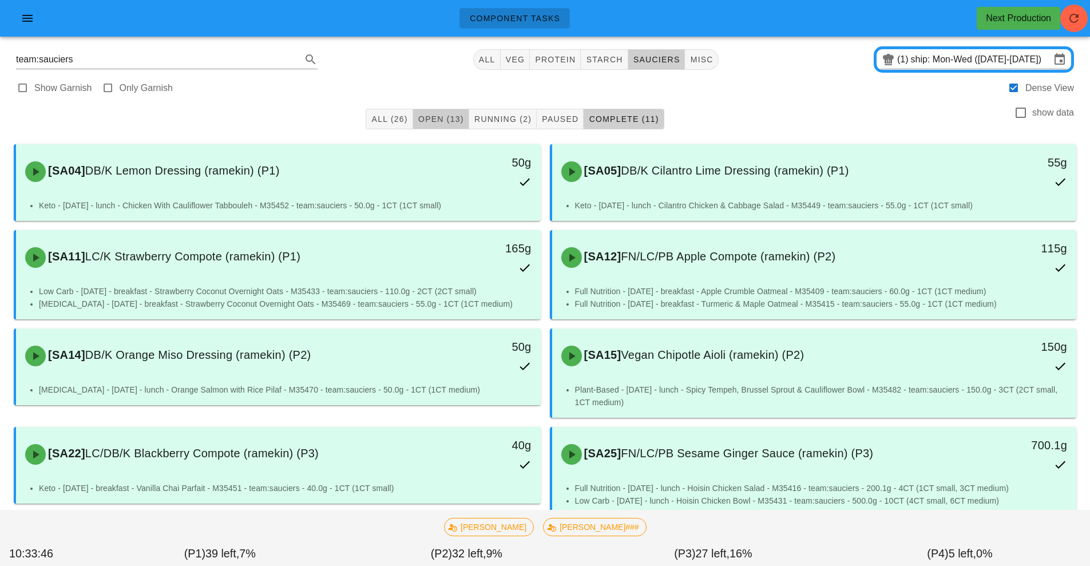
click at [437, 129] on button "Open (13)" at bounding box center [441, 119] width 56 height 21
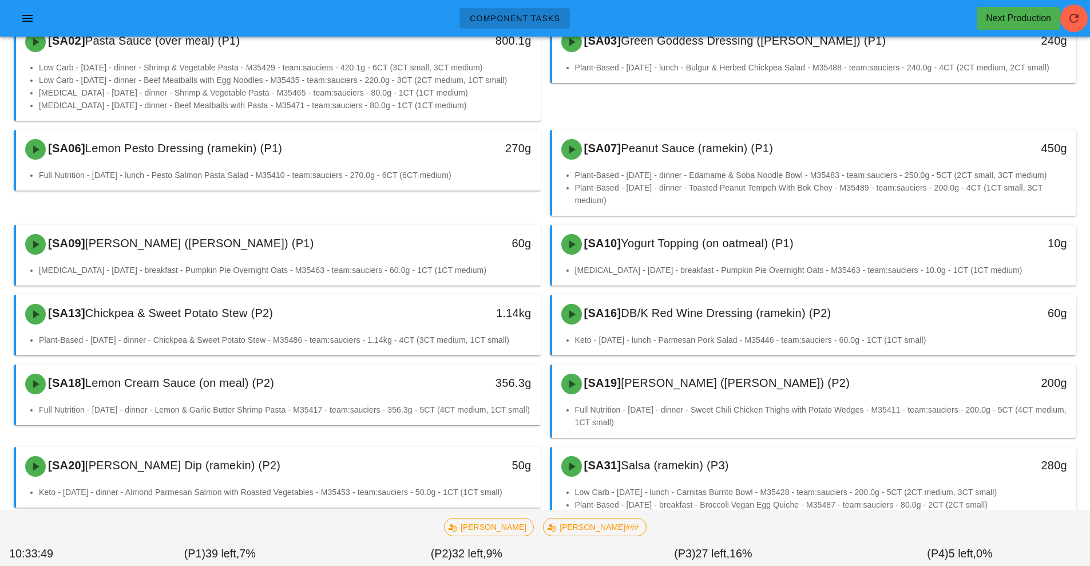
scroll to position [120, 0]
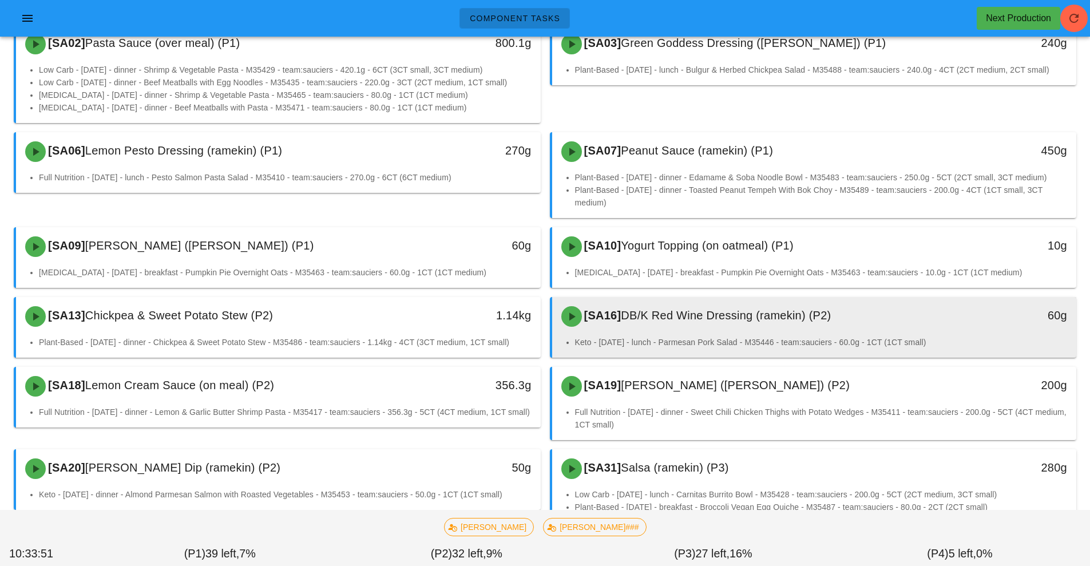
click at [705, 323] on div "[SA16] DB/K Red Wine Dressing (ramekin) (P2)" at bounding box center [749, 316] width 390 height 34
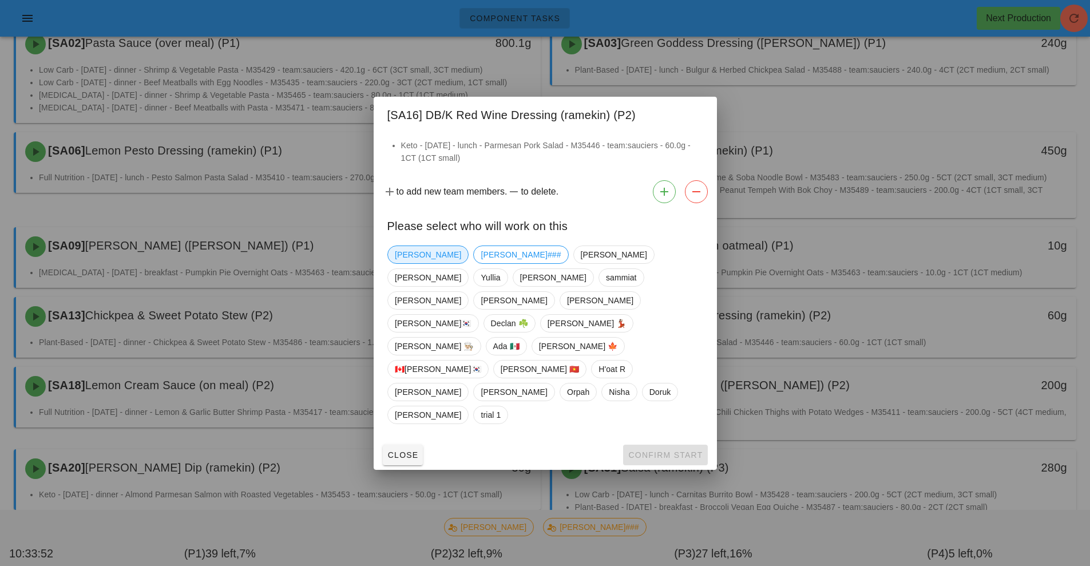
click at [415, 263] on span "Richard" at bounding box center [428, 254] width 66 height 17
click at [690, 450] on span "Confirm Start" at bounding box center [664, 454] width 75 height 9
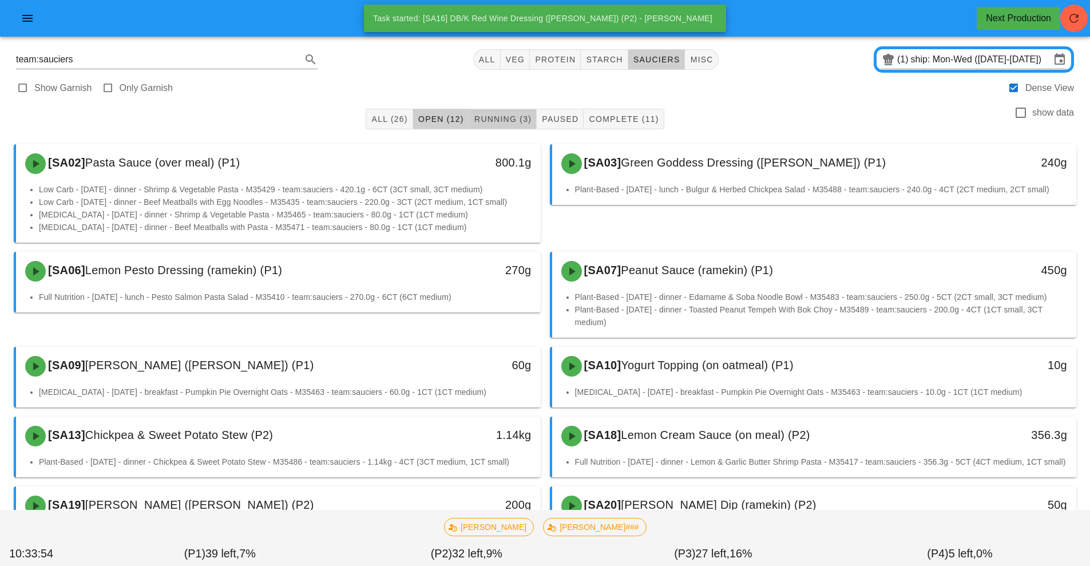
click at [499, 117] on span "Running (3)" at bounding box center [503, 118] width 58 height 9
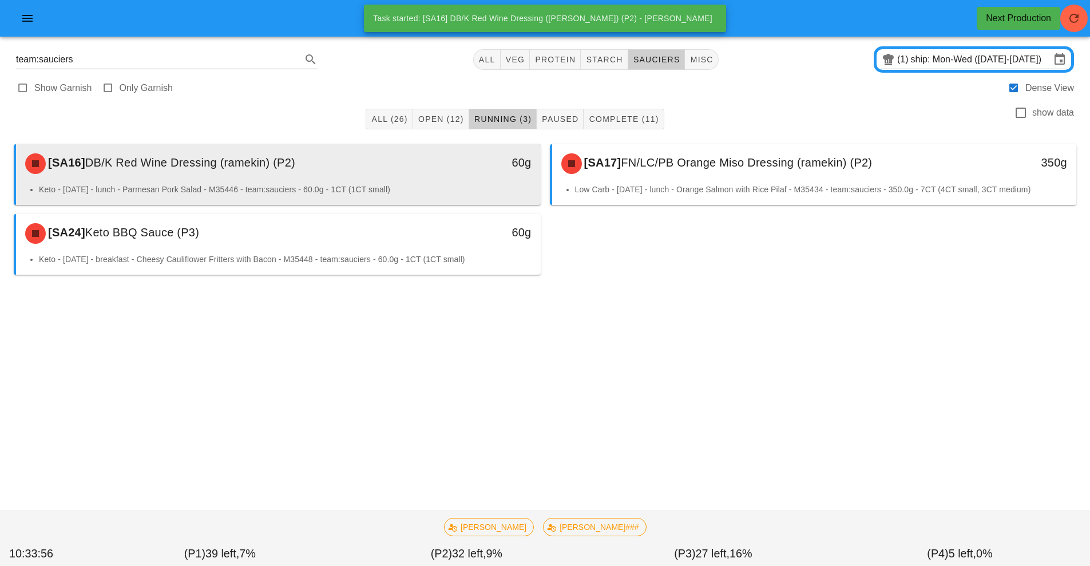
click at [436, 178] on div "60g" at bounding box center [473, 163] width 130 height 34
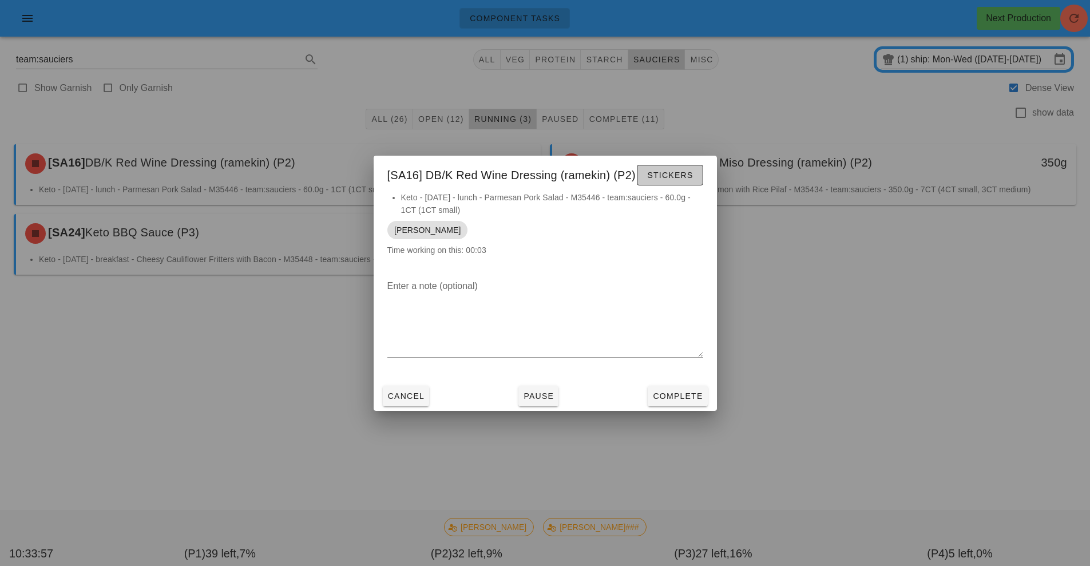
click at [685, 172] on span "Stickers" at bounding box center [669, 174] width 46 height 9
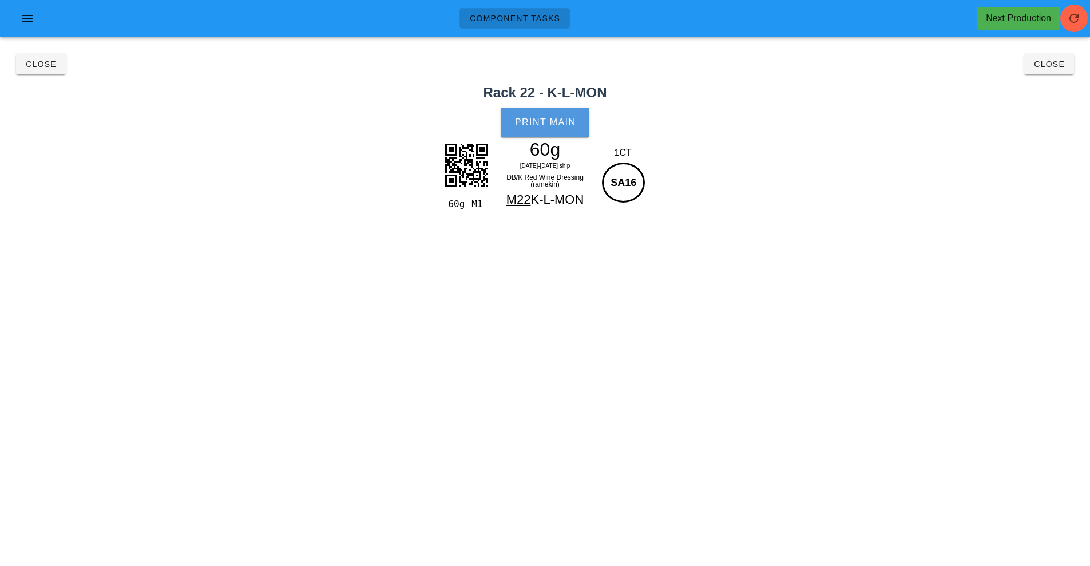
click at [582, 114] on button "Print Main" at bounding box center [544, 123] width 88 height 30
click at [1059, 65] on span "Close" at bounding box center [1048, 63] width 31 height 9
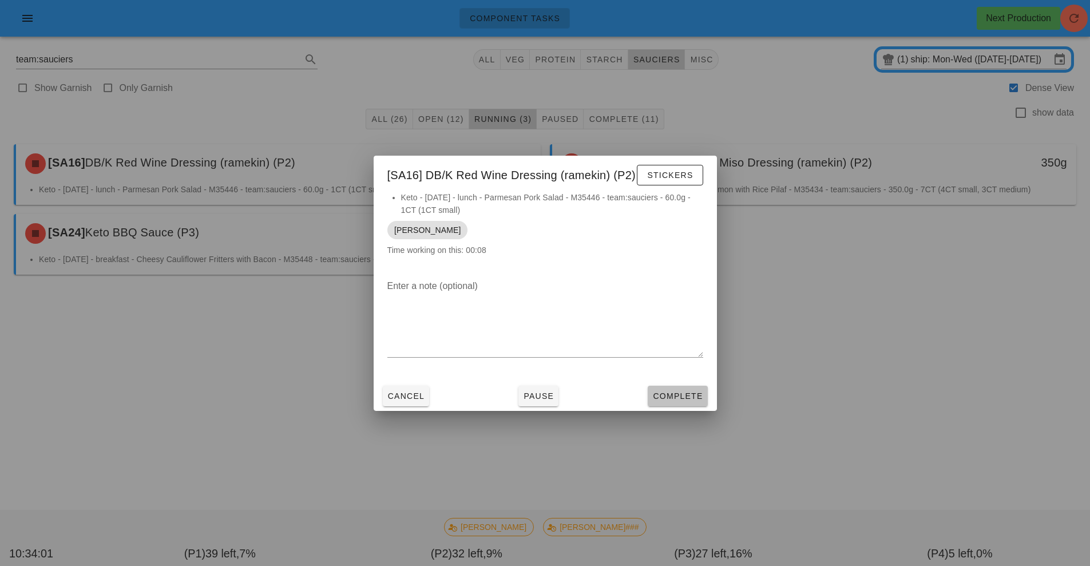
click at [701, 395] on span "Complete" at bounding box center [677, 395] width 50 height 9
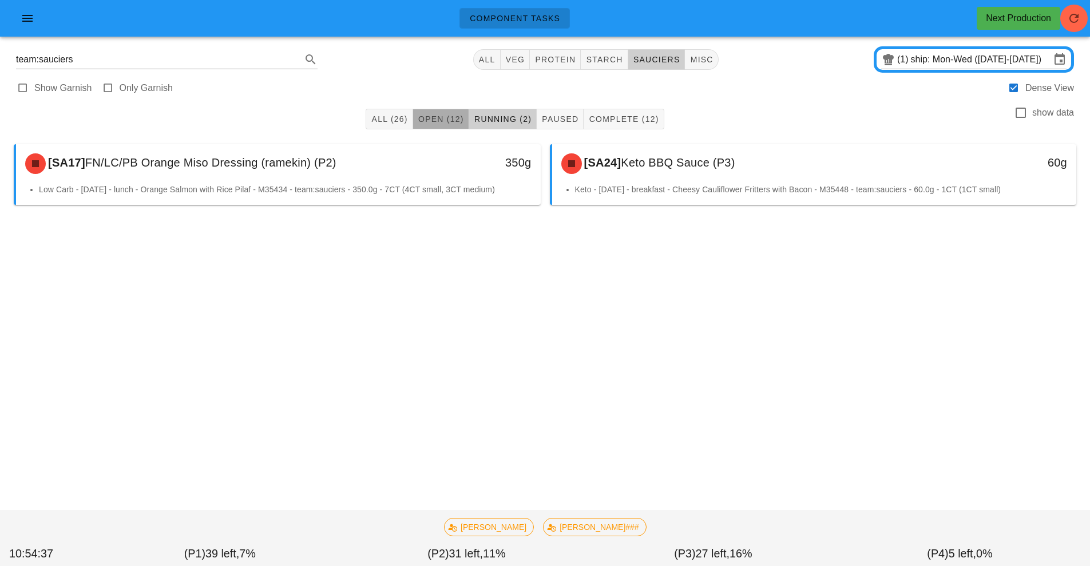
click at [440, 122] on span "Open (12)" at bounding box center [441, 118] width 46 height 9
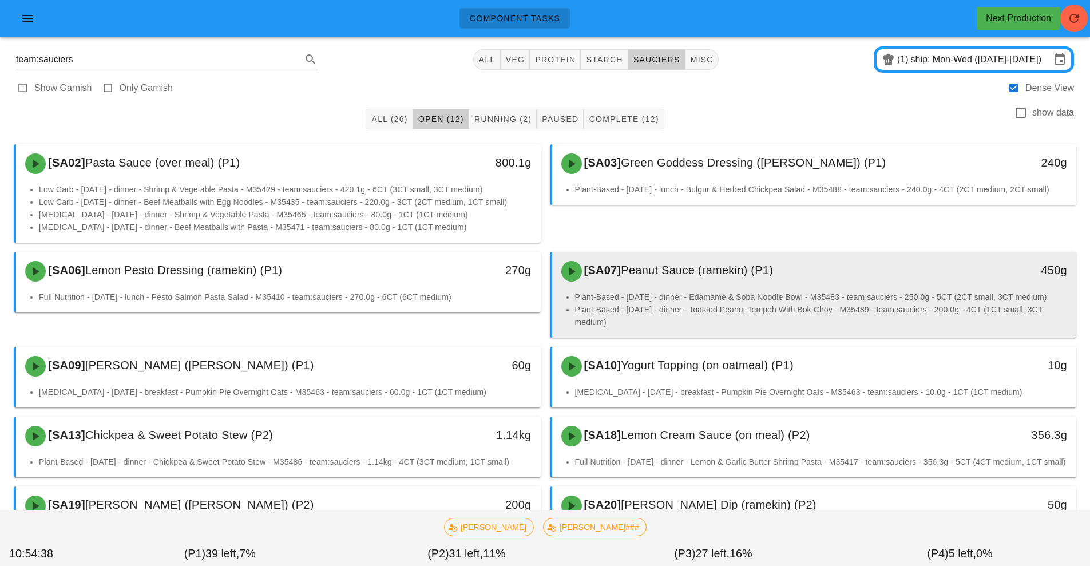
click at [657, 305] on li "Plant-Based - Wednesday - dinner - Toasted Peanut Tempeh With Bok Choy - M35489…" at bounding box center [821, 315] width 492 height 25
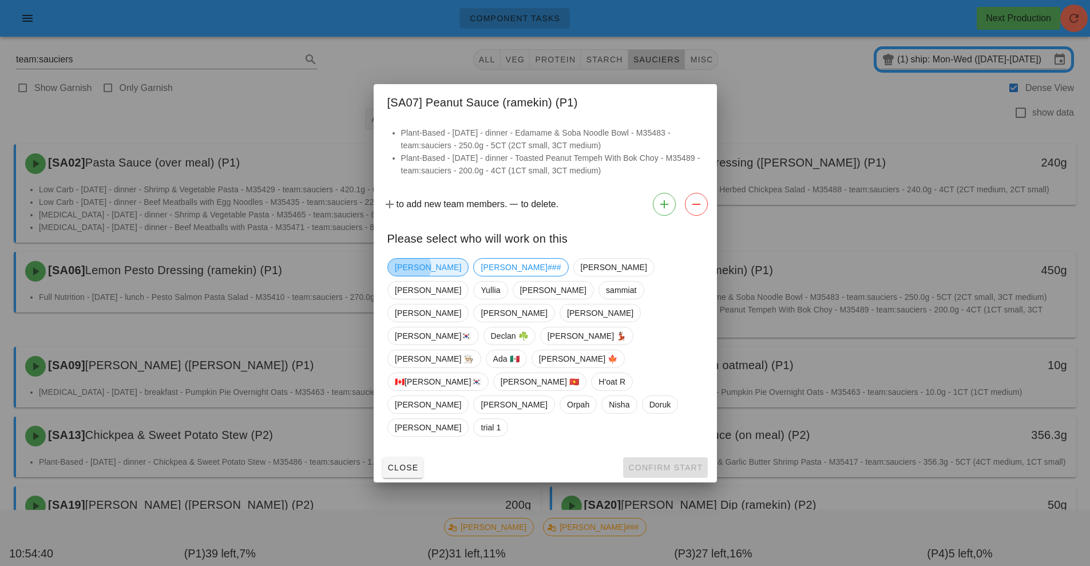
click at [410, 276] on span "Richard" at bounding box center [428, 267] width 66 height 17
click at [690, 457] on button "Confirm Start" at bounding box center [665, 467] width 84 height 21
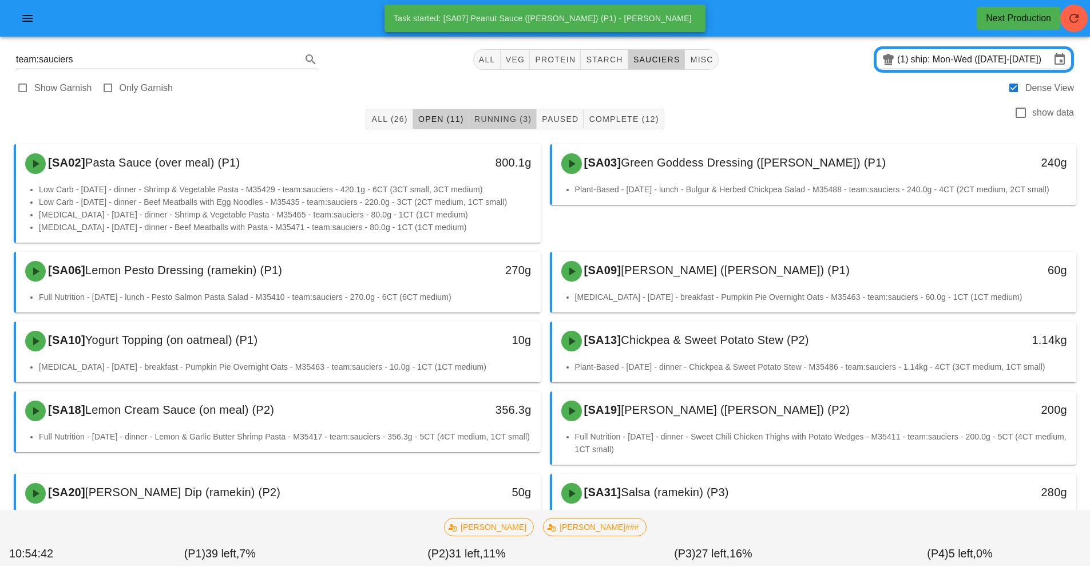
click at [510, 122] on span "Running (3)" at bounding box center [503, 118] width 58 height 9
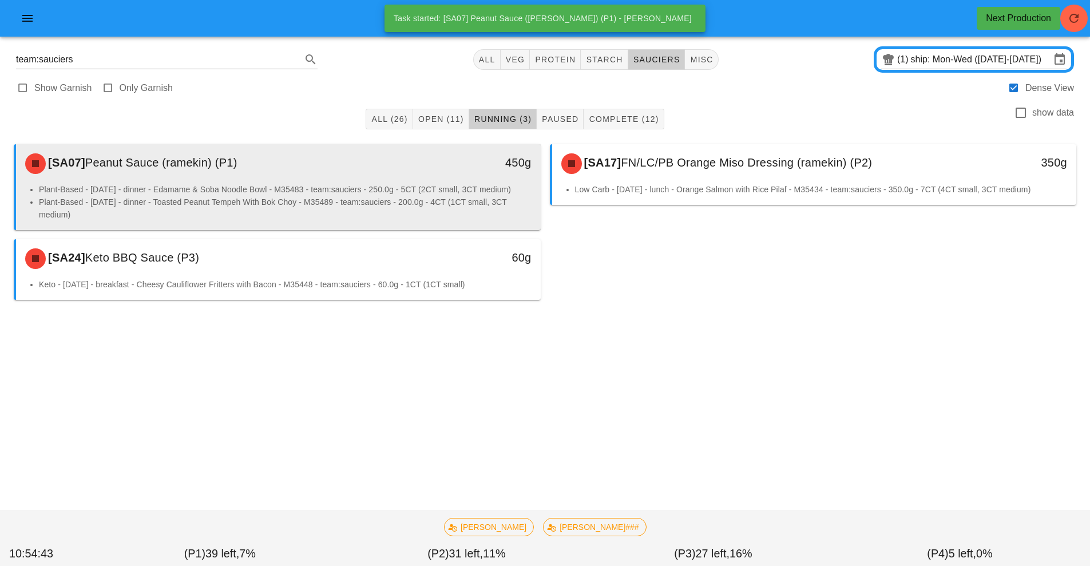
click at [448, 191] on li "Plant-Based - Monday - dinner - Edamame & Soba Noodle Bowl - M35483 - team:sauc…" at bounding box center [285, 189] width 492 height 13
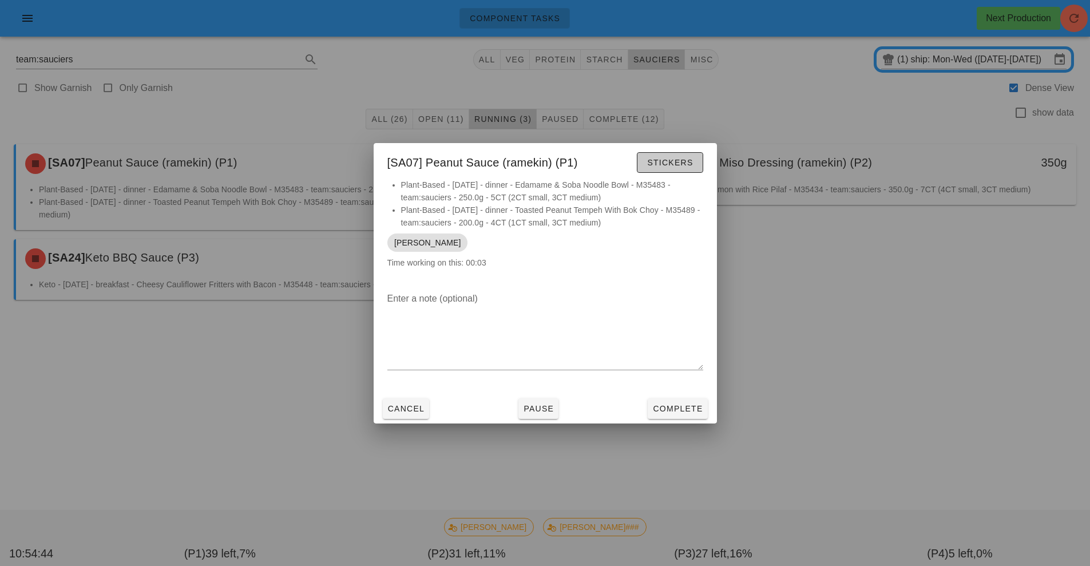
click at [677, 162] on span "Stickers" at bounding box center [669, 162] width 46 height 9
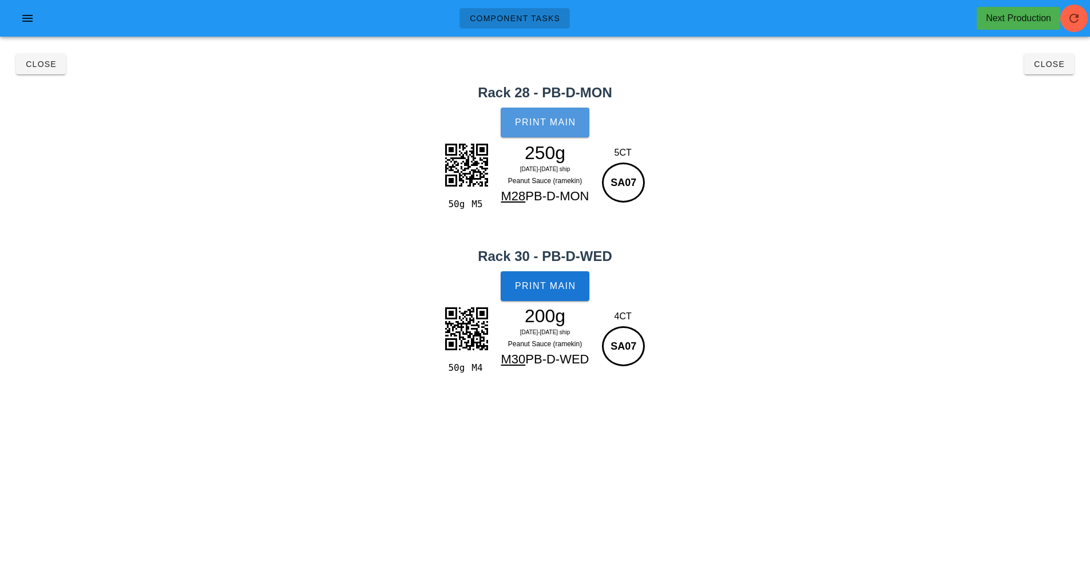
click at [574, 129] on button "Print Main" at bounding box center [544, 123] width 88 height 30
click at [563, 283] on span "Print Main" at bounding box center [545, 286] width 62 height 10
click at [1042, 72] on button "Close" at bounding box center [1049, 64] width 50 height 21
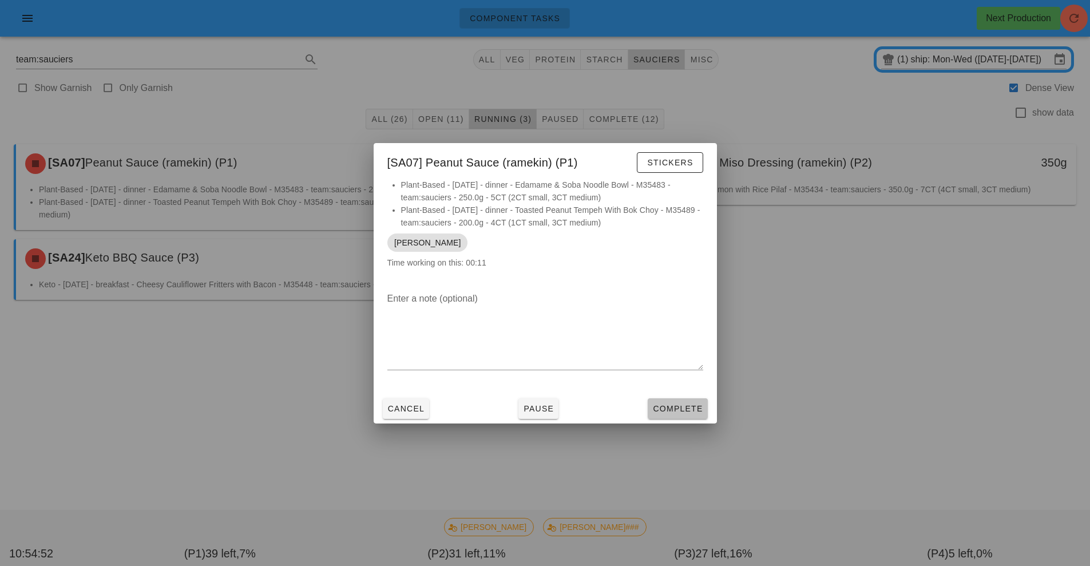
click at [691, 404] on span "Complete" at bounding box center [677, 408] width 50 height 9
